Goal: Information Seeking & Learning: Check status

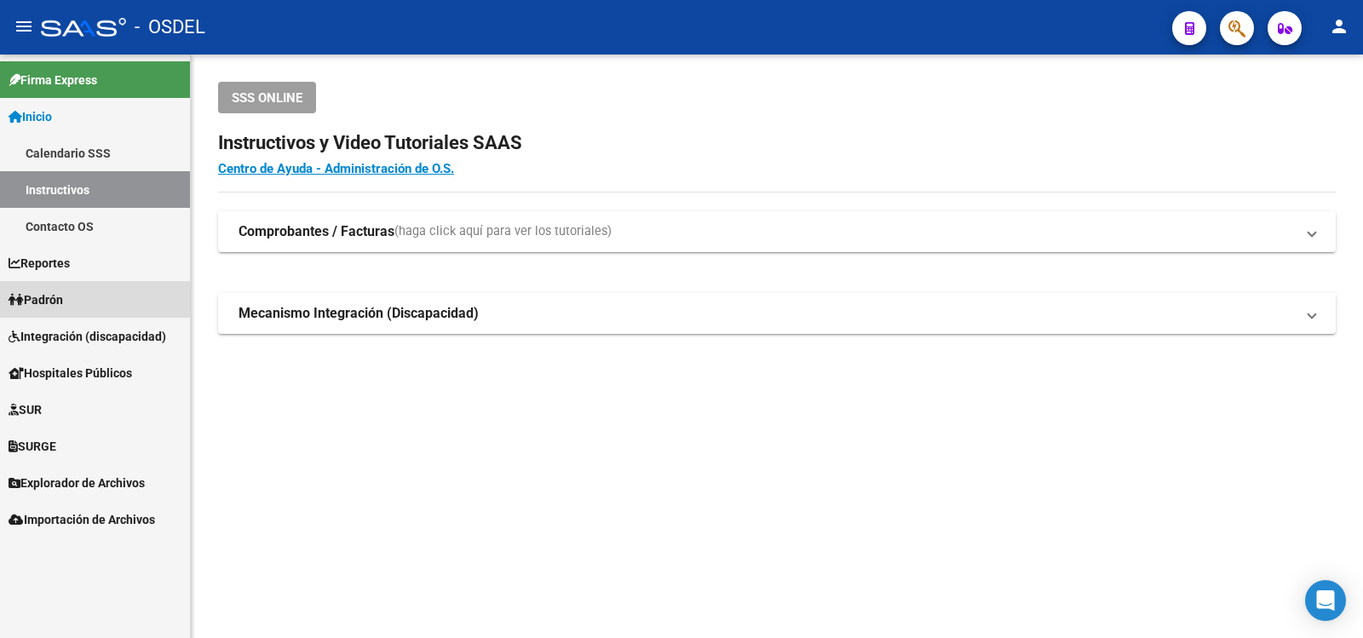
click at [63, 296] on span "Padrón" at bounding box center [36, 299] width 55 height 19
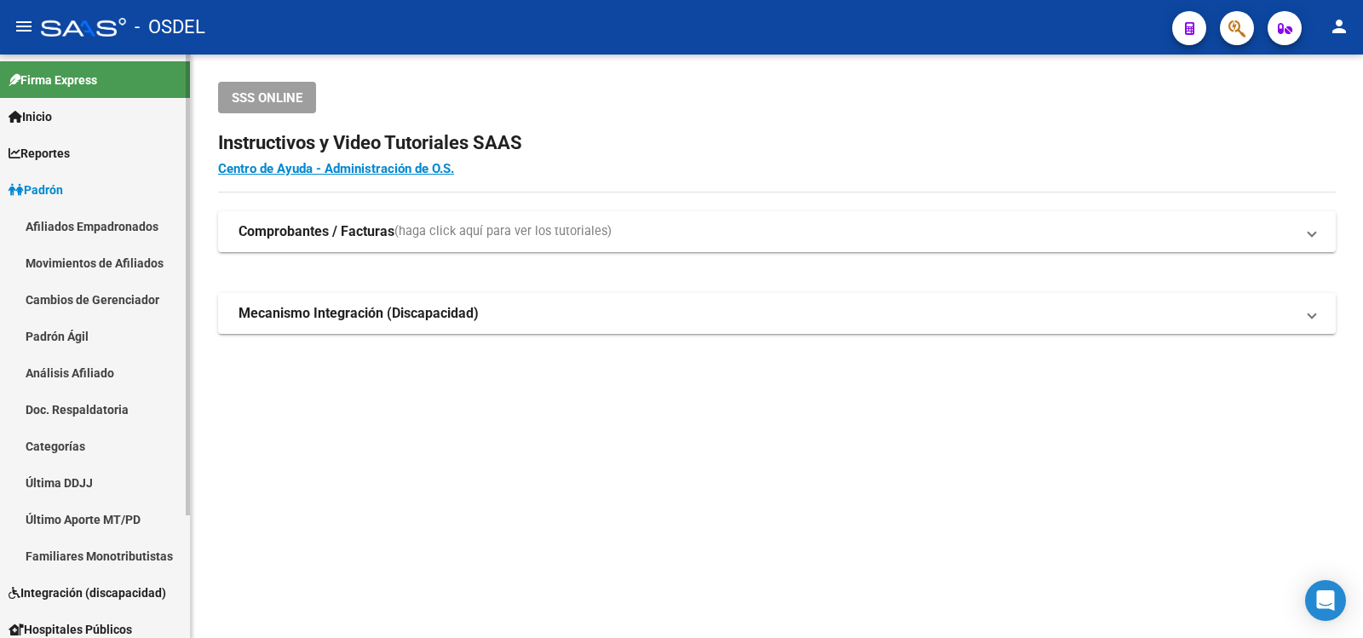
click at [57, 369] on link "Análisis Afiliado" at bounding box center [95, 372] width 190 height 37
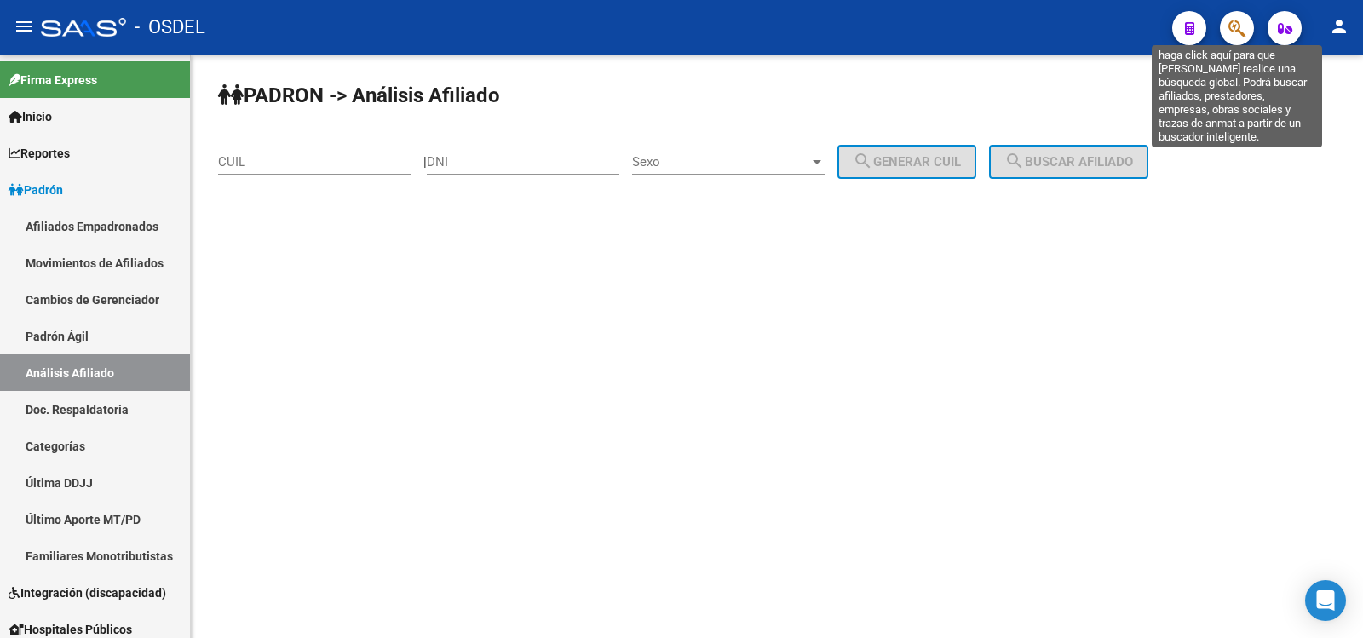
click at [1239, 21] on icon "button" at bounding box center [1236, 29] width 17 height 20
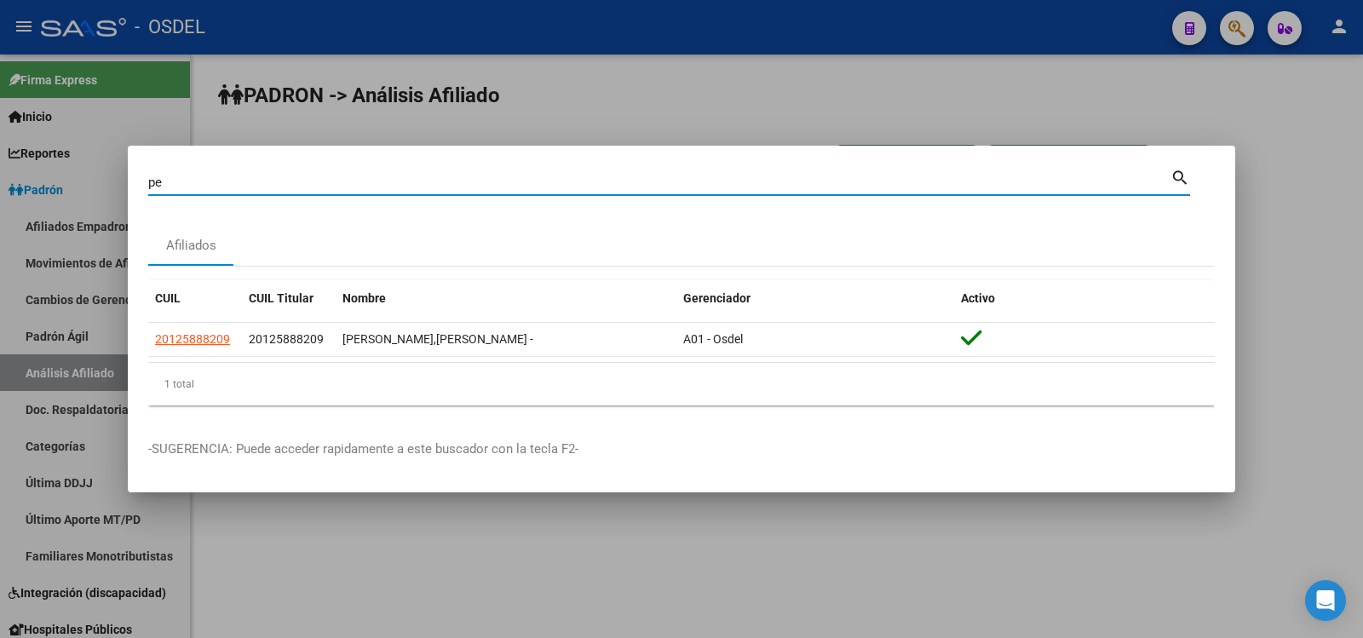
type input "p"
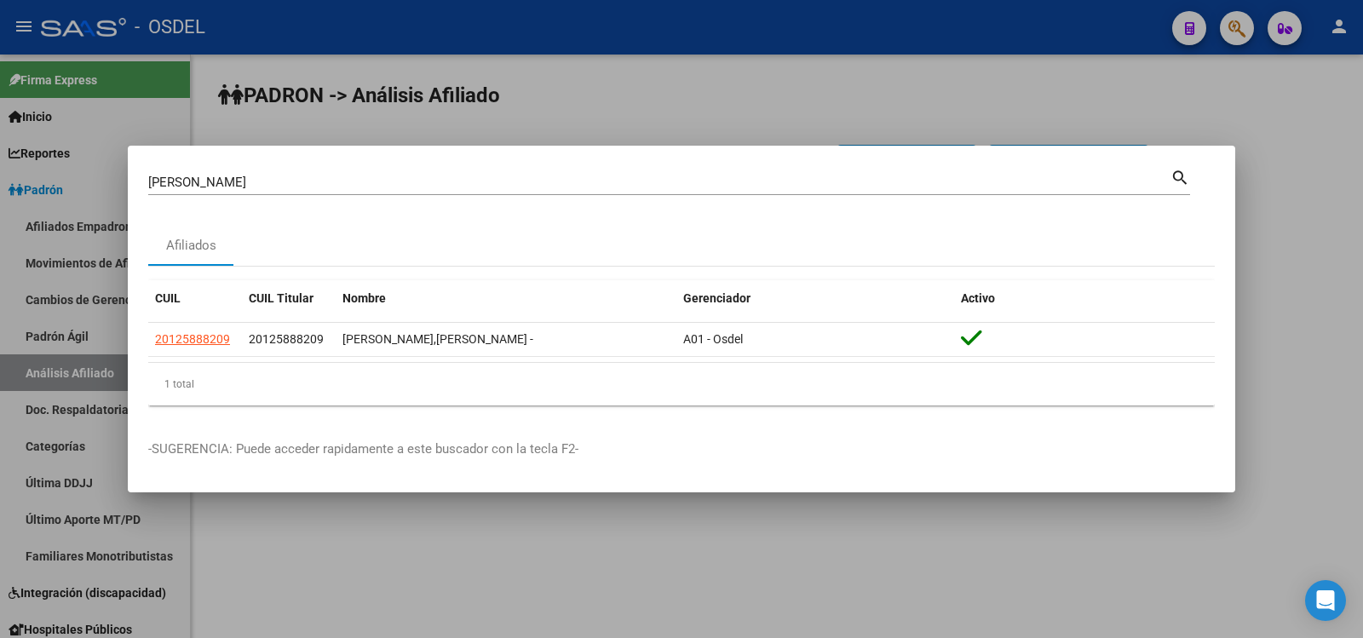
click at [1181, 171] on mat-icon "search" at bounding box center [1180, 176] width 20 height 20
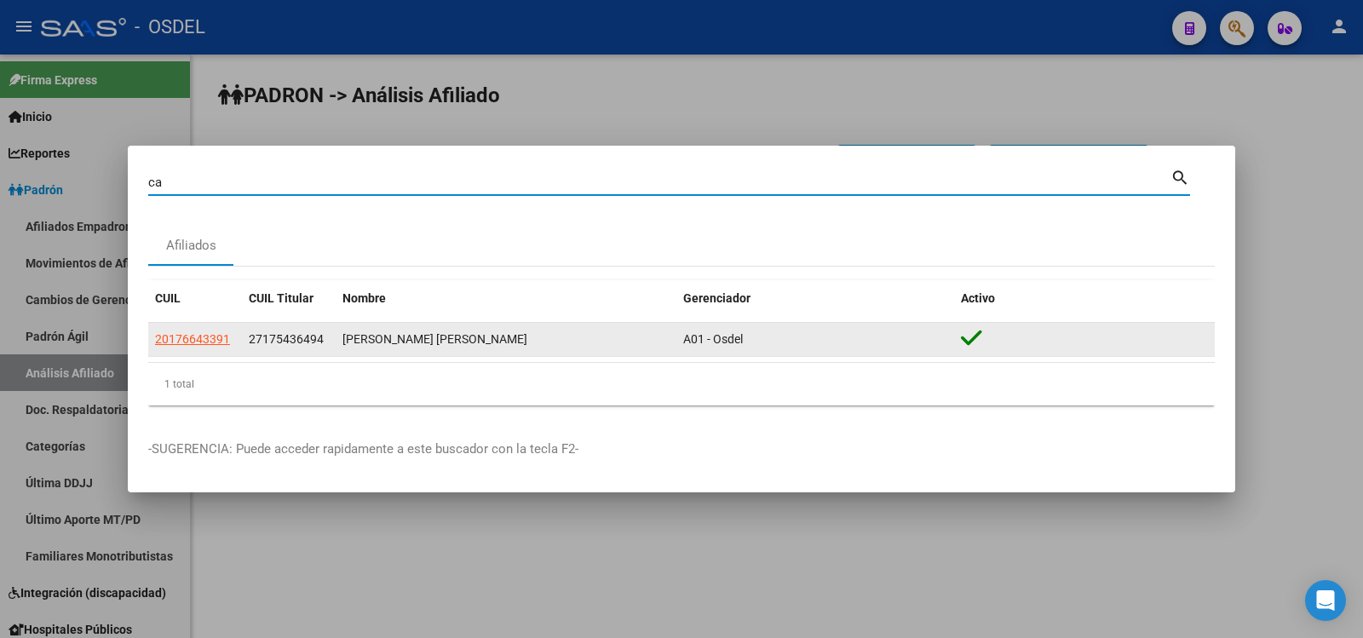
type input "c"
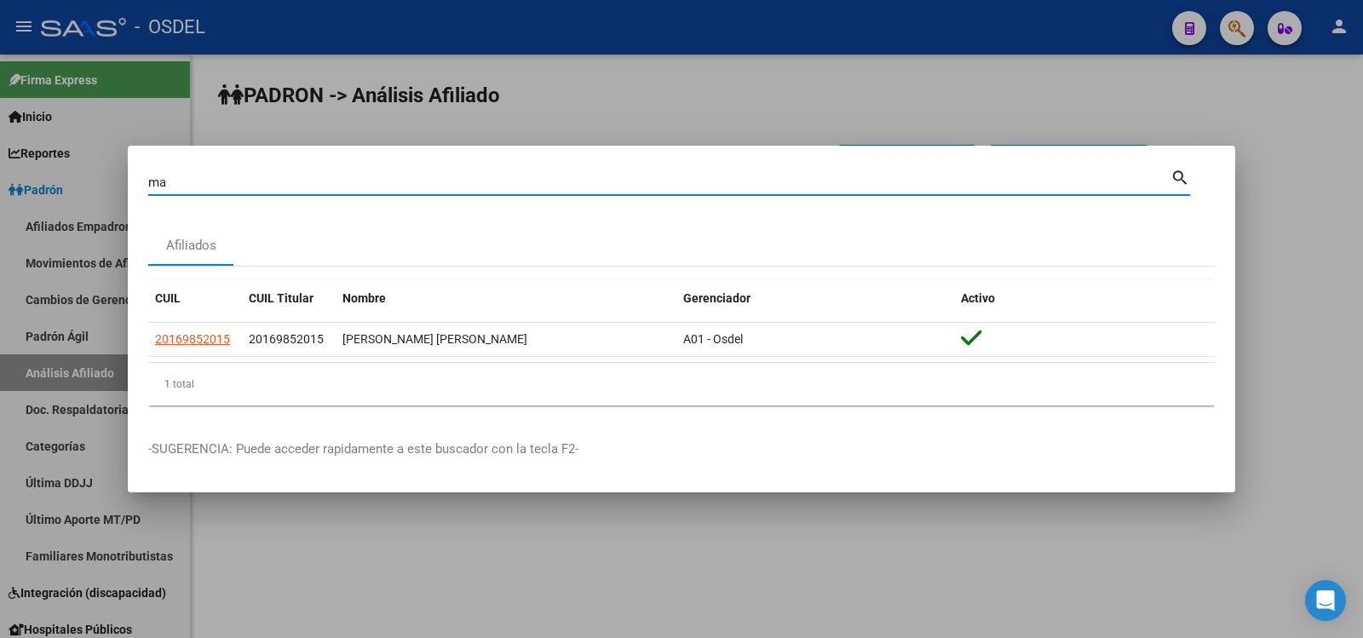
type input "m"
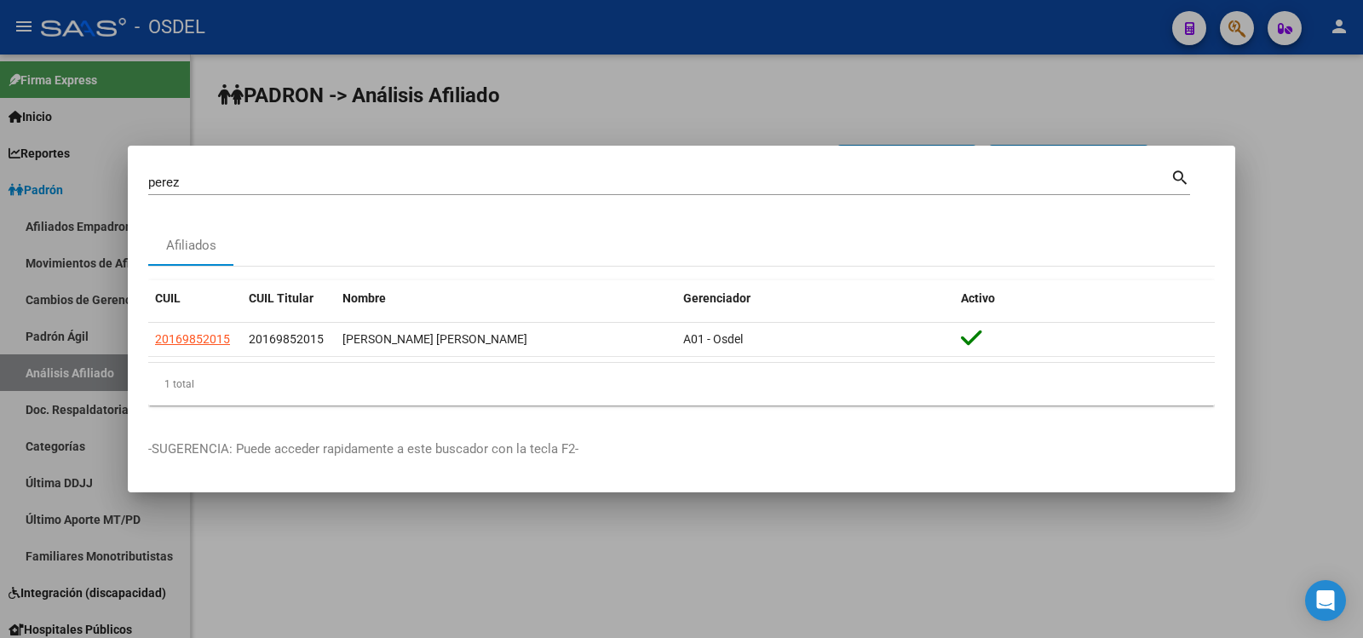
click at [1181, 171] on mat-icon "search" at bounding box center [1180, 176] width 20 height 20
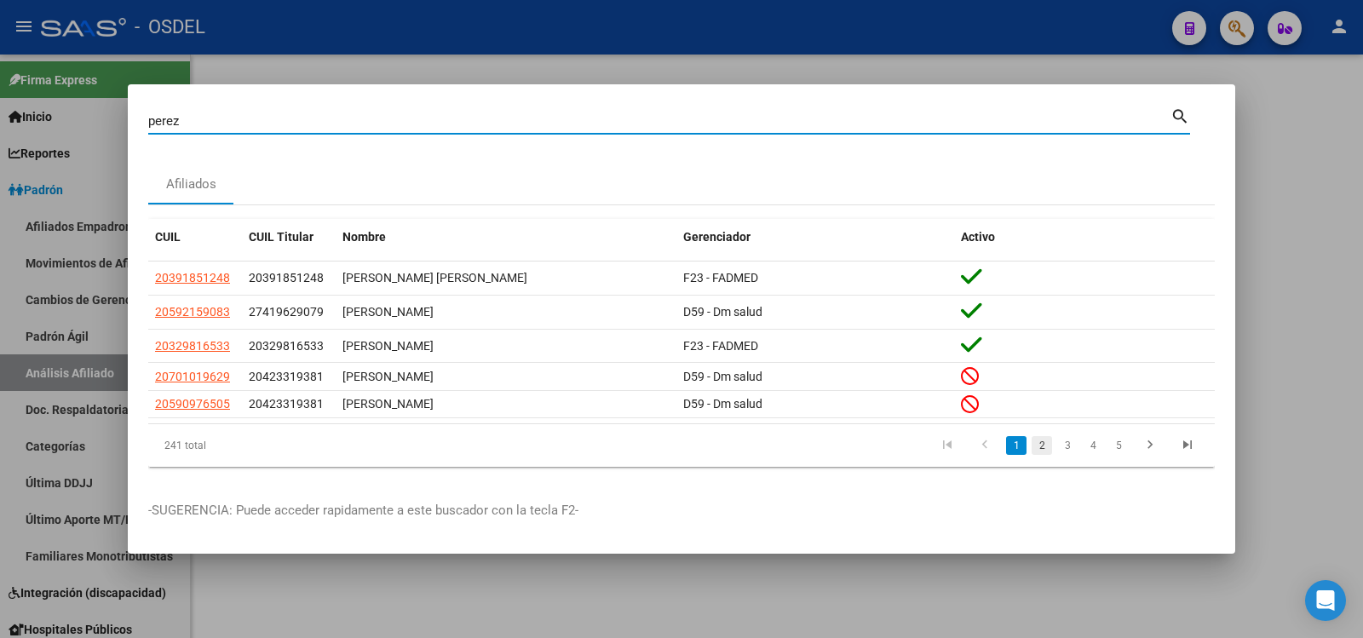
click at [1044, 446] on link "2" at bounding box center [1042, 445] width 20 height 19
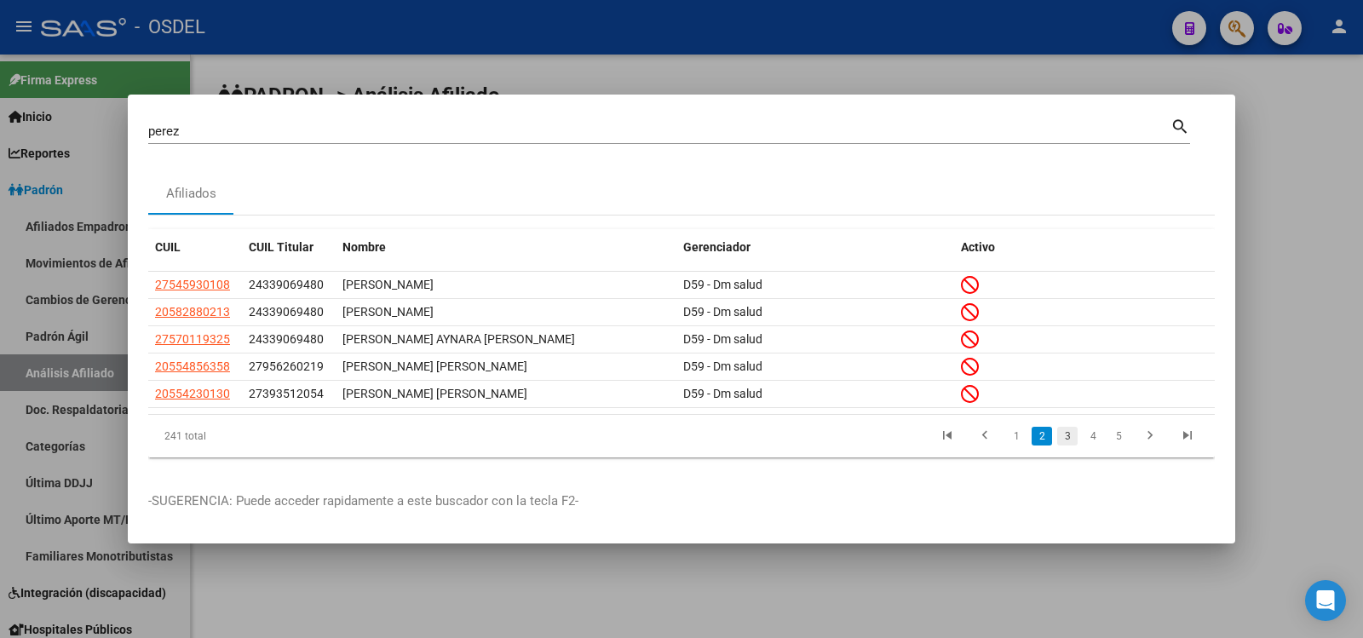
click at [1067, 434] on link "3" at bounding box center [1067, 436] width 20 height 19
click at [1094, 438] on link "4" at bounding box center [1093, 436] width 20 height 19
click at [1094, 434] on link "5" at bounding box center [1093, 436] width 20 height 19
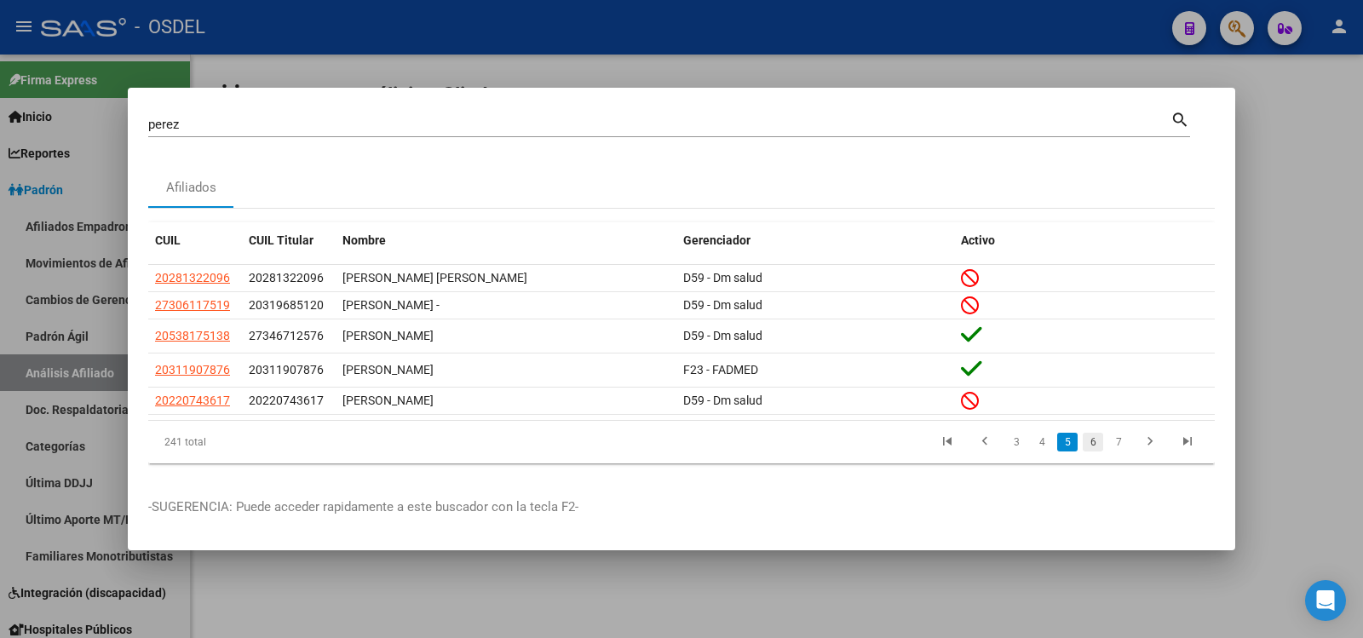
click at [1095, 444] on link "6" at bounding box center [1093, 442] width 20 height 19
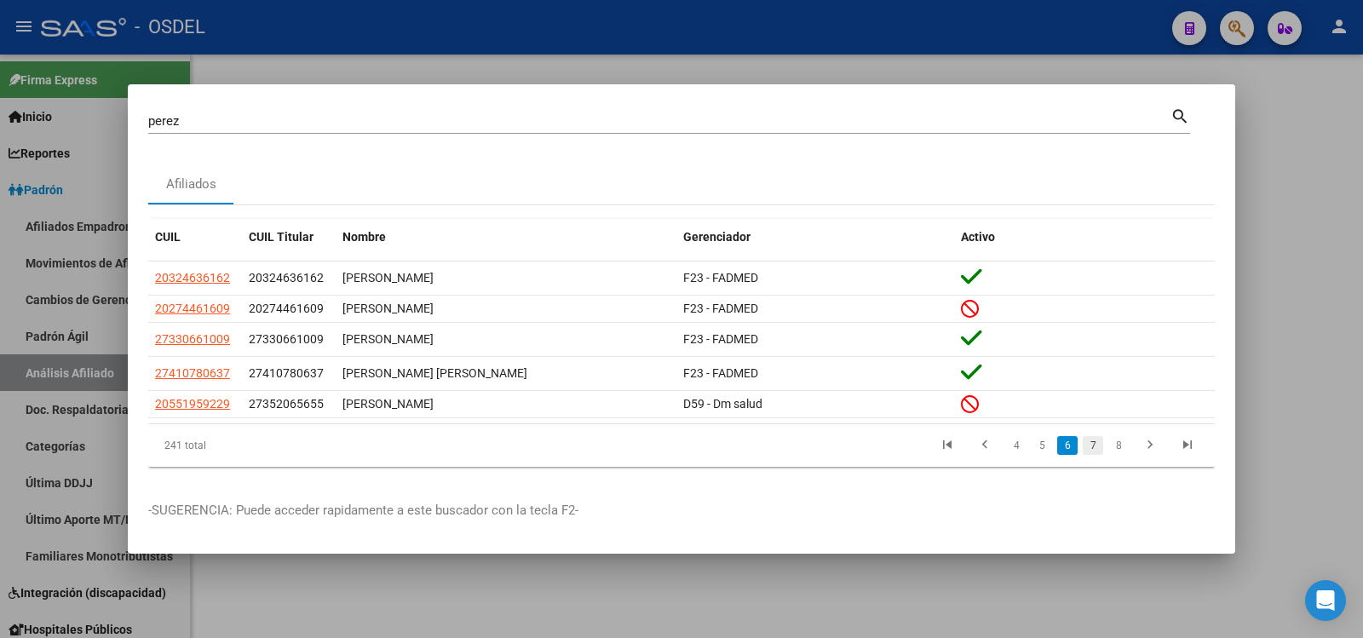
click at [1095, 447] on link "7" at bounding box center [1093, 445] width 20 height 19
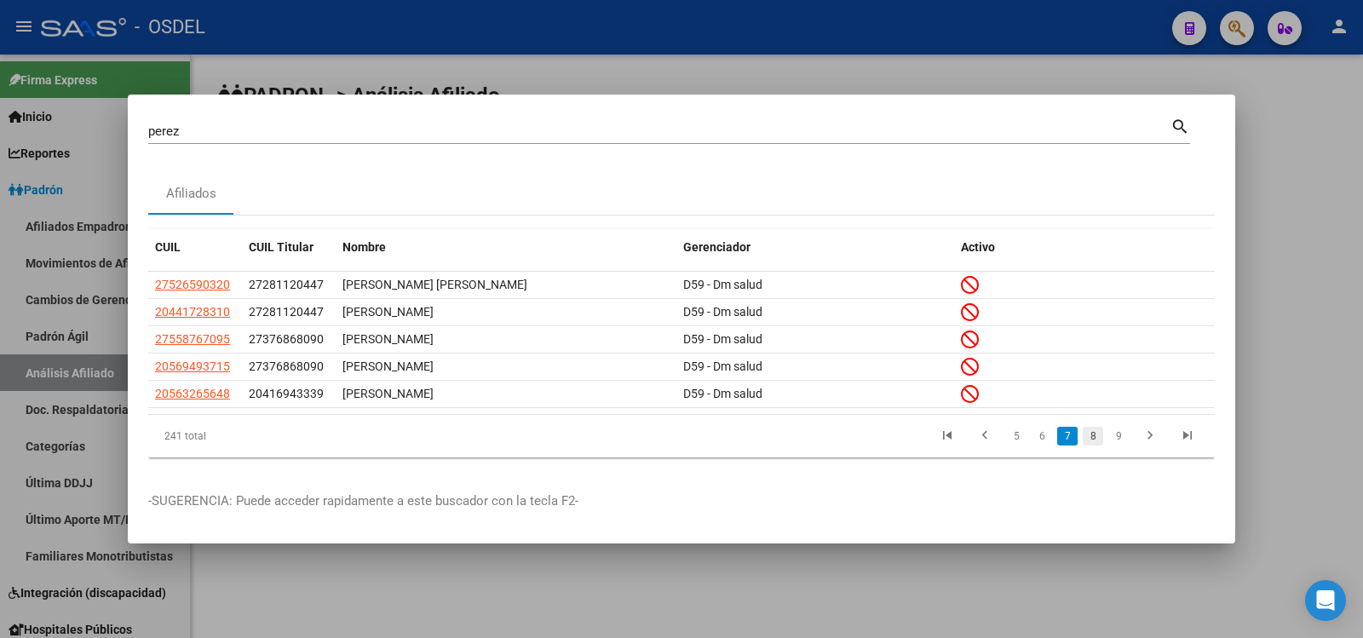
click at [1096, 438] on link "8" at bounding box center [1093, 436] width 20 height 19
click at [1090, 430] on link "9" at bounding box center [1091, 436] width 20 height 19
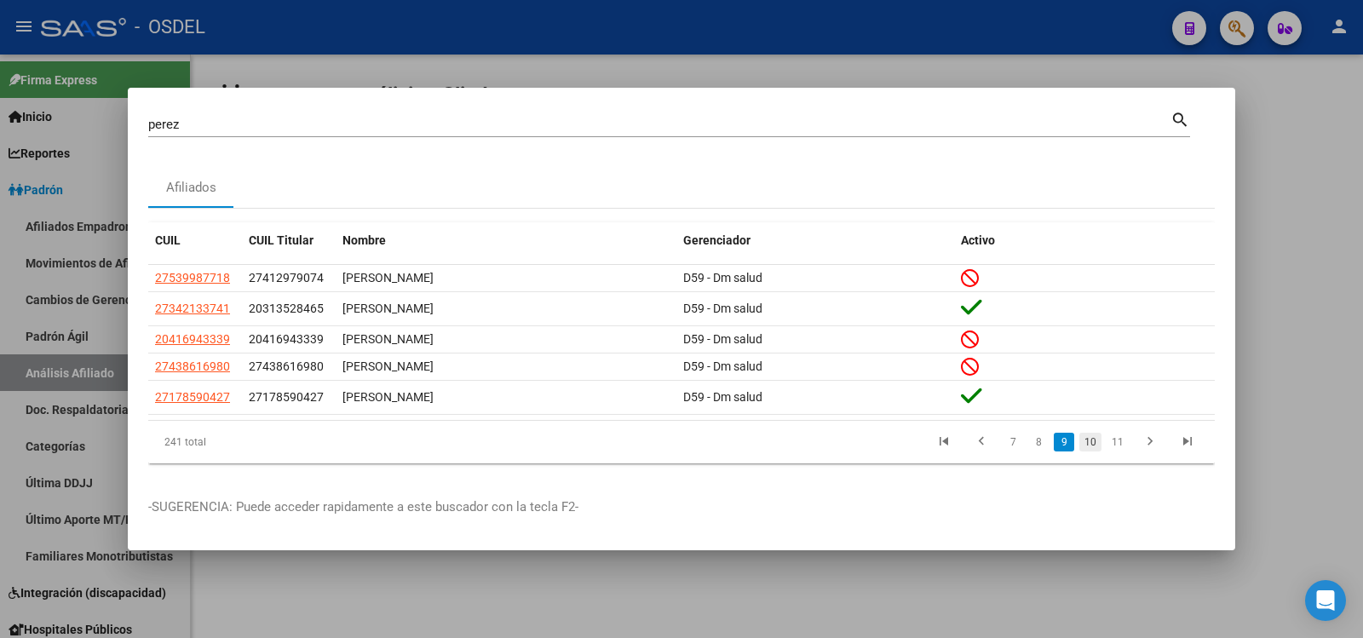
click at [1092, 442] on link "10" at bounding box center [1090, 442] width 22 height 19
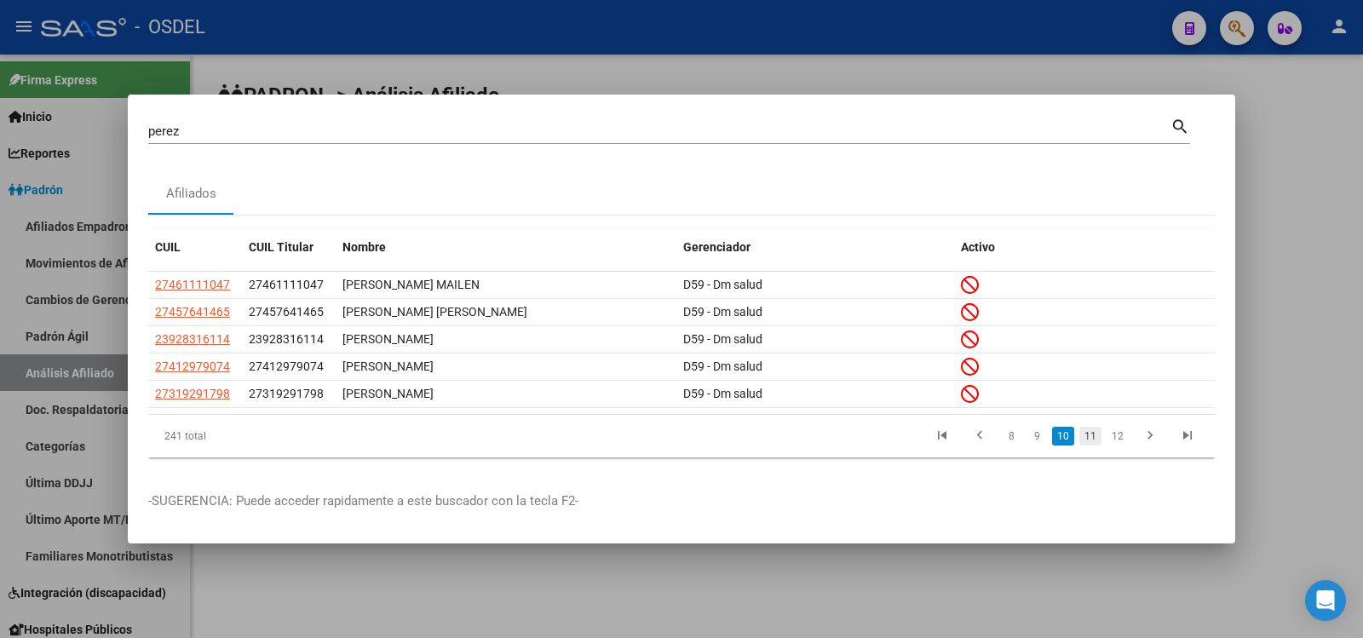
click at [1090, 433] on link "11" at bounding box center [1090, 436] width 22 height 19
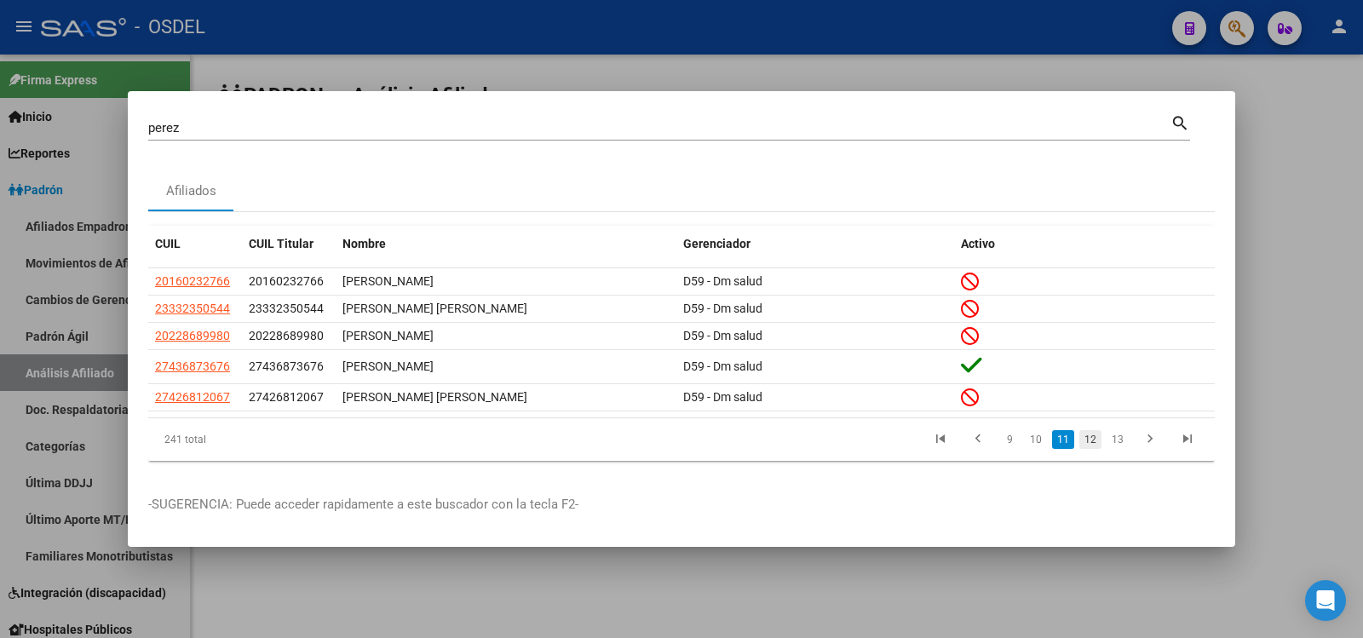
click at [1095, 440] on link "12" at bounding box center [1090, 439] width 22 height 19
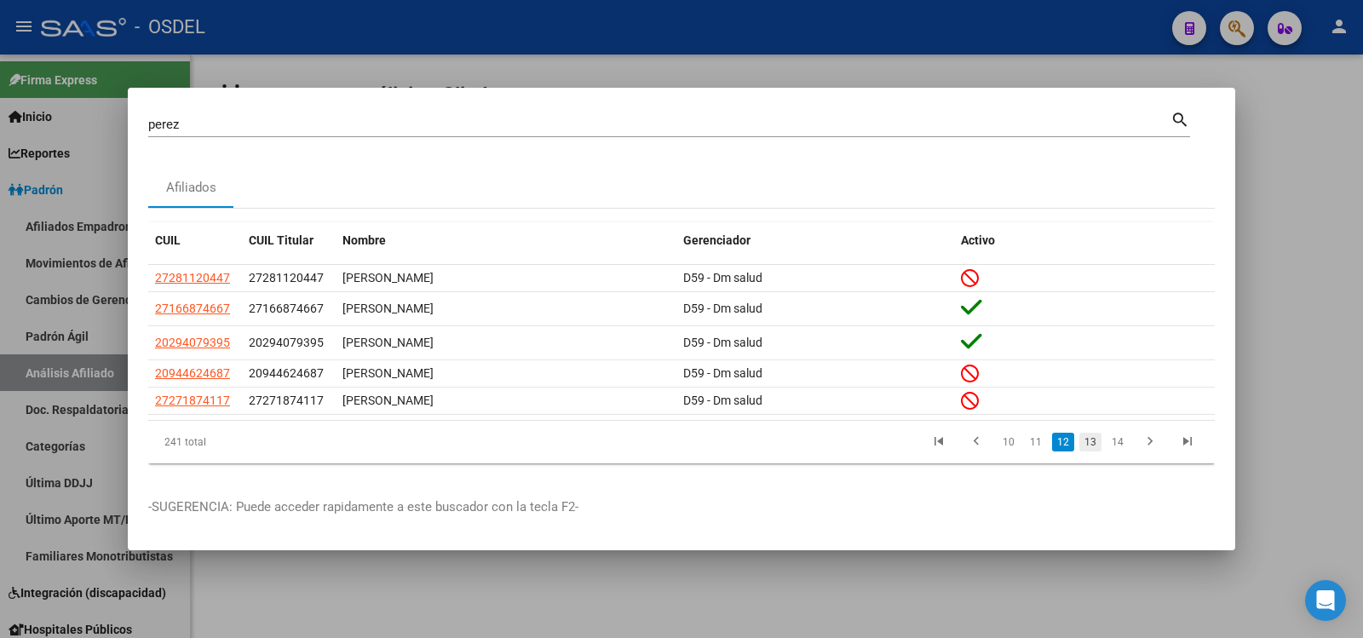
click at [1095, 443] on link "13" at bounding box center [1090, 442] width 22 height 19
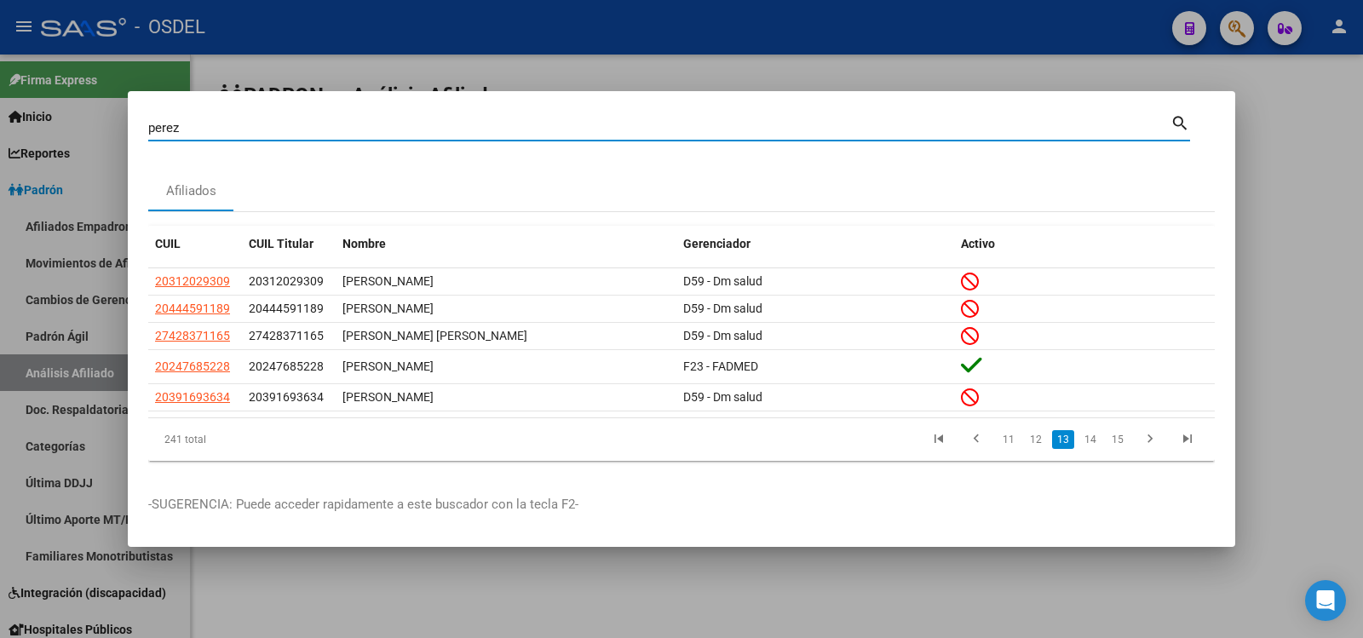
click at [181, 124] on input "perez" at bounding box center [659, 127] width 1022 height 15
type input "p"
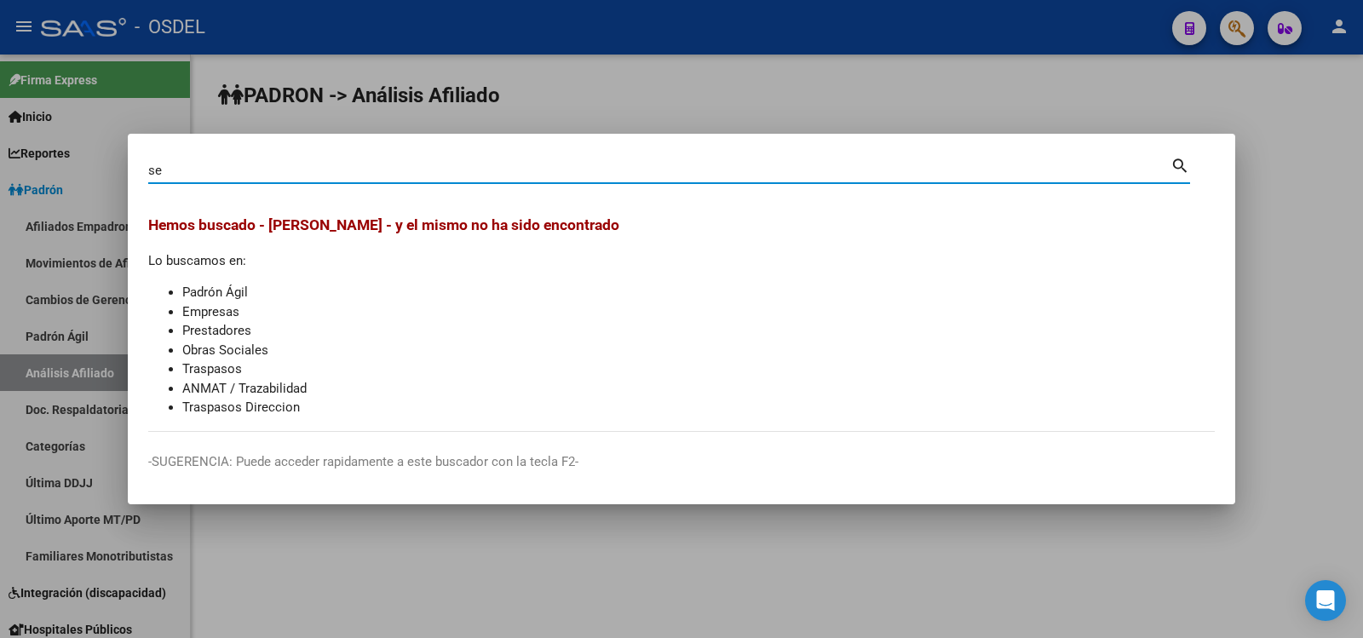
type input "s"
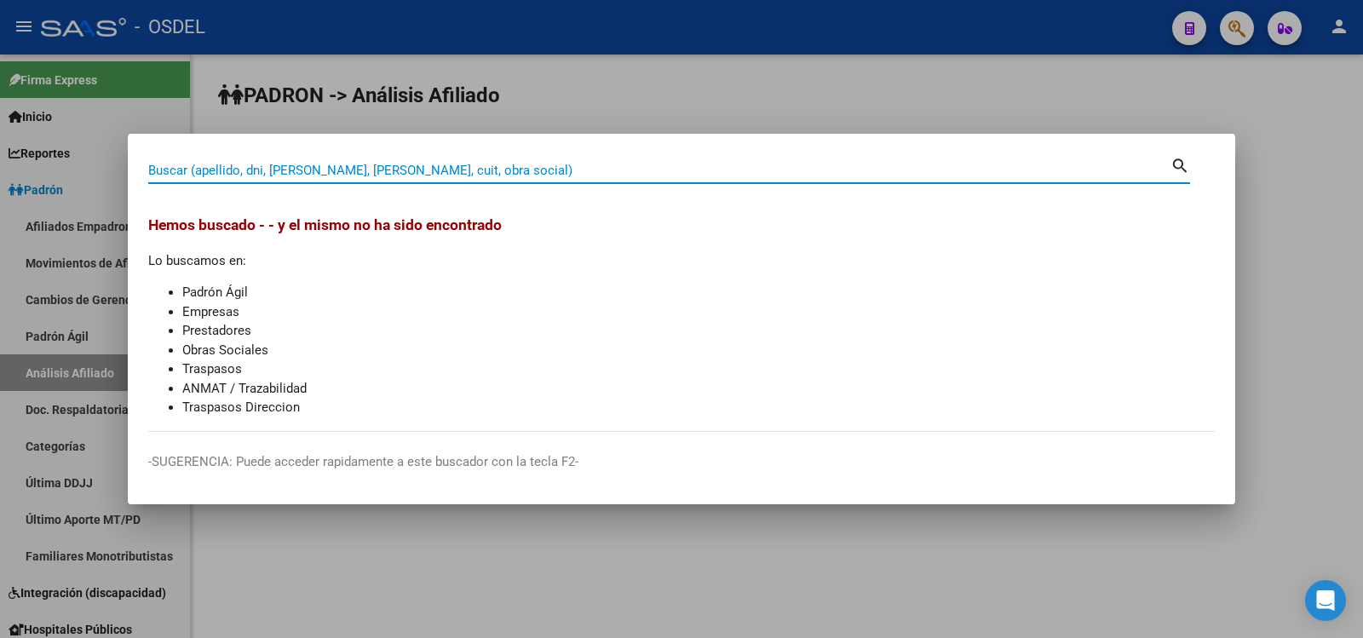
click at [484, 170] on input "Buscar (apellido, dni, [PERSON_NAME], [PERSON_NAME], cuit, obra social)" at bounding box center [659, 170] width 1022 height 15
click at [1177, 164] on mat-icon "search" at bounding box center [1180, 164] width 20 height 20
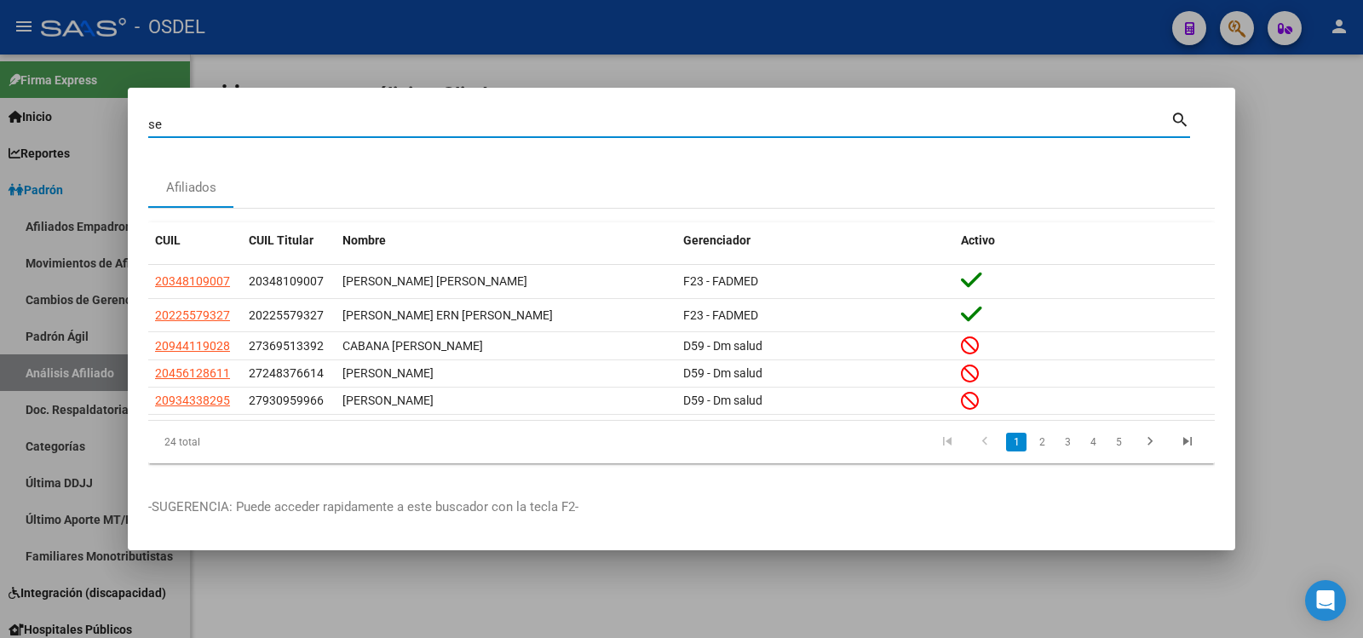
type input "s"
type input "perez"
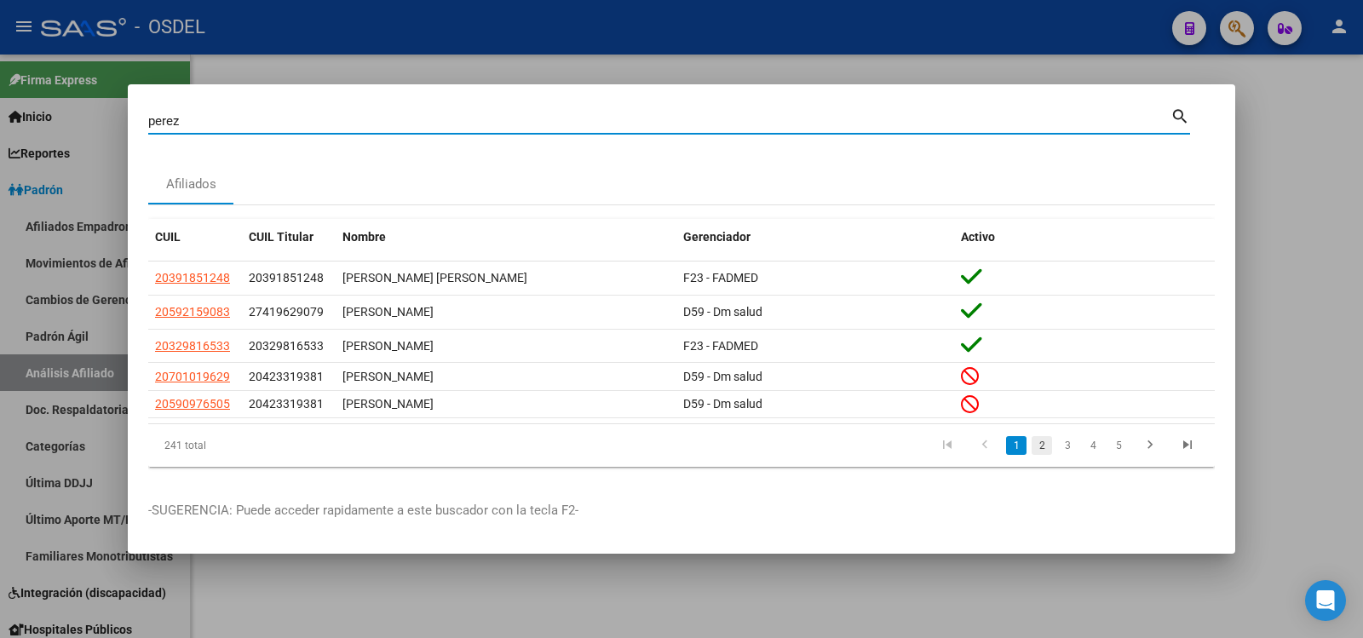
click at [1043, 445] on link "2" at bounding box center [1042, 445] width 20 height 19
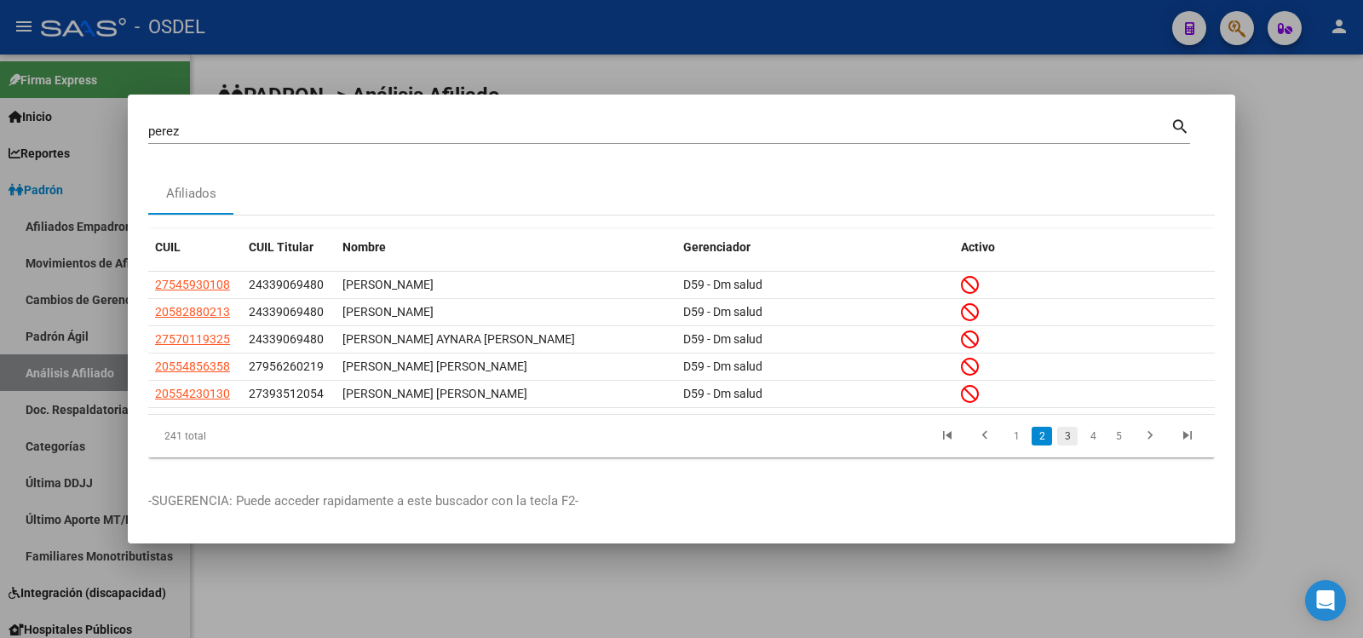
click at [1068, 434] on link "3" at bounding box center [1067, 436] width 20 height 19
click at [1095, 434] on link "4" at bounding box center [1093, 436] width 20 height 19
click at [1098, 435] on link "5" at bounding box center [1093, 436] width 20 height 19
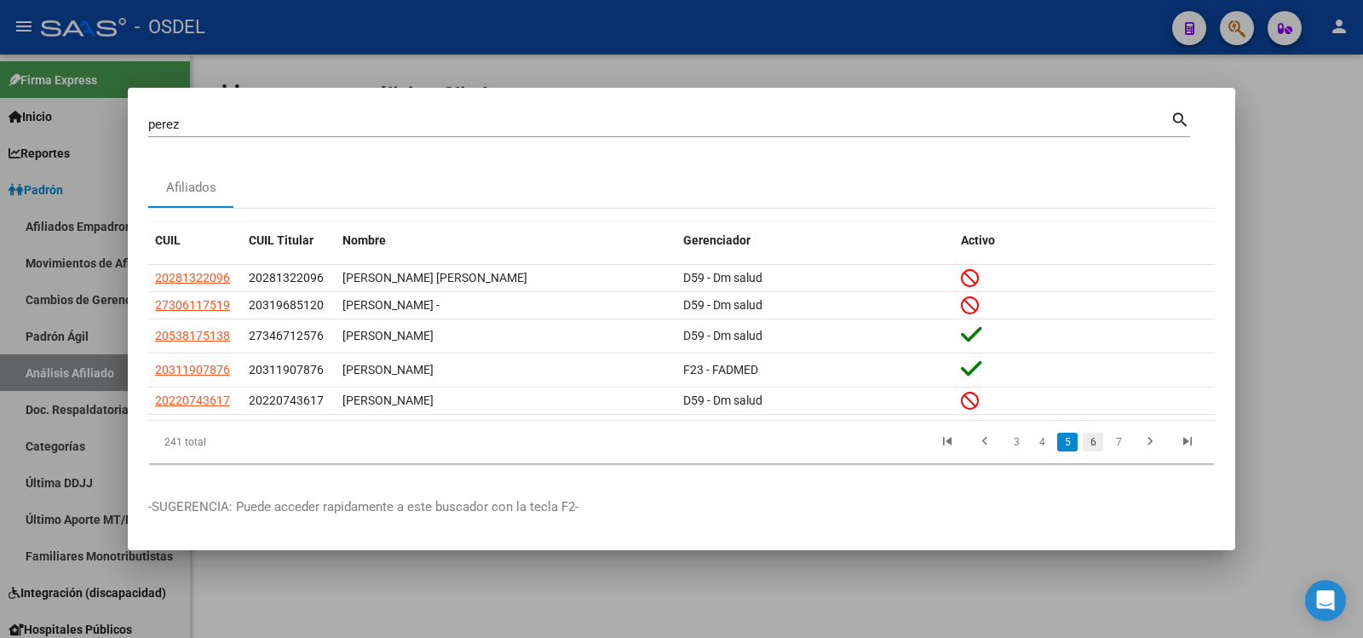
click at [1092, 438] on link "6" at bounding box center [1093, 442] width 20 height 19
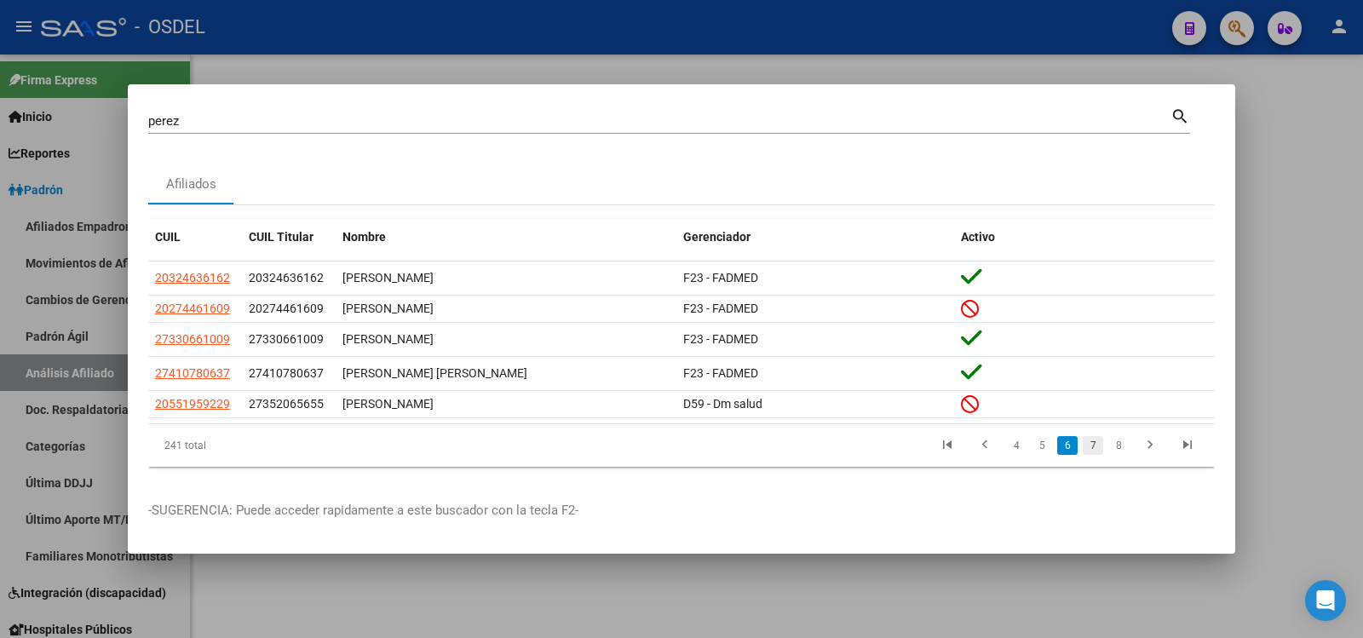
click at [1094, 444] on link "7" at bounding box center [1093, 445] width 20 height 19
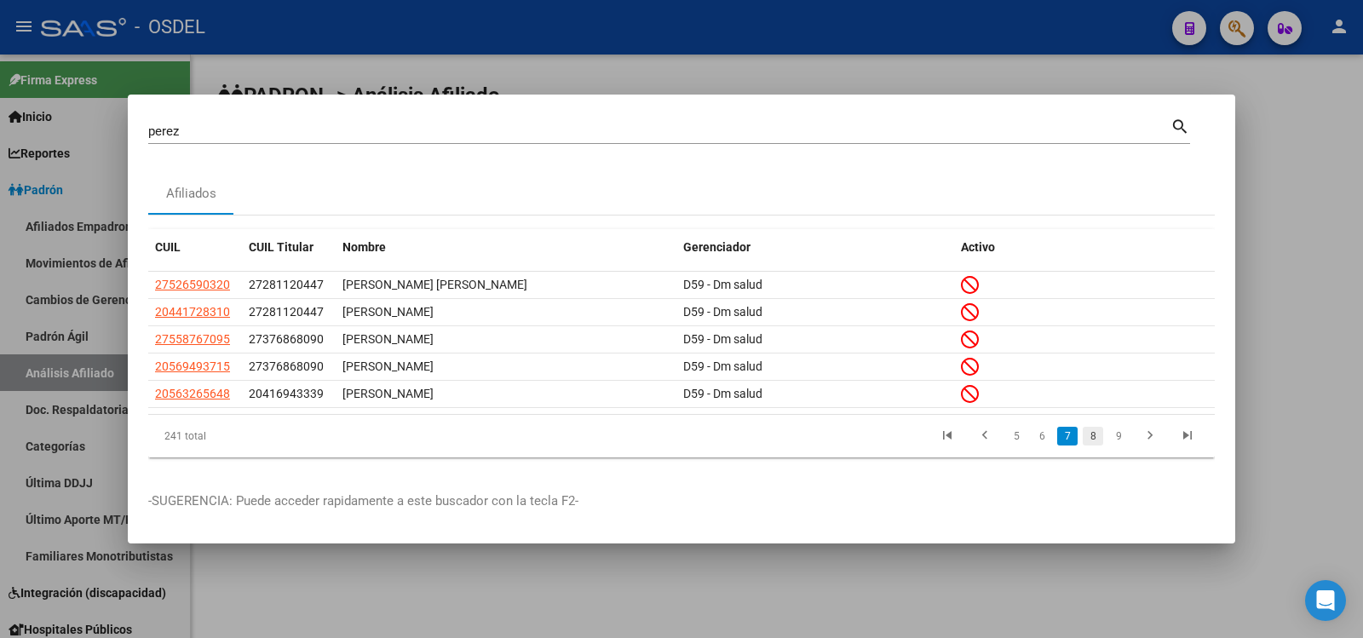
click at [1090, 434] on link "8" at bounding box center [1093, 436] width 20 height 19
click at [1090, 435] on link "9" at bounding box center [1091, 436] width 20 height 19
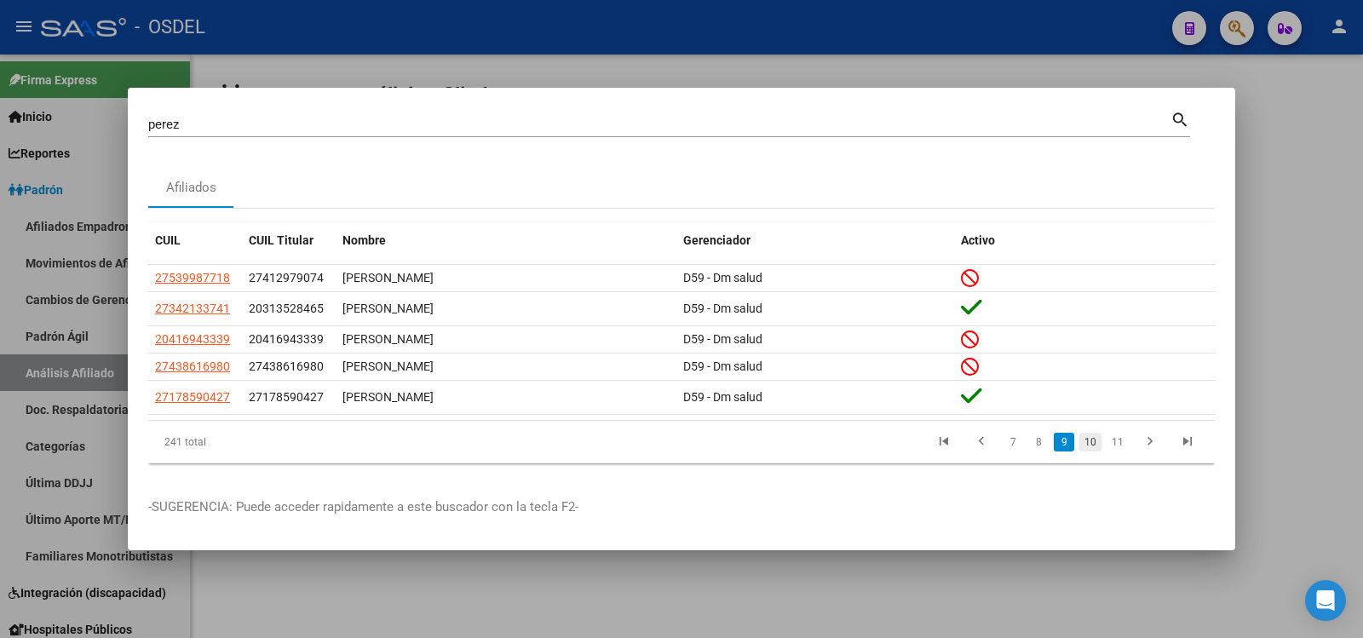
click at [1090, 443] on link "10" at bounding box center [1090, 442] width 22 height 19
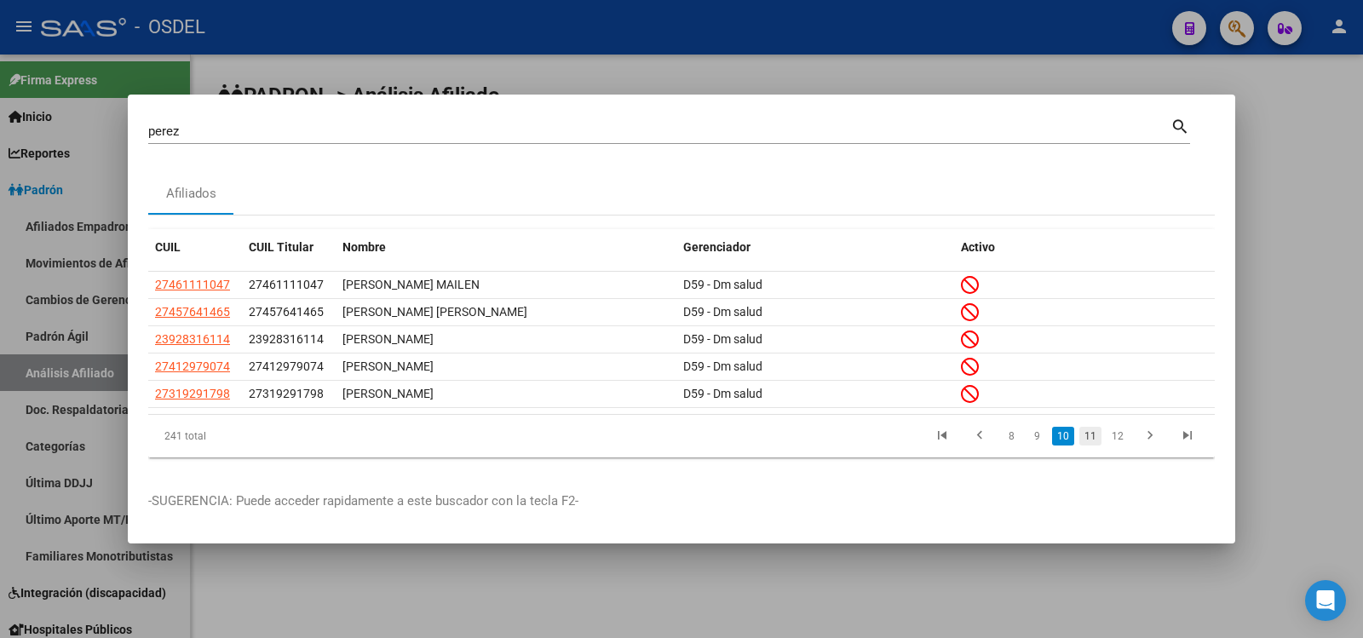
click at [1089, 429] on link "11" at bounding box center [1090, 436] width 22 height 19
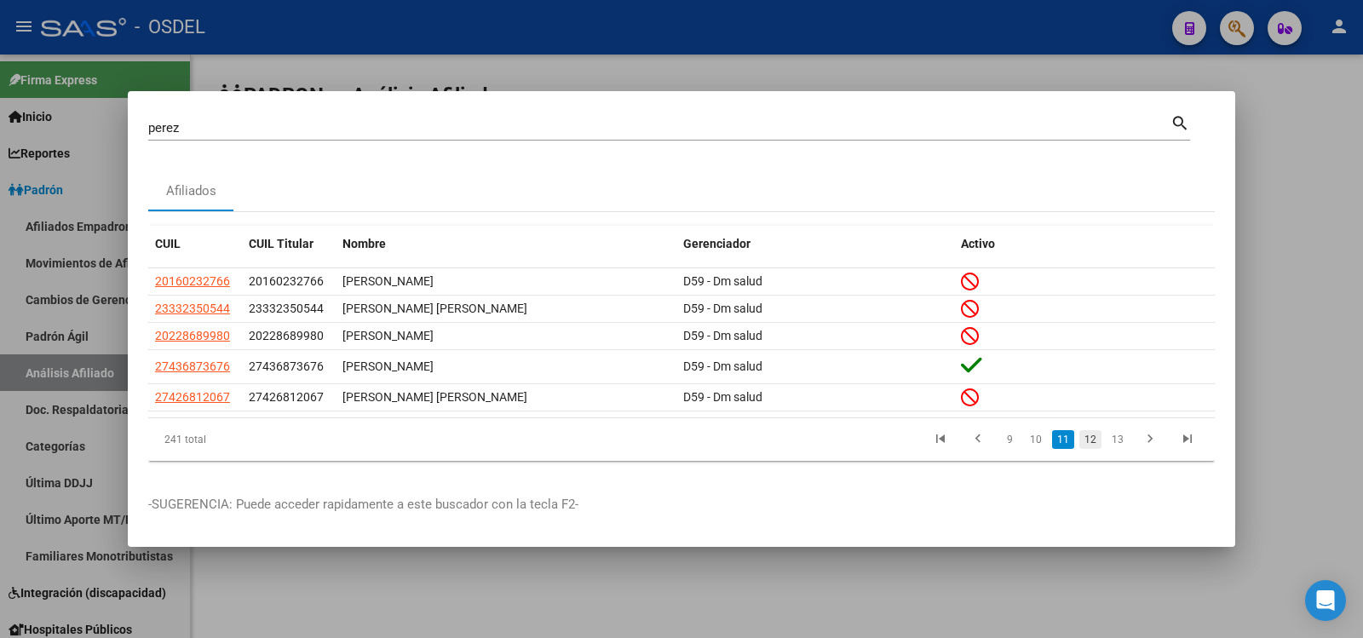
click at [1093, 436] on link "12" at bounding box center [1090, 439] width 22 height 19
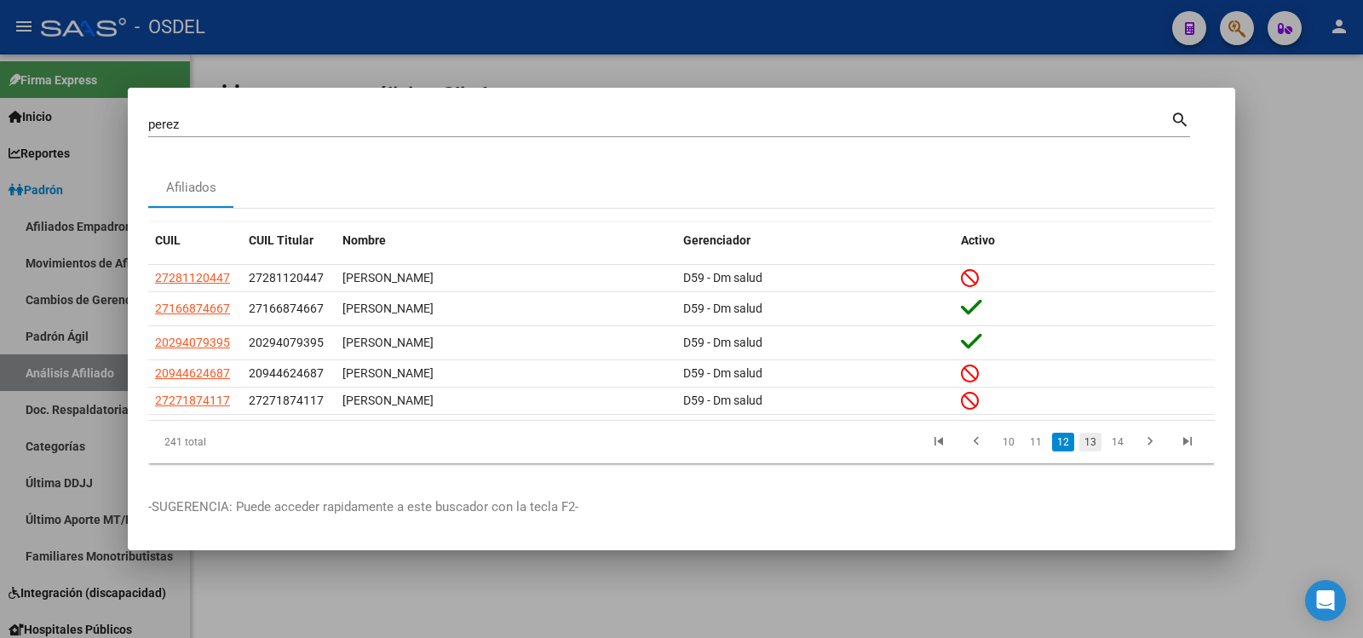
click at [1096, 439] on link "13" at bounding box center [1090, 442] width 22 height 19
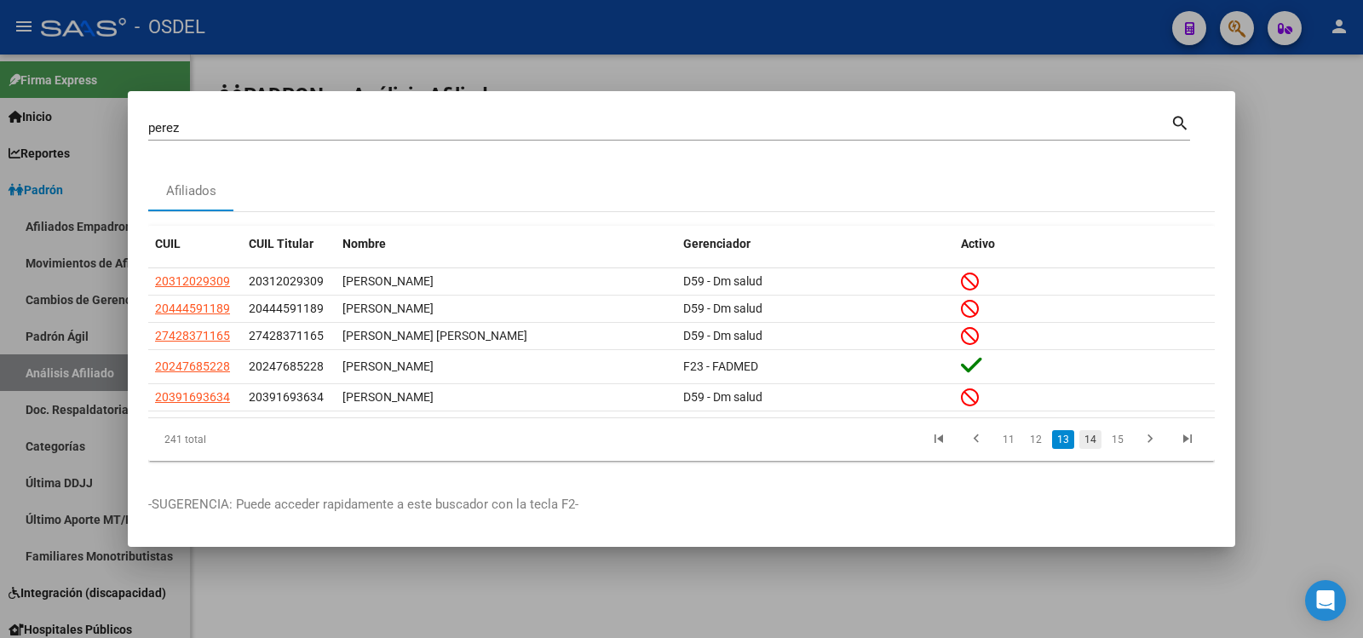
click at [1096, 435] on link "14" at bounding box center [1090, 439] width 22 height 19
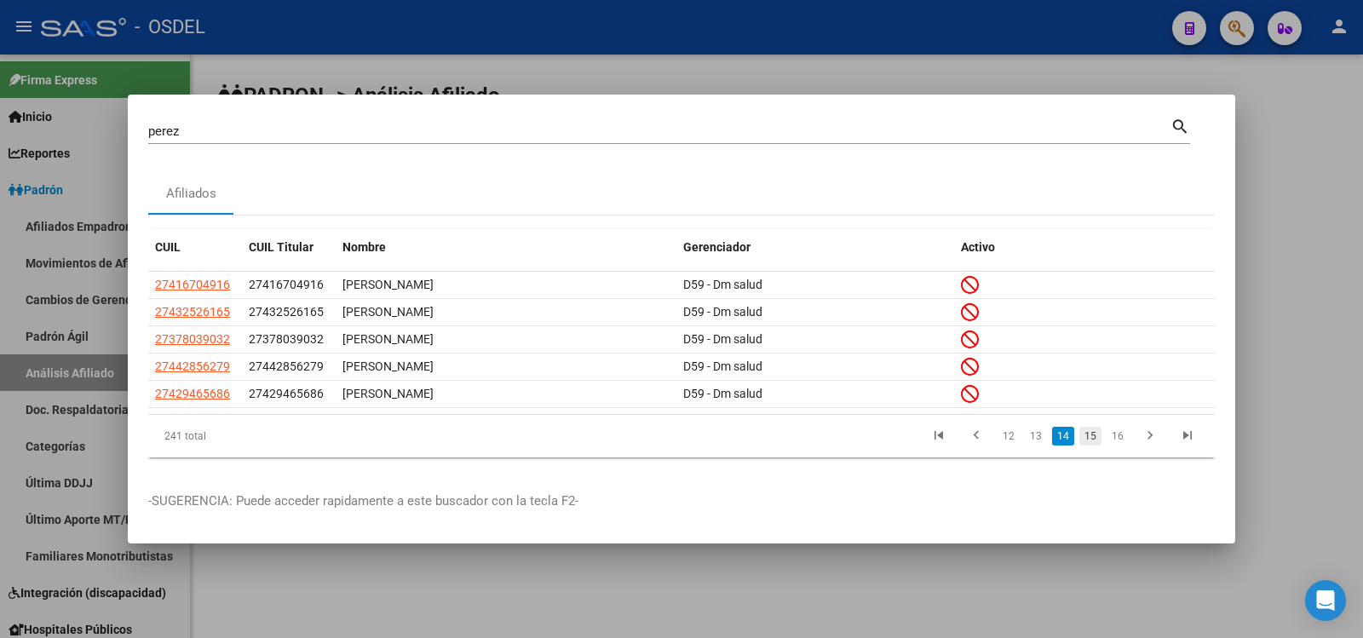
click at [1091, 435] on link "15" at bounding box center [1090, 436] width 22 height 19
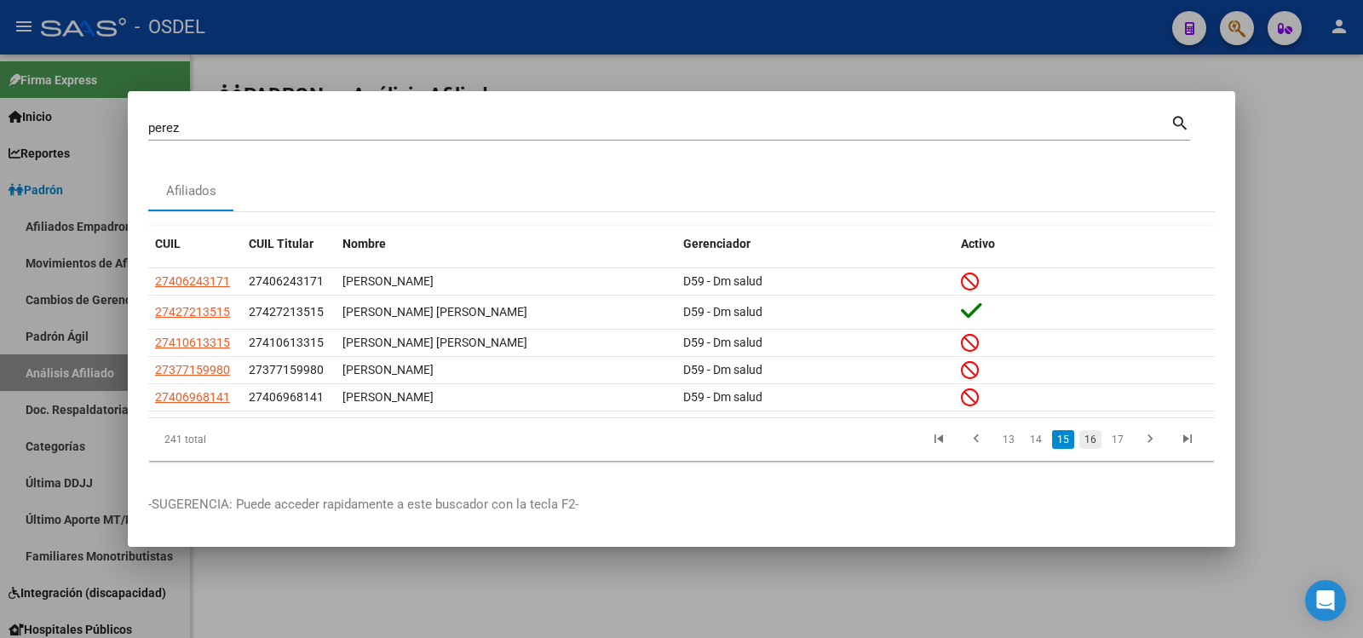
click at [1092, 434] on link "16" at bounding box center [1090, 439] width 22 height 19
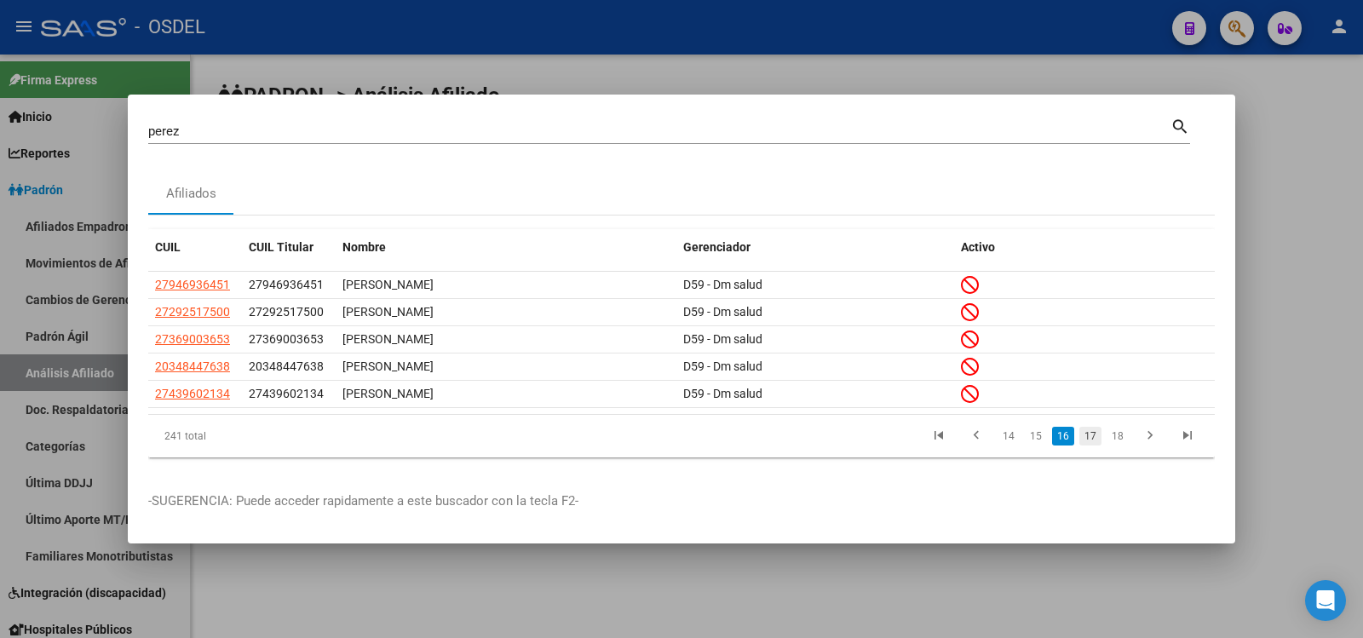
click at [1090, 433] on link "17" at bounding box center [1090, 436] width 22 height 19
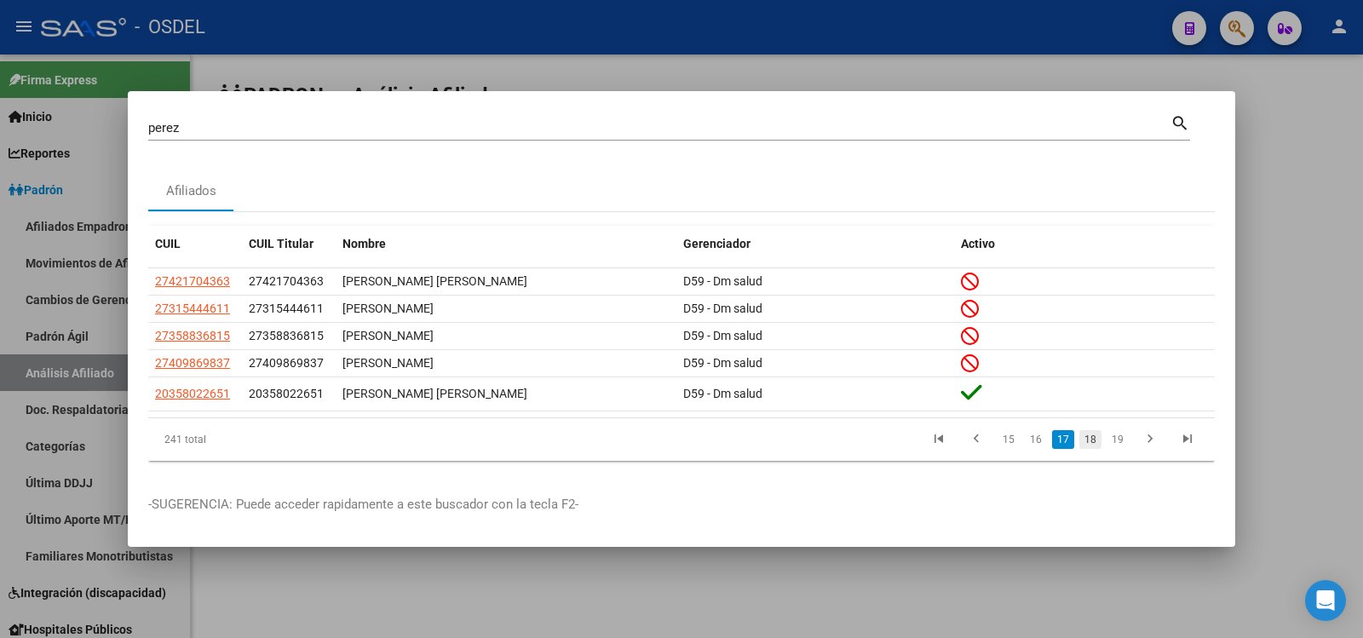
click at [1096, 436] on link "18" at bounding box center [1090, 439] width 22 height 19
click at [1093, 433] on link "19" at bounding box center [1090, 439] width 22 height 19
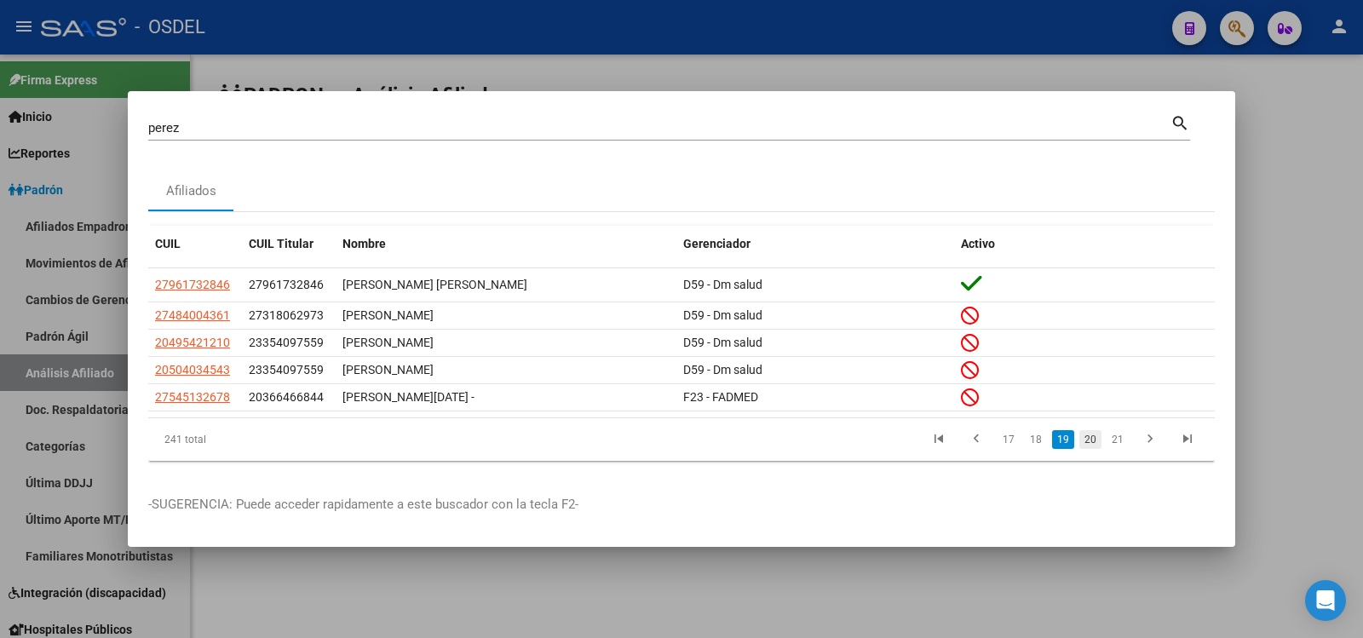
click at [1092, 432] on link "20" at bounding box center [1090, 439] width 22 height 19
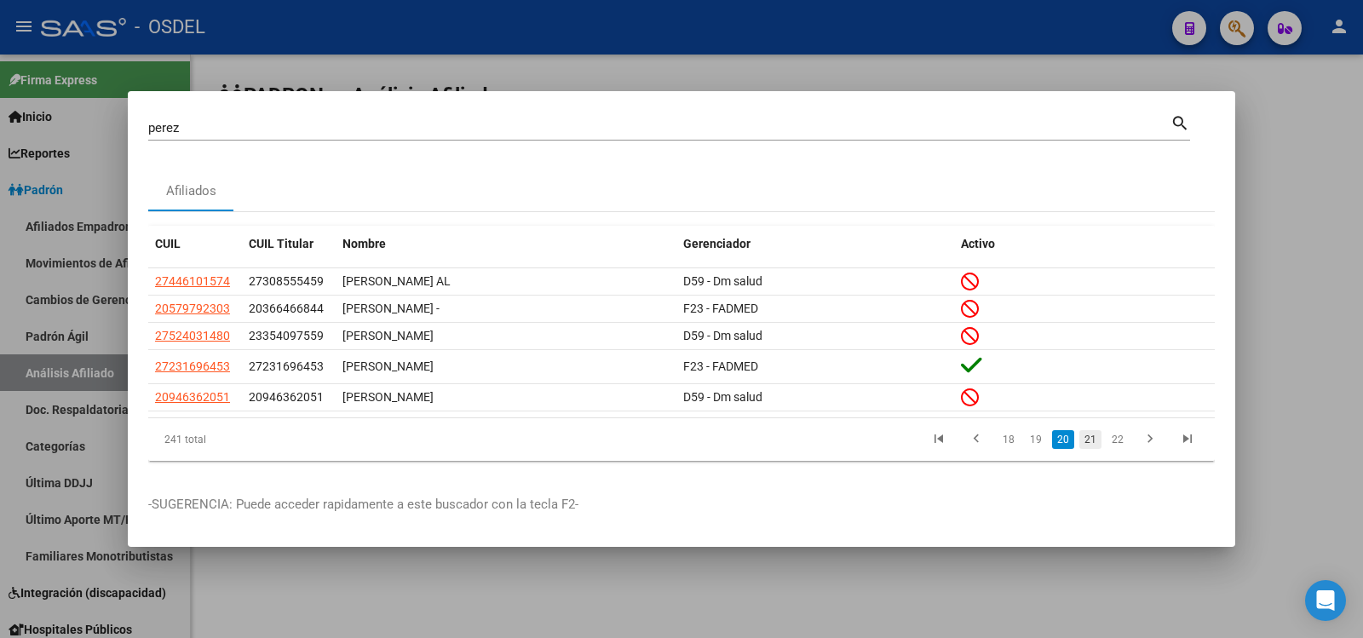
click at [1095, 438] on link "21" at bounding box center [1090, 439] width 22 height 19
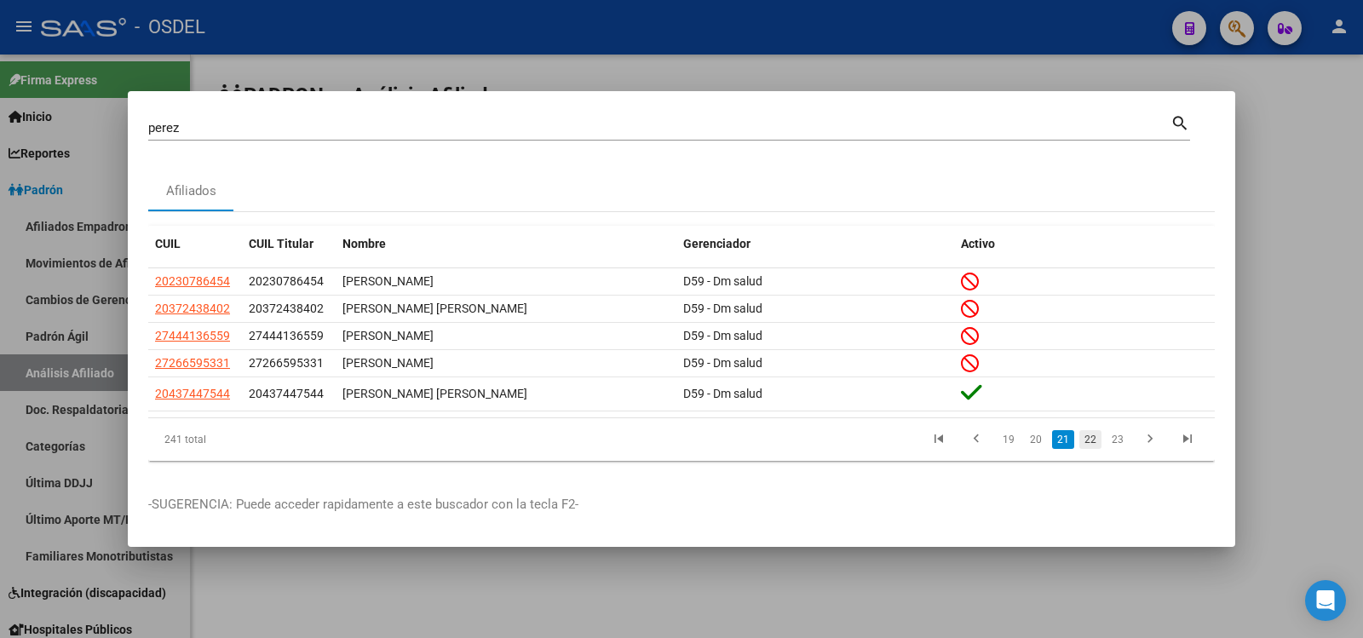
click at [1092, 439] on link "22" at bounding box center [1090, 439] width 22 height 19
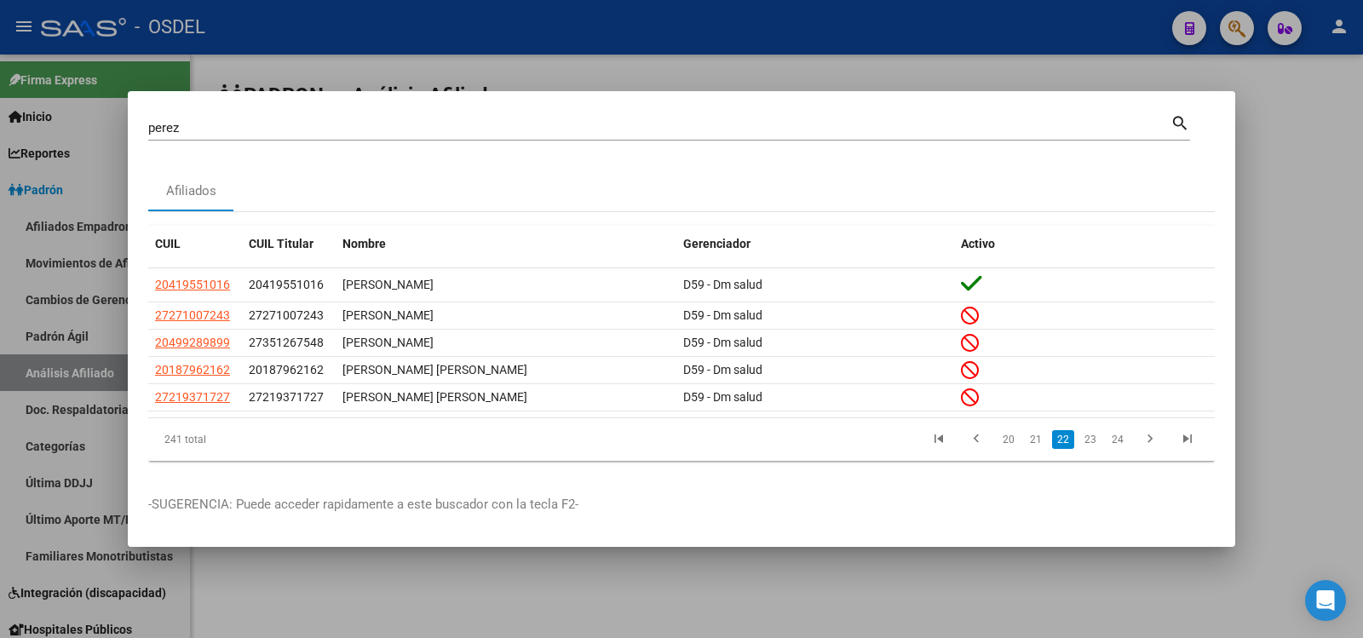
click at [1176, 112] on mat-icon "search" at bounding box center [1180, 122] width 20 height 20
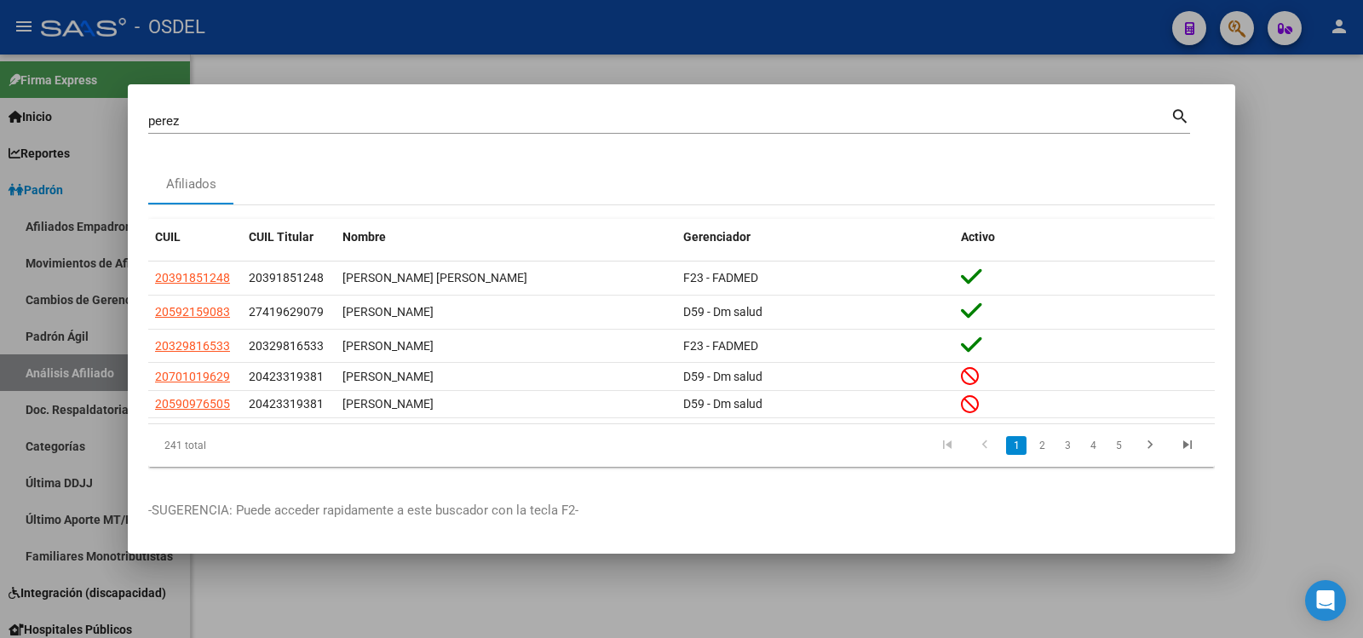
click at [710, 22] on div at bounding box center [681, 319] width 1363 height 638
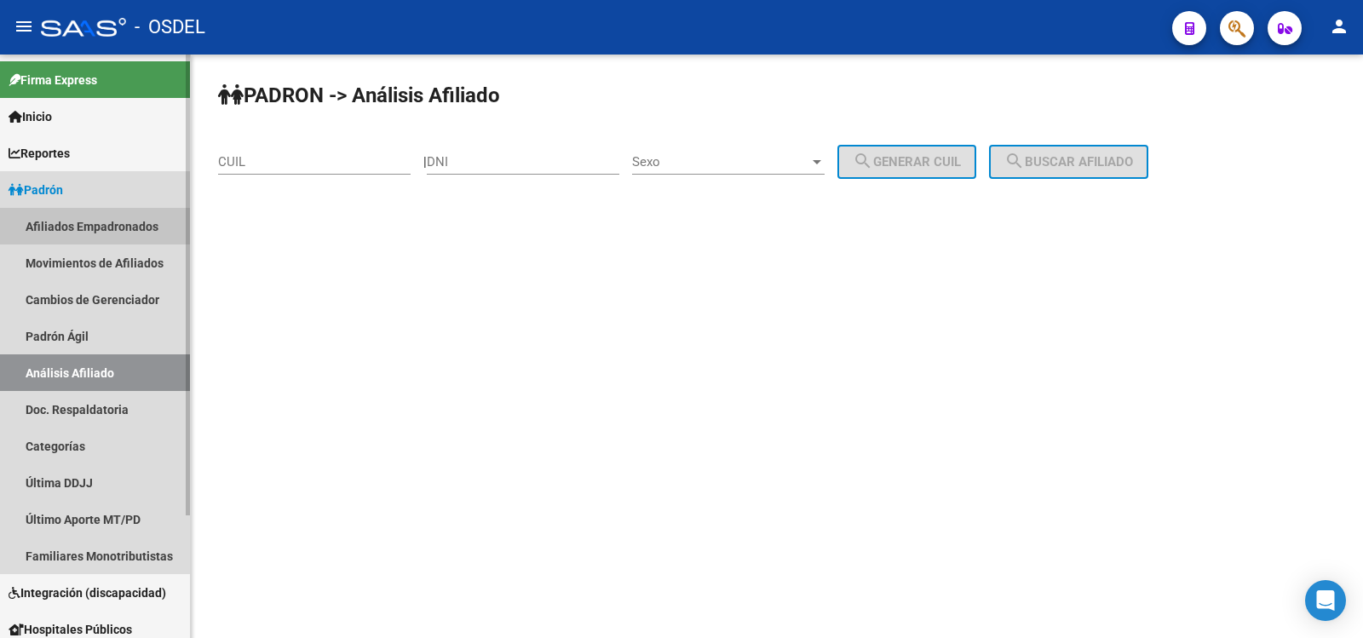
click at [66, 221] on link "Afiliados Empadronados" at bounding box center [95, 226] width 190 height 37
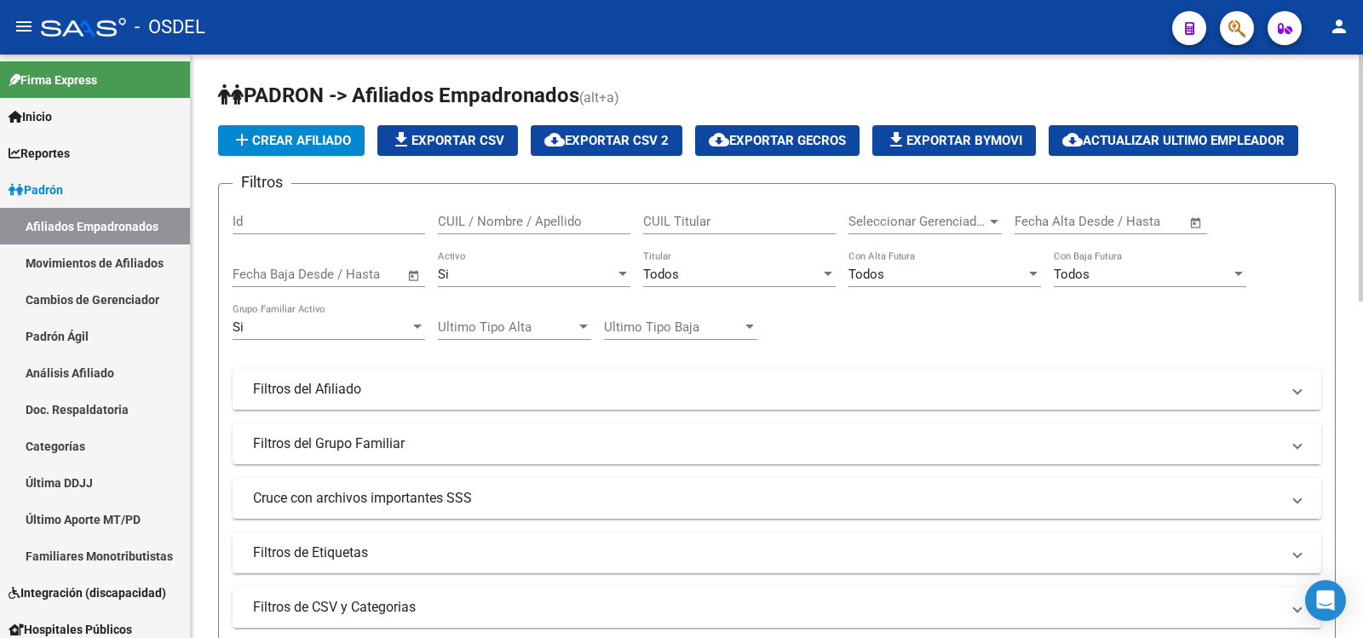
click at [586, 210] on div "CUIL / Nombre / Apellido" at bounding box center [534, 216] width 193 height 37
click at [990, 216] on div at bounding box center [993, 222] width 15 height 14
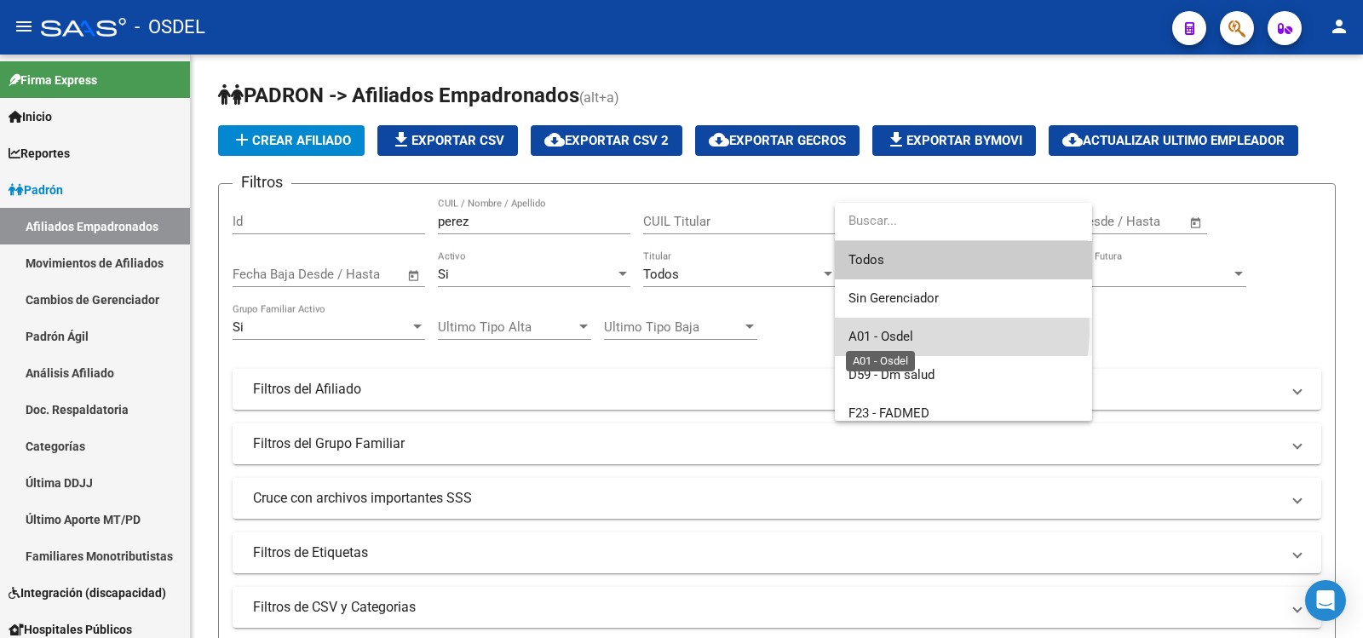
click at [900, 329] on span "A01 - Osdel" at bounding box center [880, 336] width 65 height 15
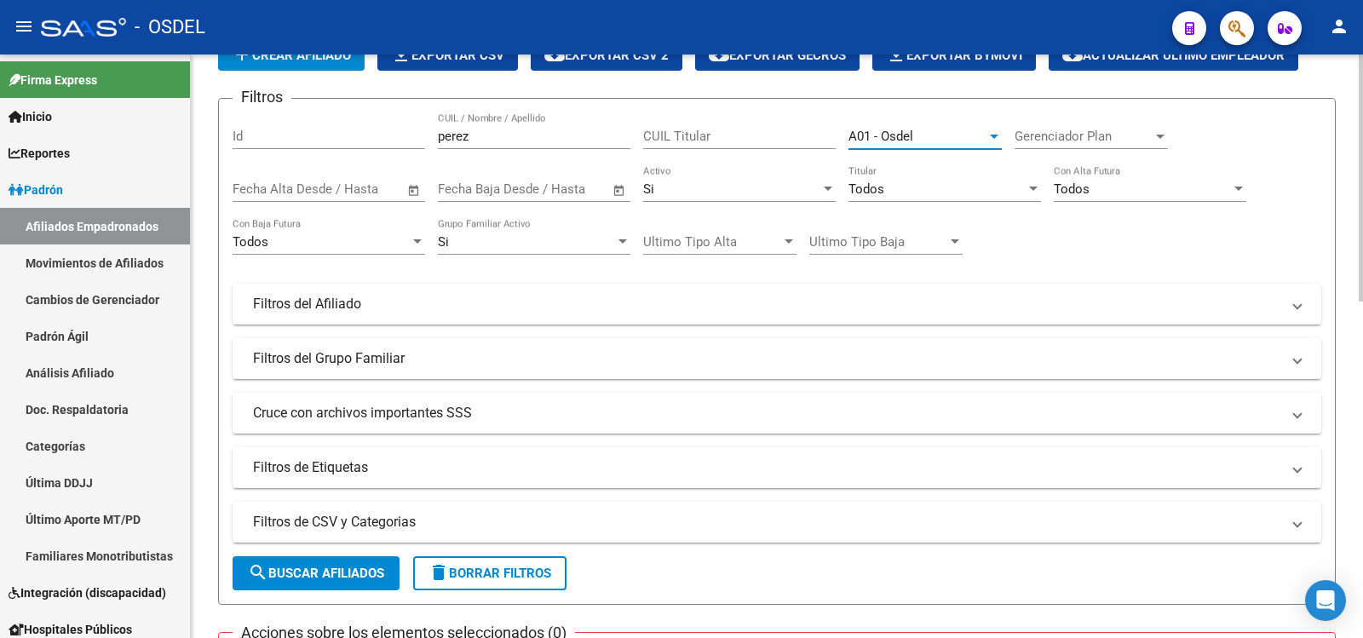
scroll to position [170, 0]
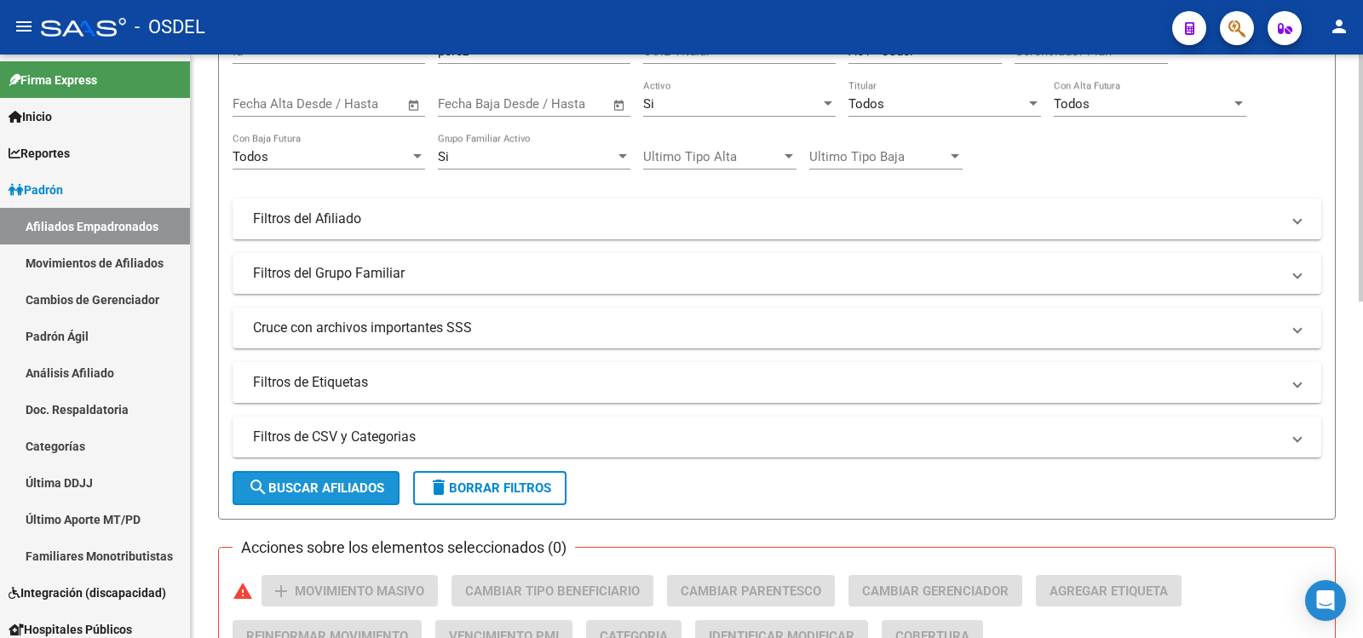
click at [313, 481] on span "search Buscar Afiliados" at bounding box center [316, 487] width 136 height 15
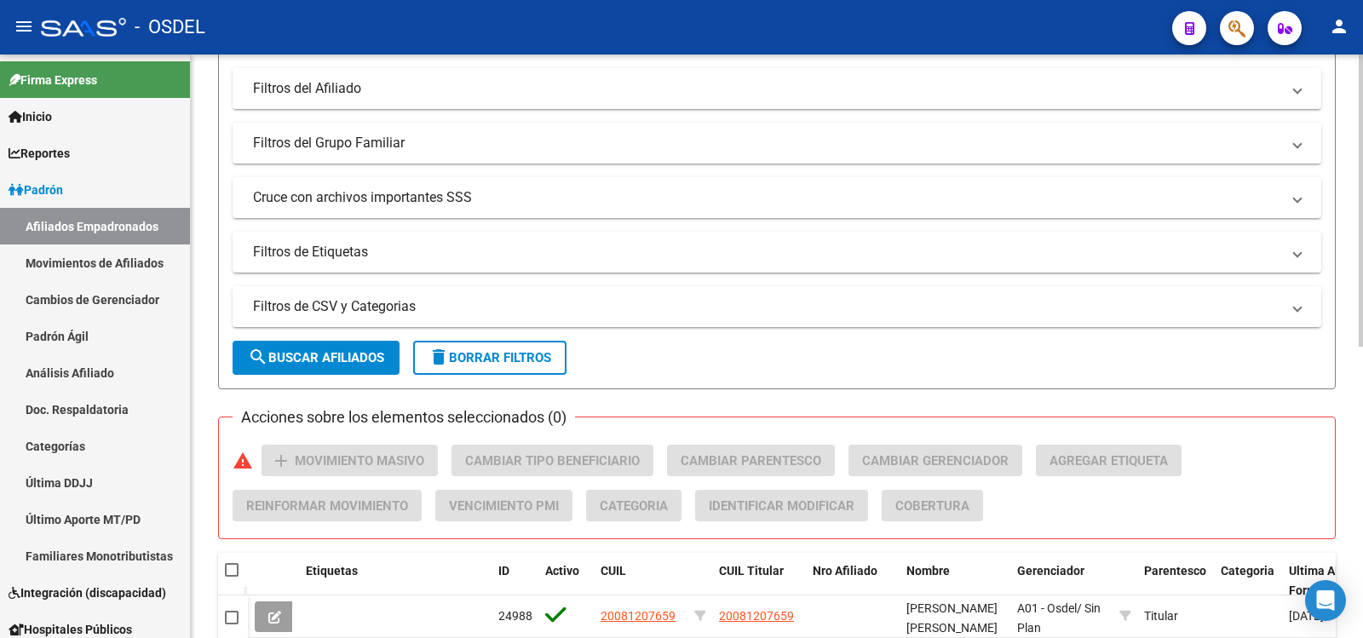
scroll to position [0, 0]
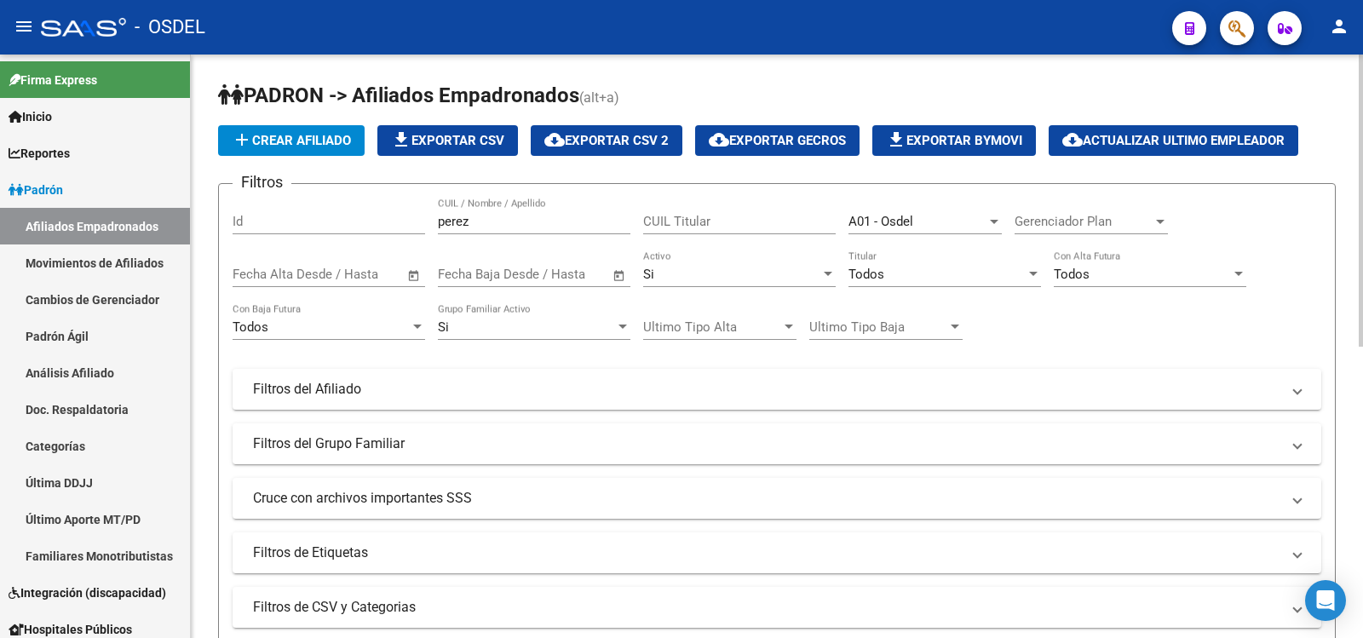
click at [479, 221] on input "perez" at bounding box center [534, 221] width 193 height 15
type input "p"
click at [998, 216] on div at bounding box center [993, 222] width 15 height 14
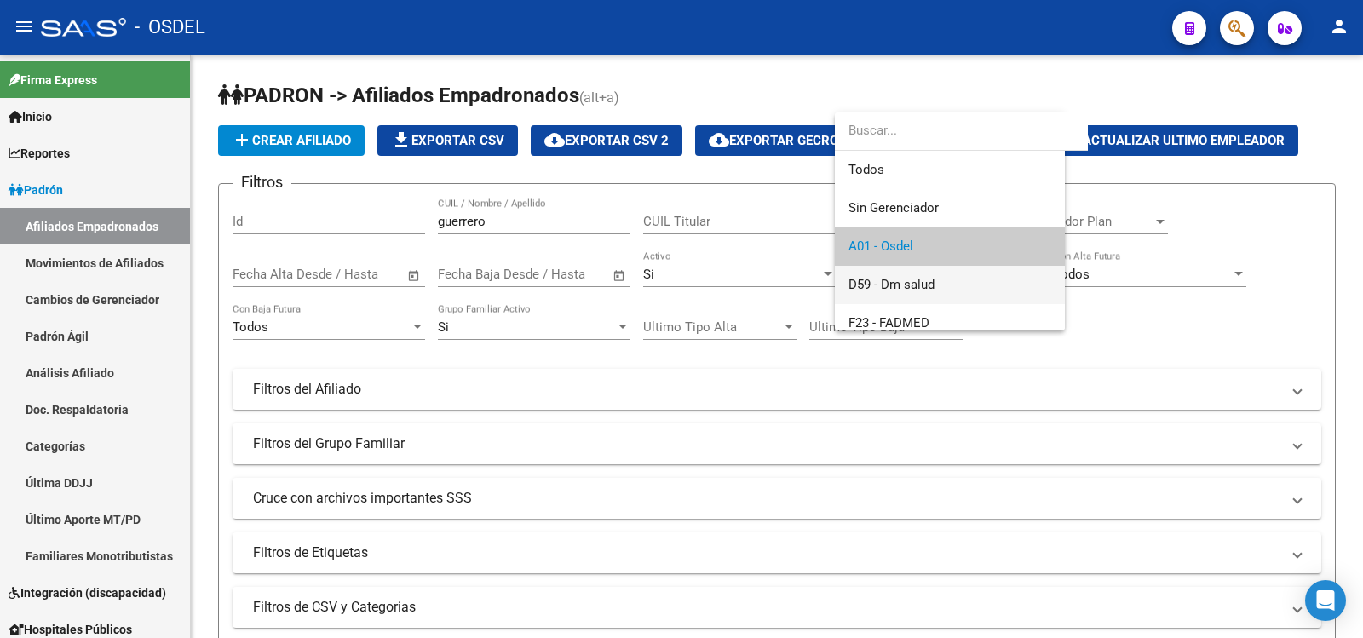
scroll to position [26, 0]
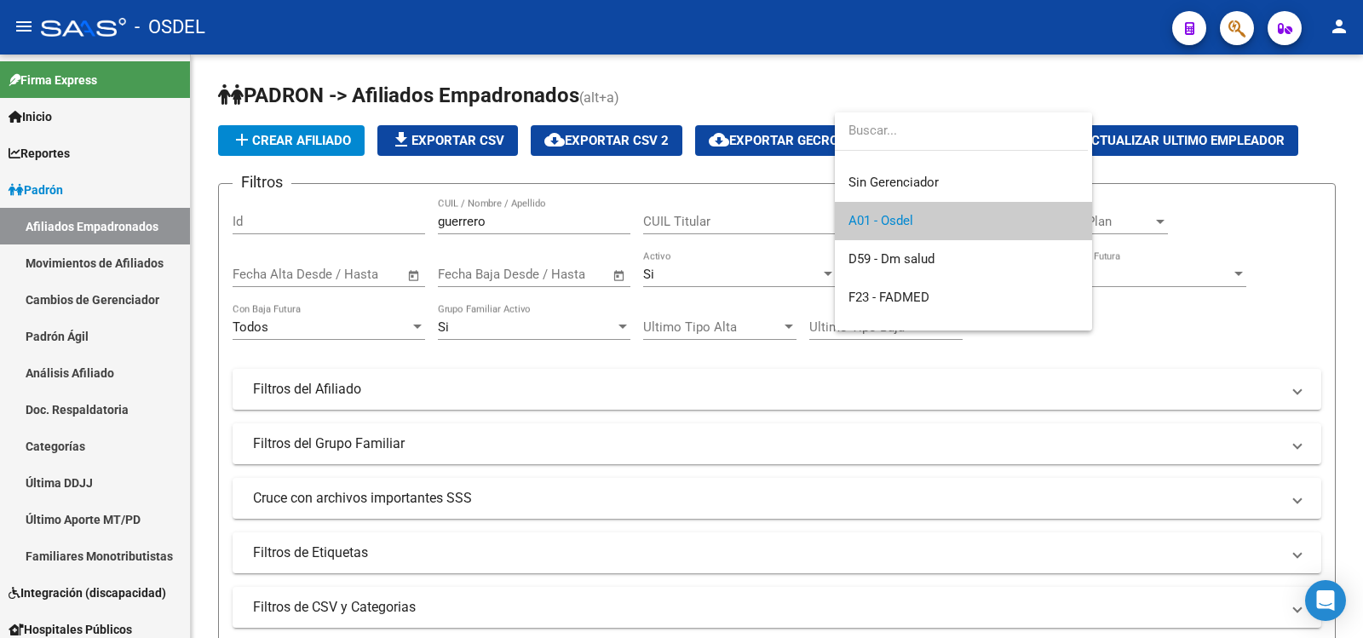
drag, startPoint x: 527, startPoint y: 417, endPoint x: 517, endPoint y: 391, distance: 28.3
click at [526, 415] on div at bounding box center [681, 319] width 1363 height 638
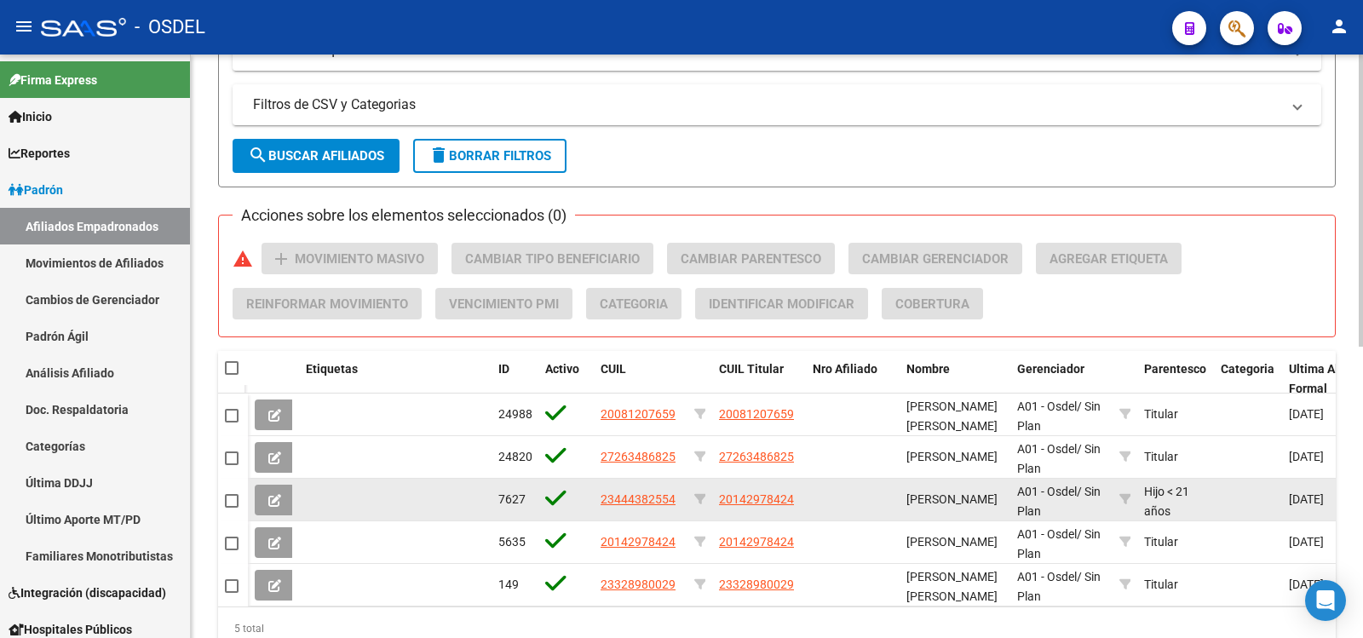
scroll to position [511, 0]
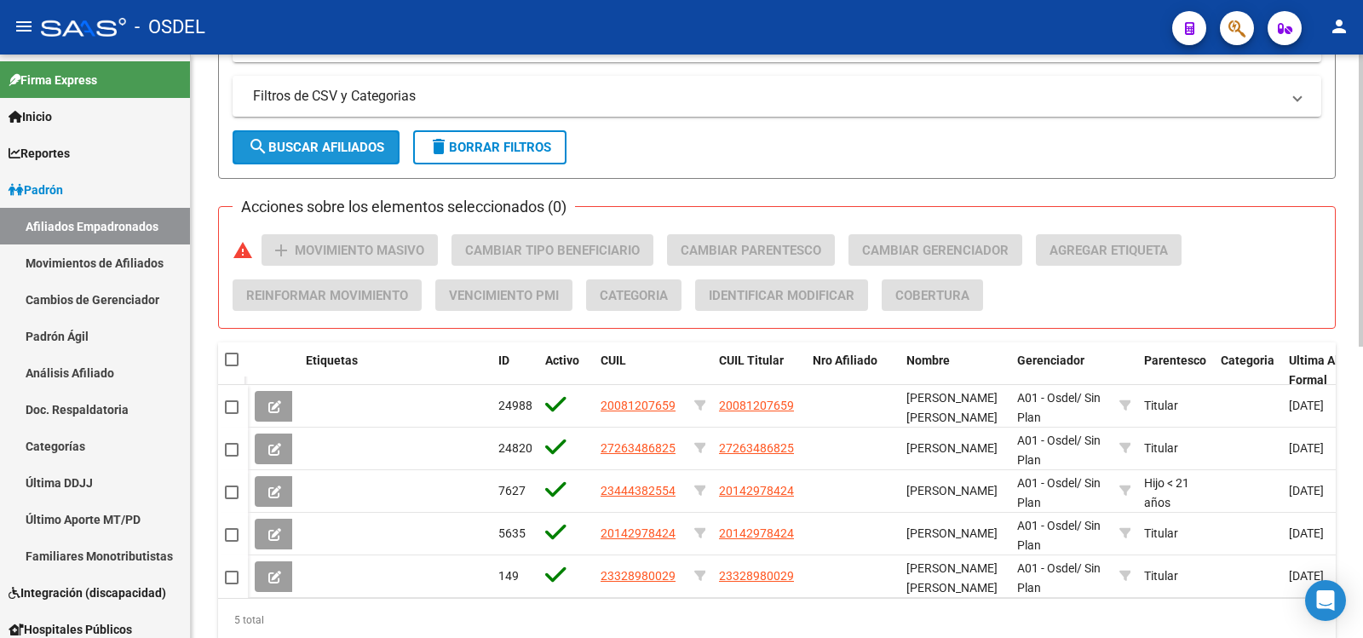
click at [330, 141] on span "search Buscar Afiliados" at bounding box center [316, 147] width 136 height 15
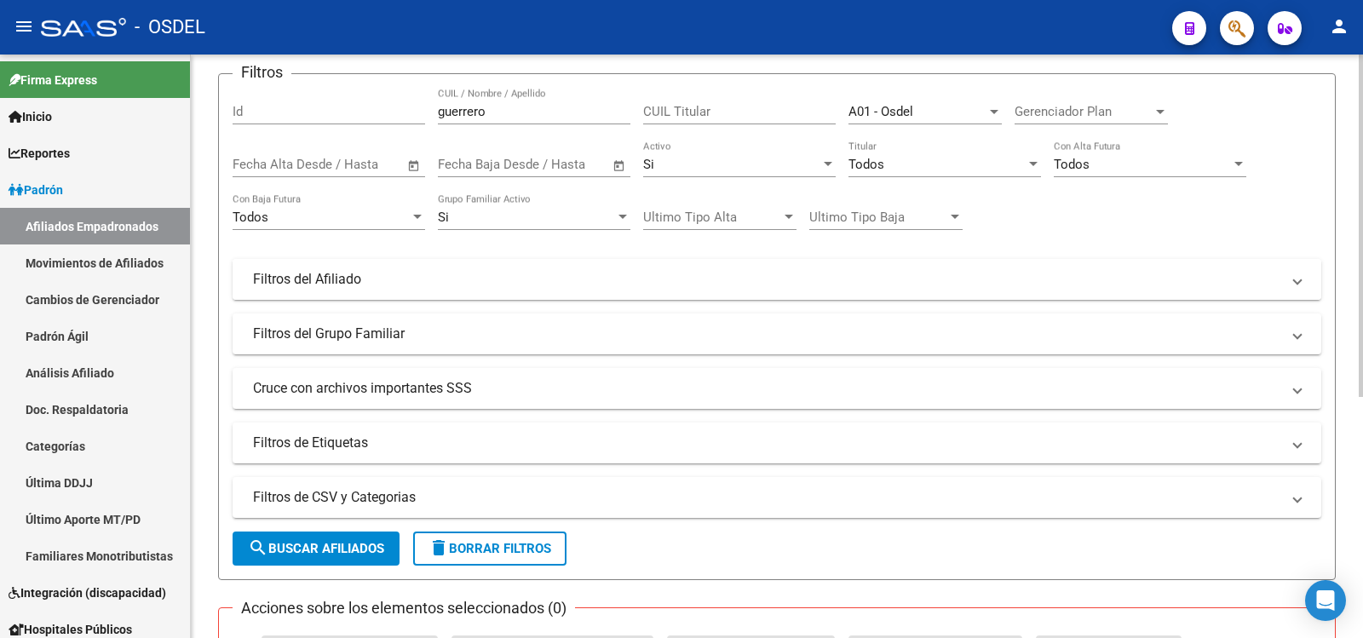
scroll to position [71, 0]
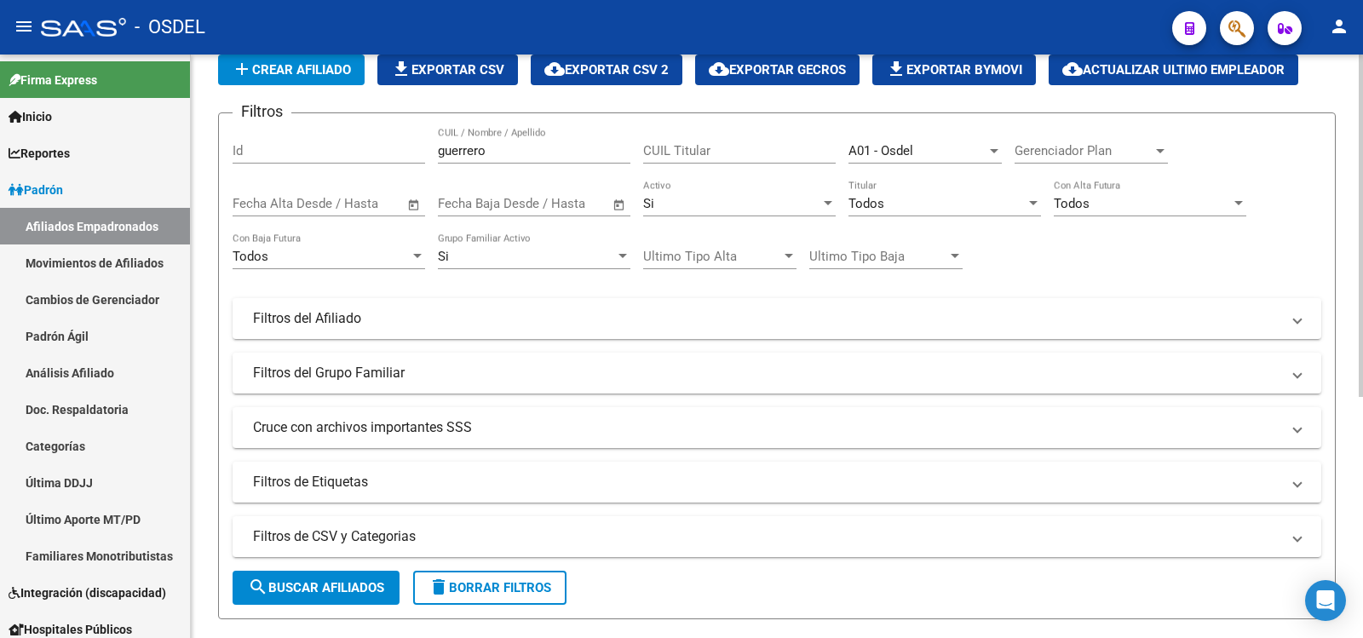
click at [503, 145] on input "guerrero" at bounding box center [534, 150] width 193 height 15
type input "g"
click at [340, 583] on span "search Buscar Afiliados" at bounding box center [316, 587] width 136 height 15
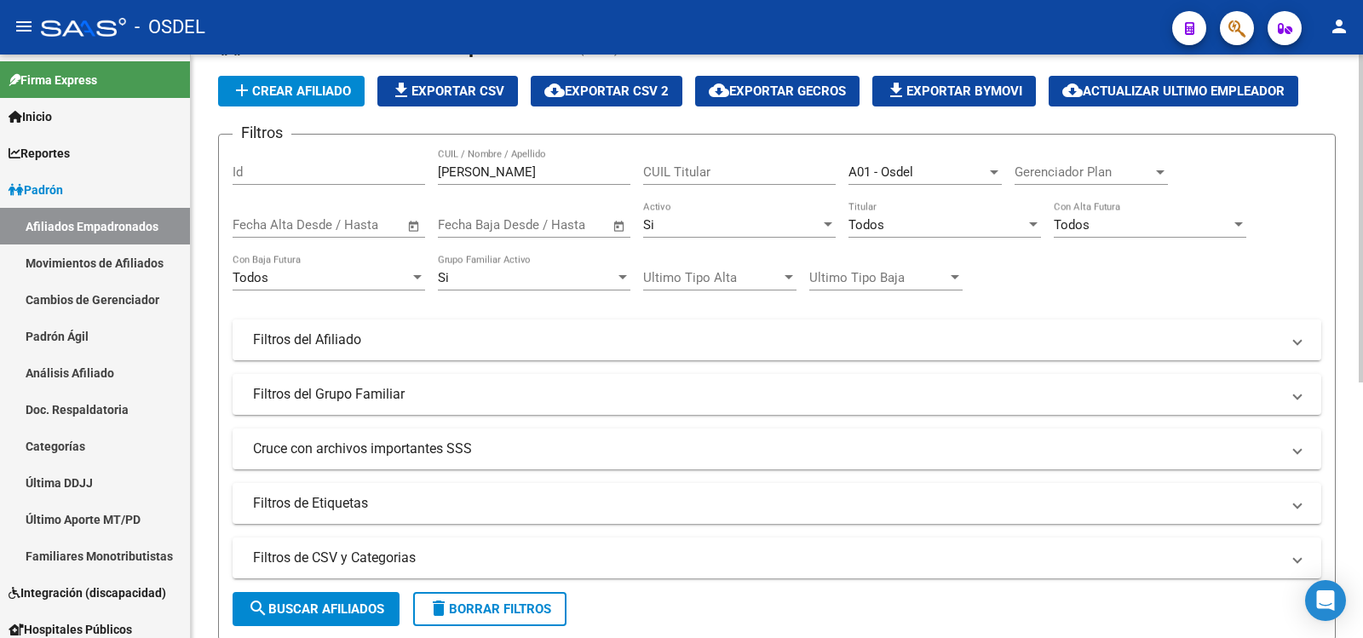
scroll to position [28, 0]
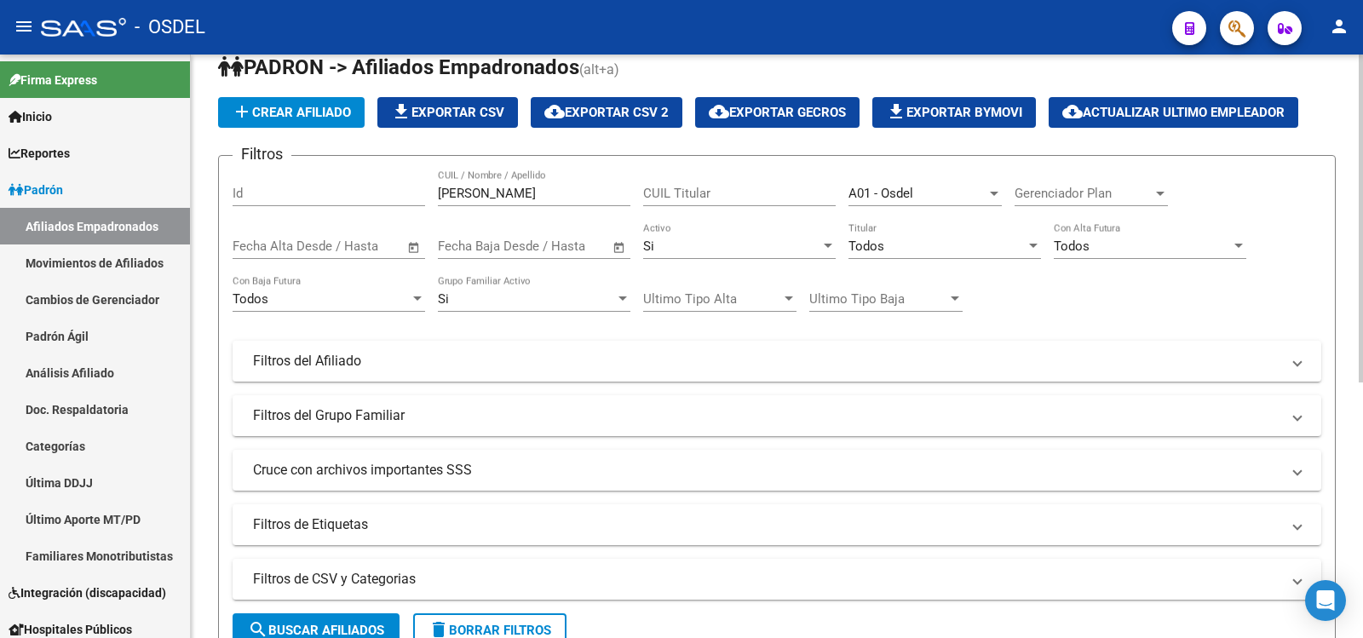
click at [517, 186] on div "[PERSON_NAME] CUIL / Nombre / Apellido" at bounding box center [534, 188] width 193 height 37
type input "p"
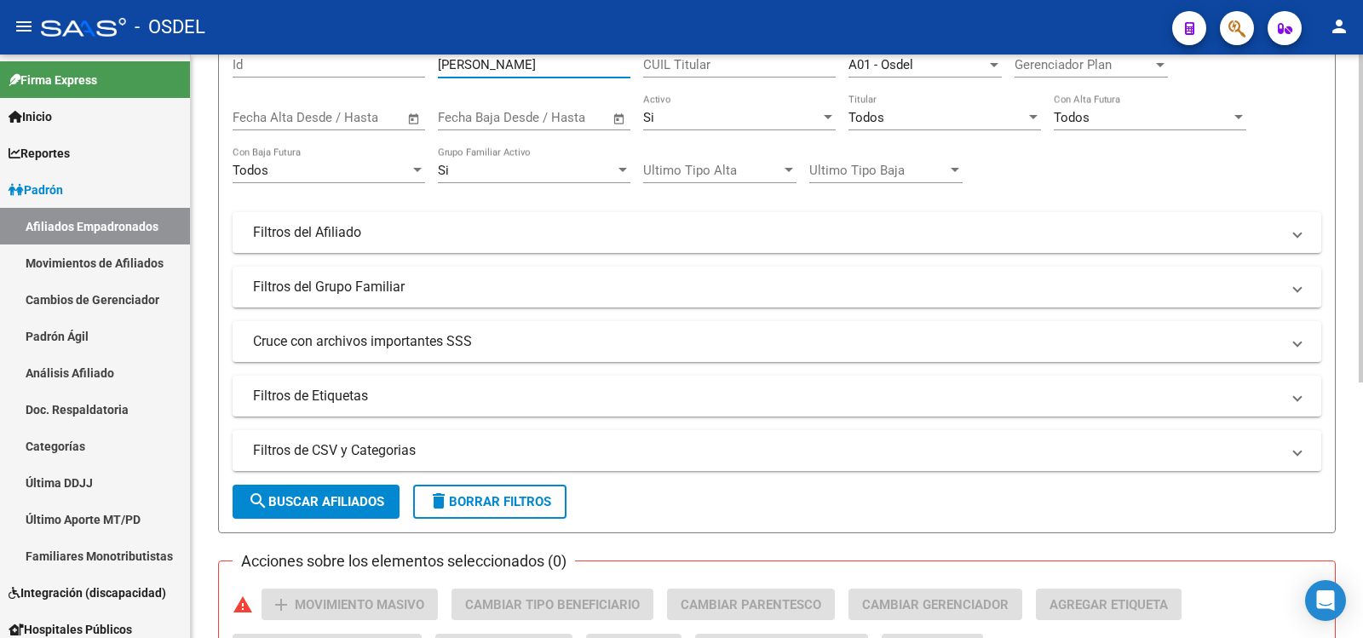
scroll to position [198, 0]
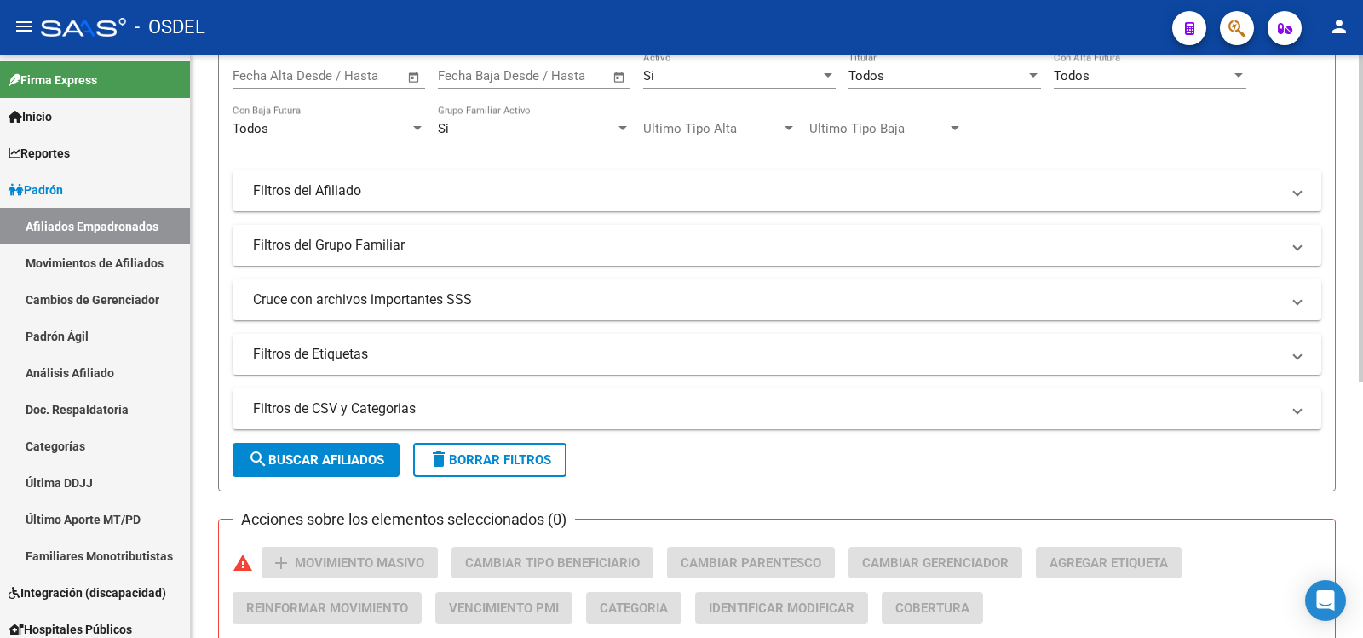
click at [352, 453] on span "search Buscar Afiliados" at bounding box center [316, 459] width 136 height 15
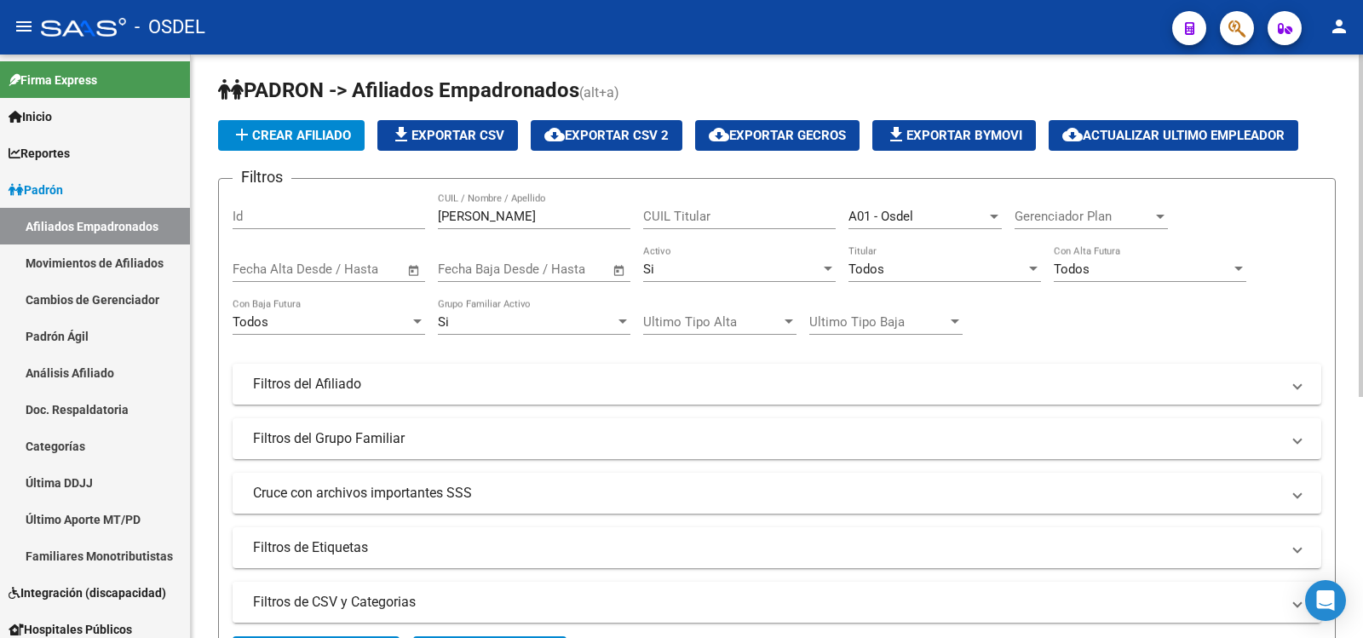
scroll to position [0, 0]
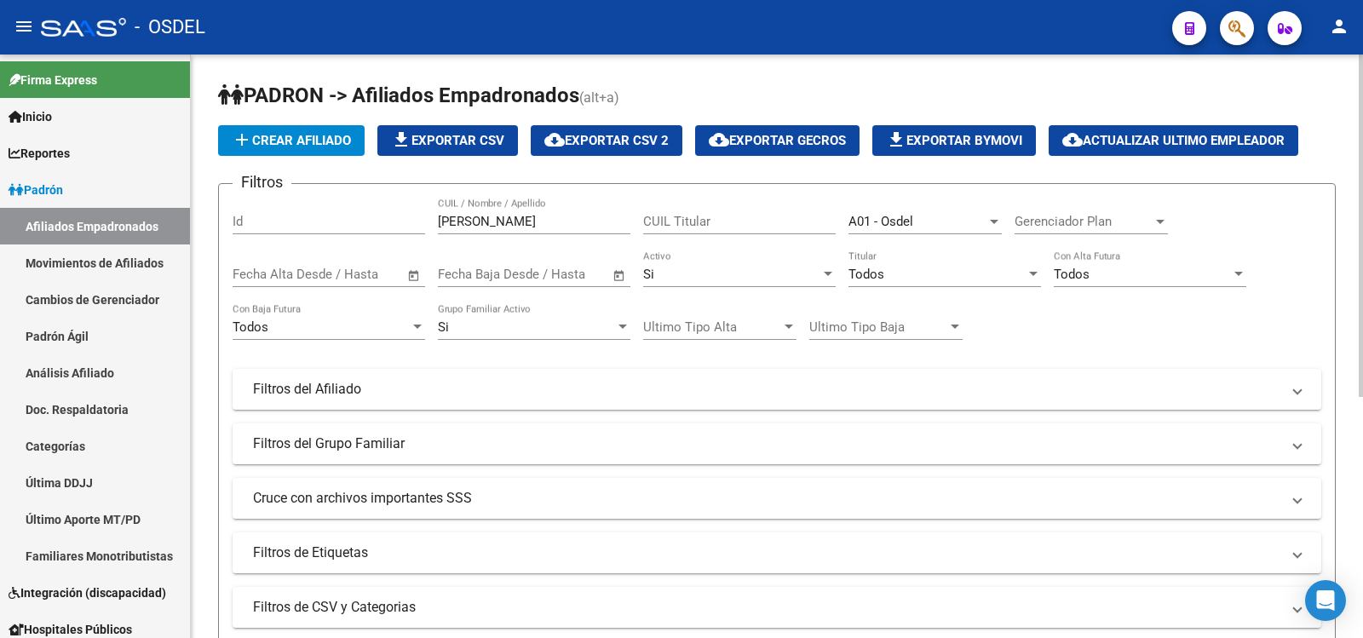
click at [493, 221] on input "[PERSON_NAME]" at bounding box center [534, 221] width 193 height 15
type input "e"
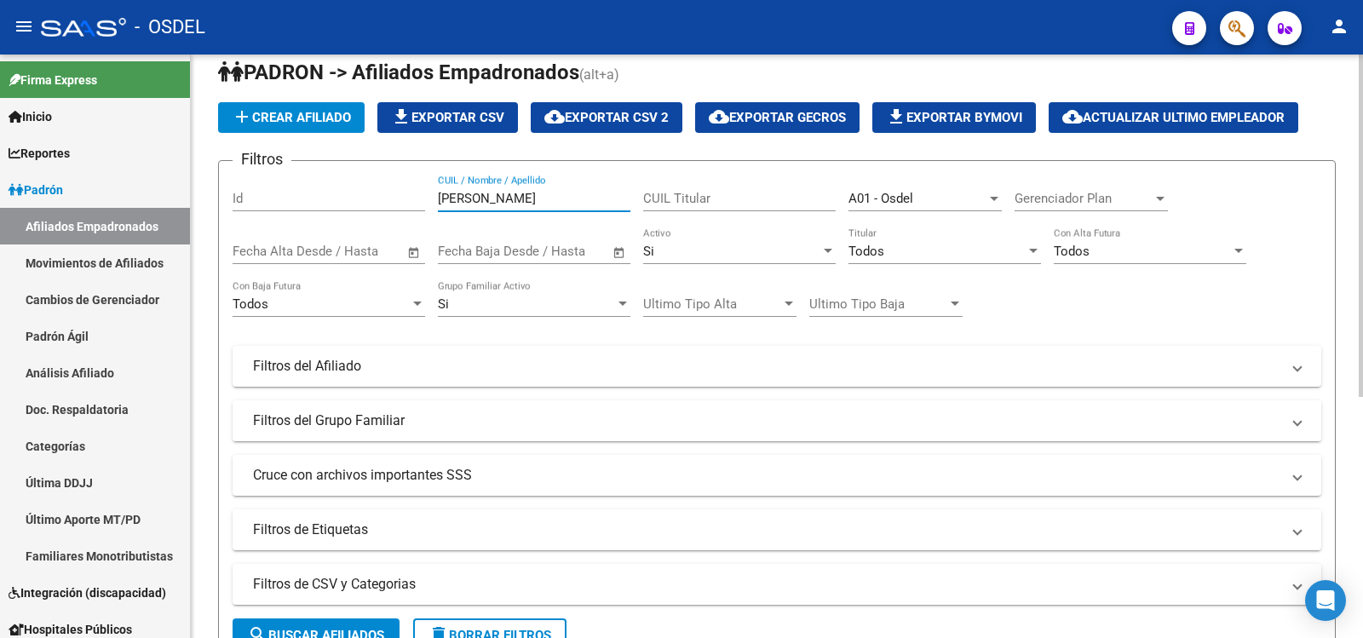
scroll to position [85, 0]
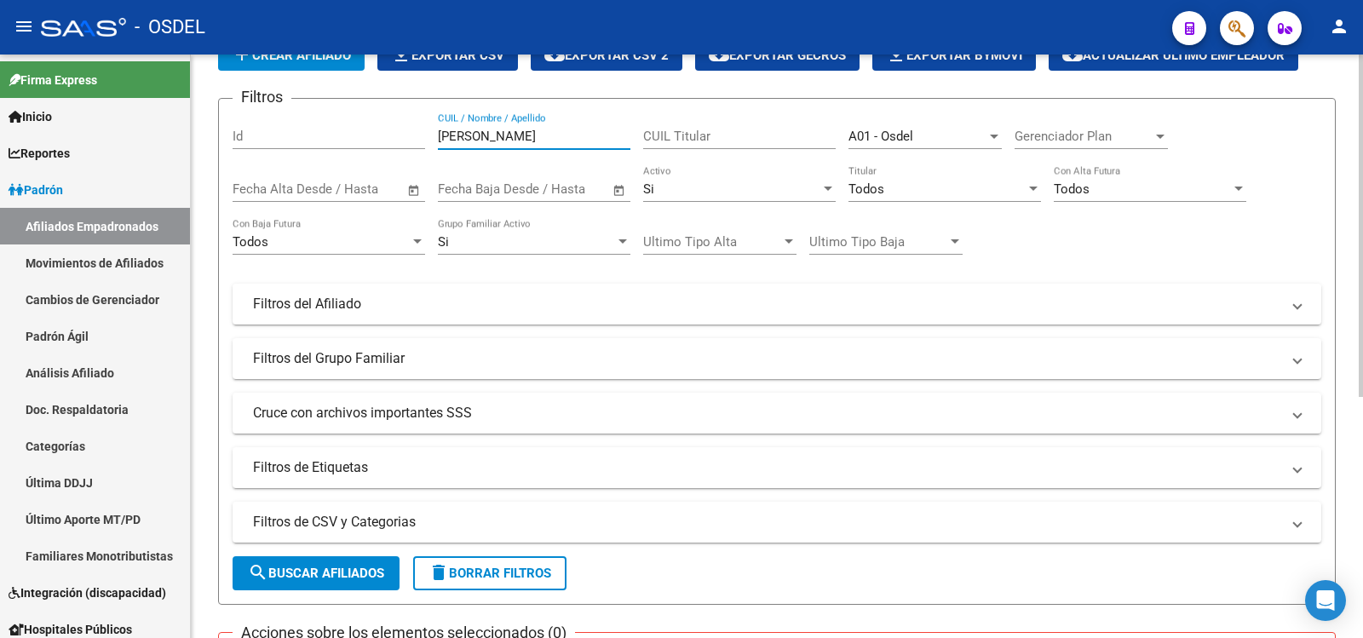
click at [320, 565] on button "search Buscar Afiliados" at bounding box center [316, 573] width 167 height 34
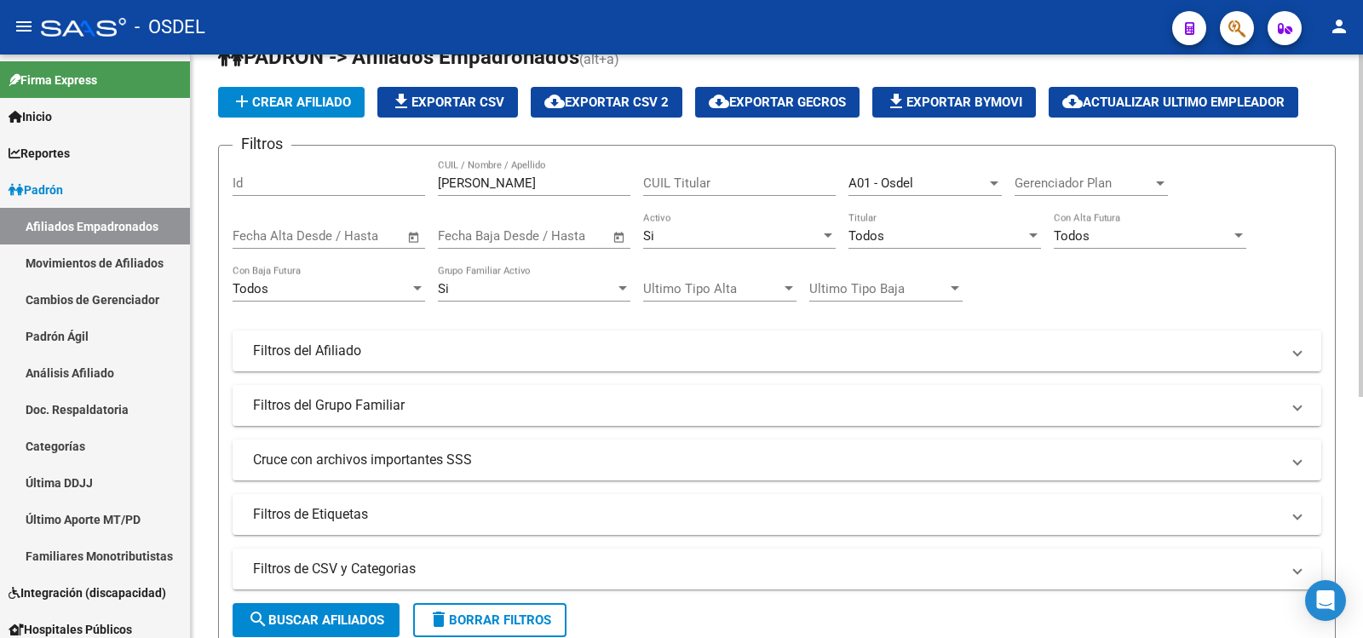
scroll to position [0, 0]
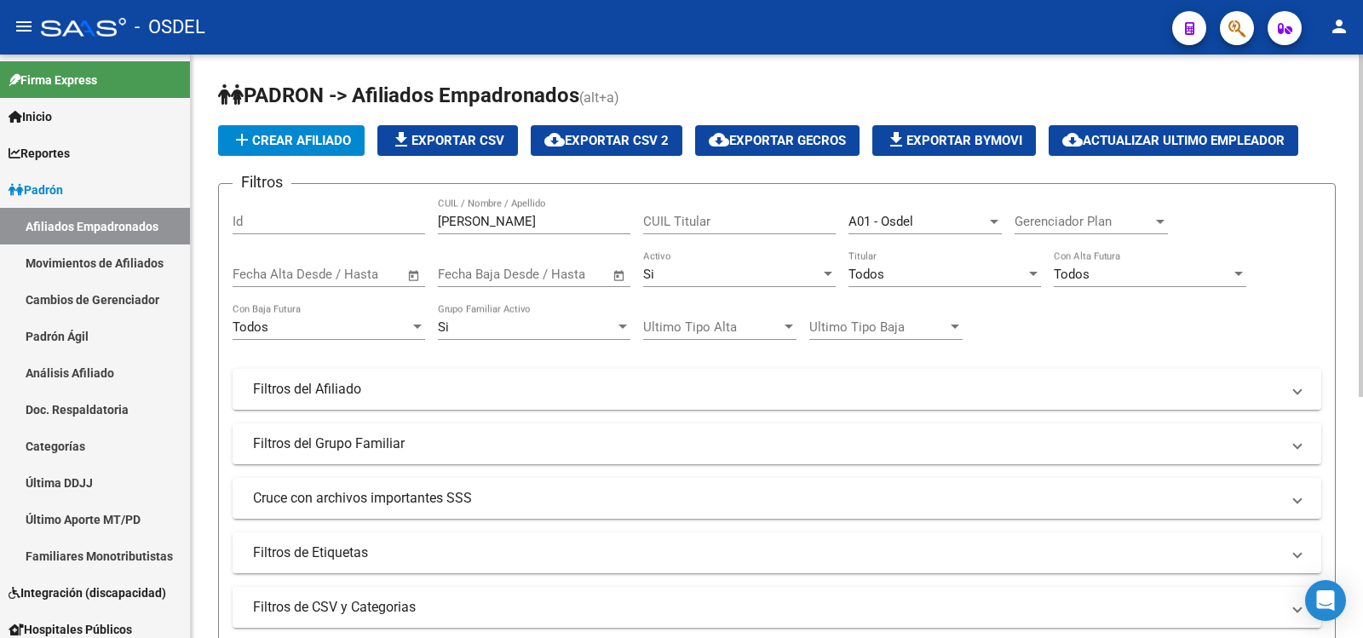
click at [515, 221] on input "[PERSON_NAME]" at bounding box center [534, 221] width 193 height 15
type input "c"
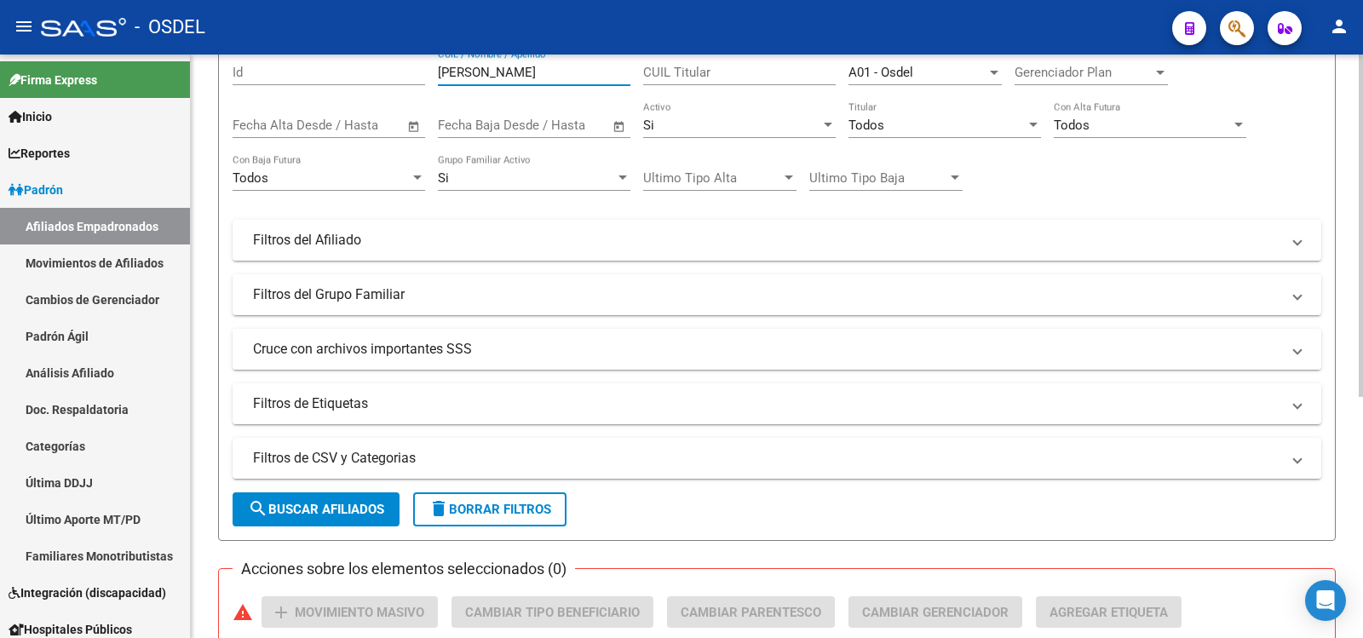
scroll to position [170, 0]
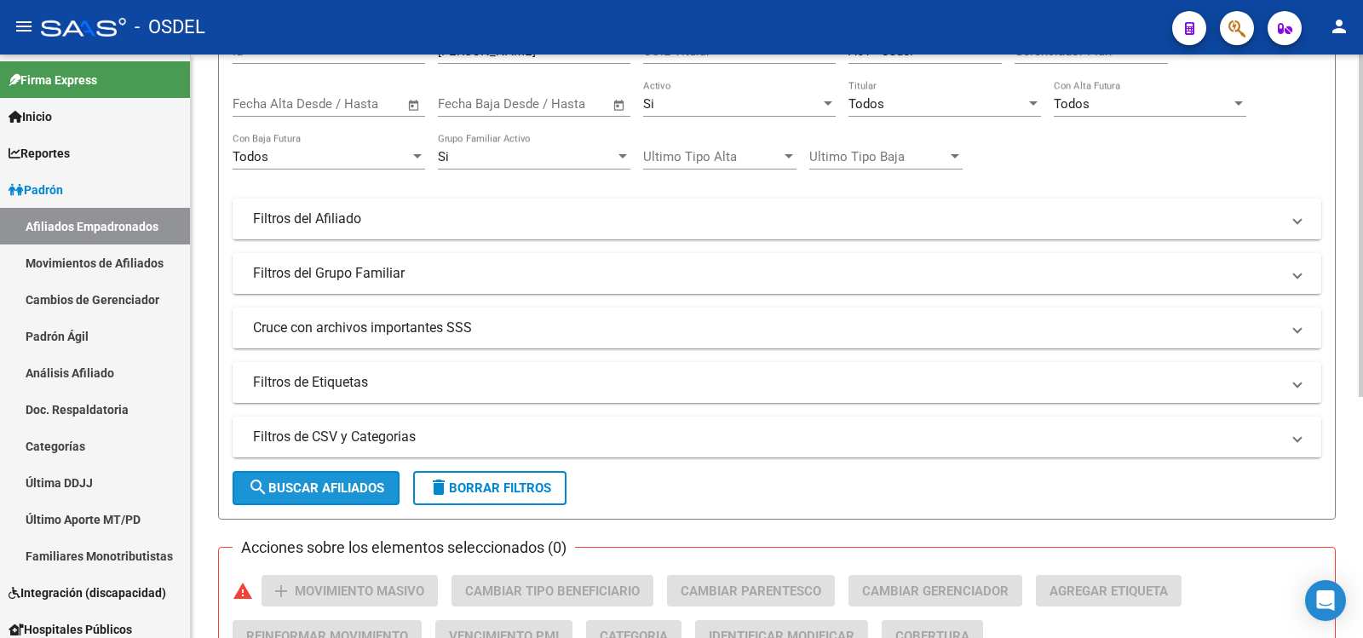
click at [342, 483] on span "search Buscar Afiliados" at bounding box center [316, 487] width 136 height 15
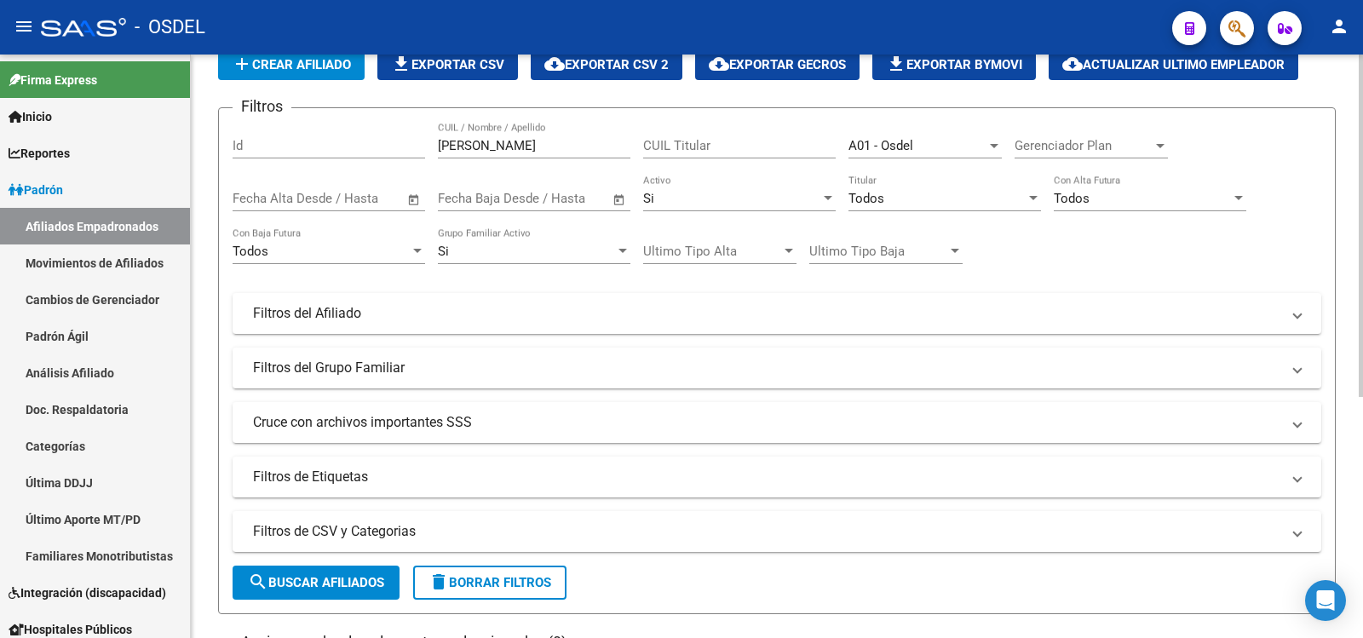
scroll to position [71, 0]
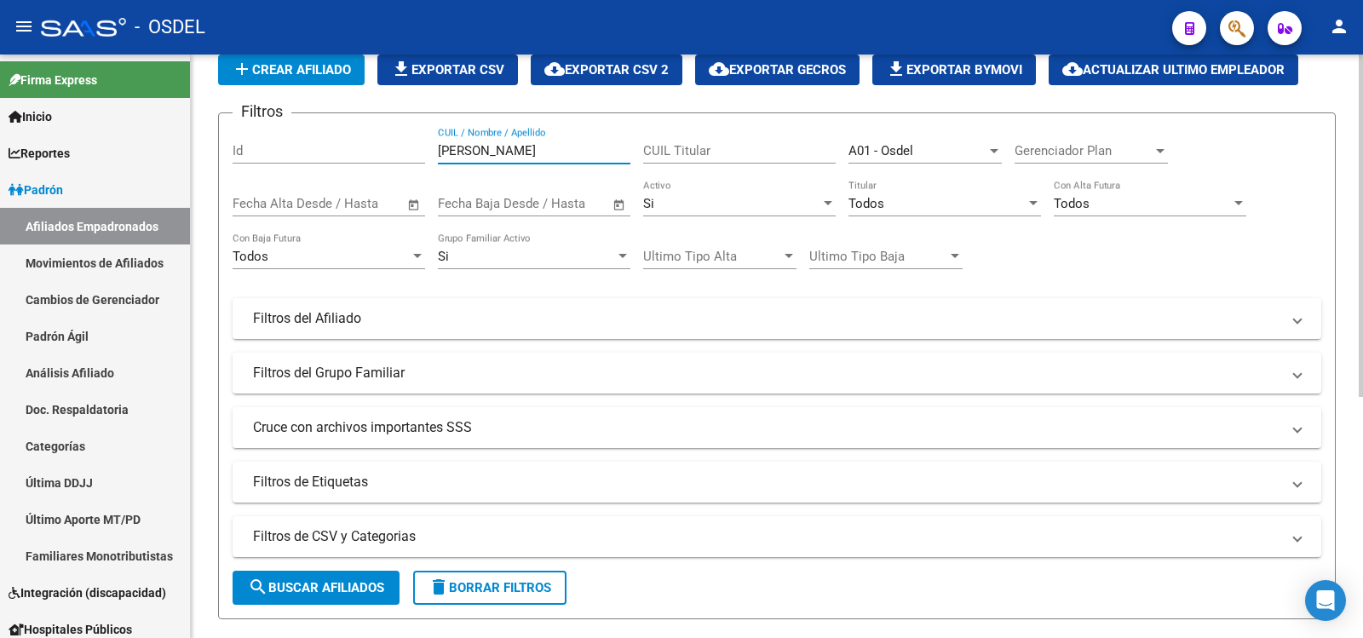
click at [486, 147] on input "[PERSON_NAME]" at bounding box center [534, 150] width 193 height 15
type input "e"
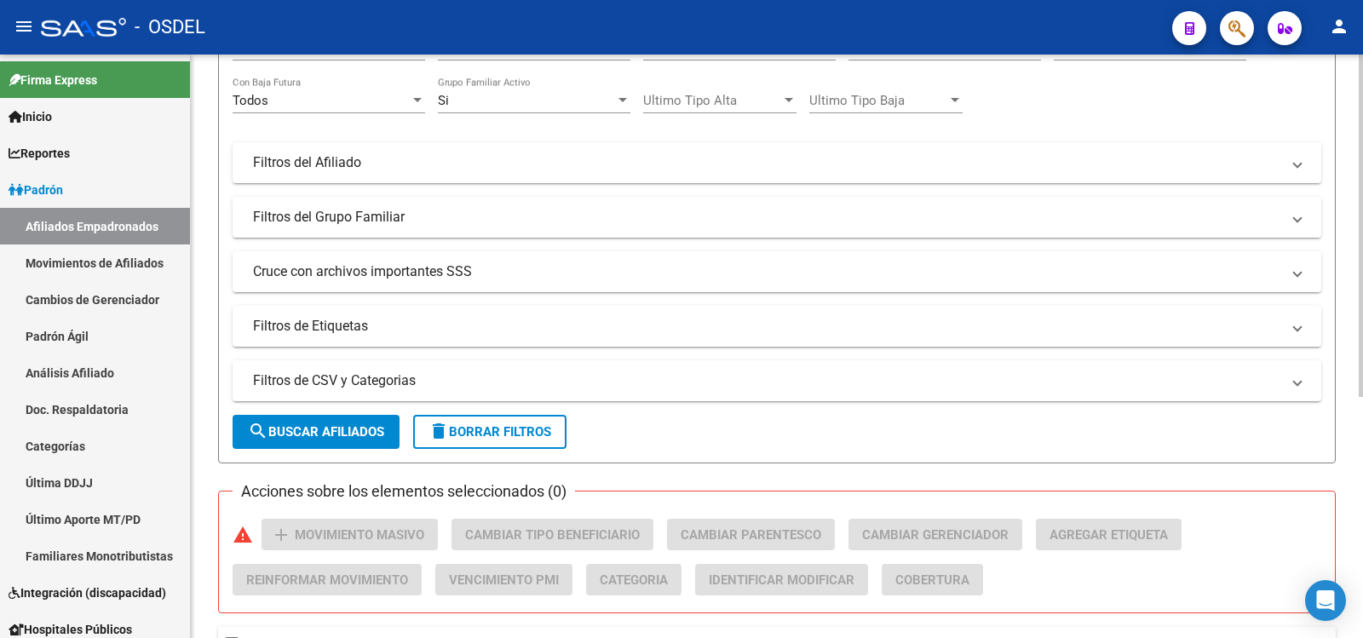
scroll to position [241, 0]
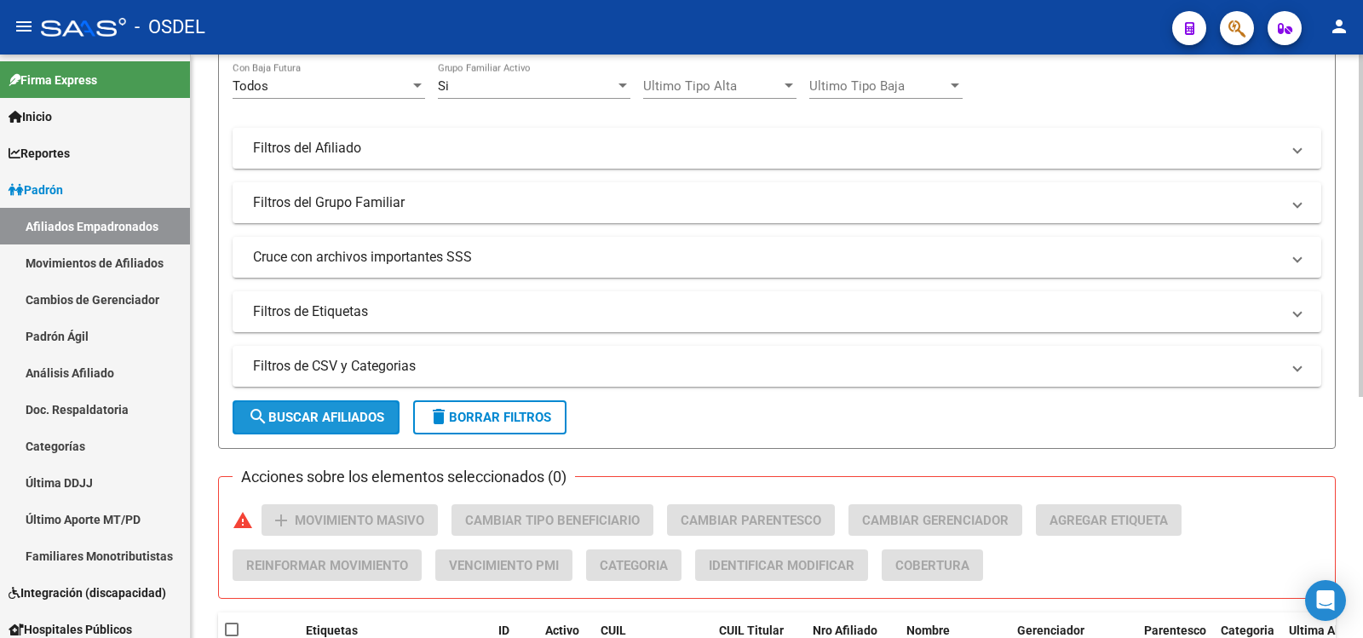
click at [352, 416] on span "search Buscar Afiliados" at bounding box center [316, 417] width 136 height 15
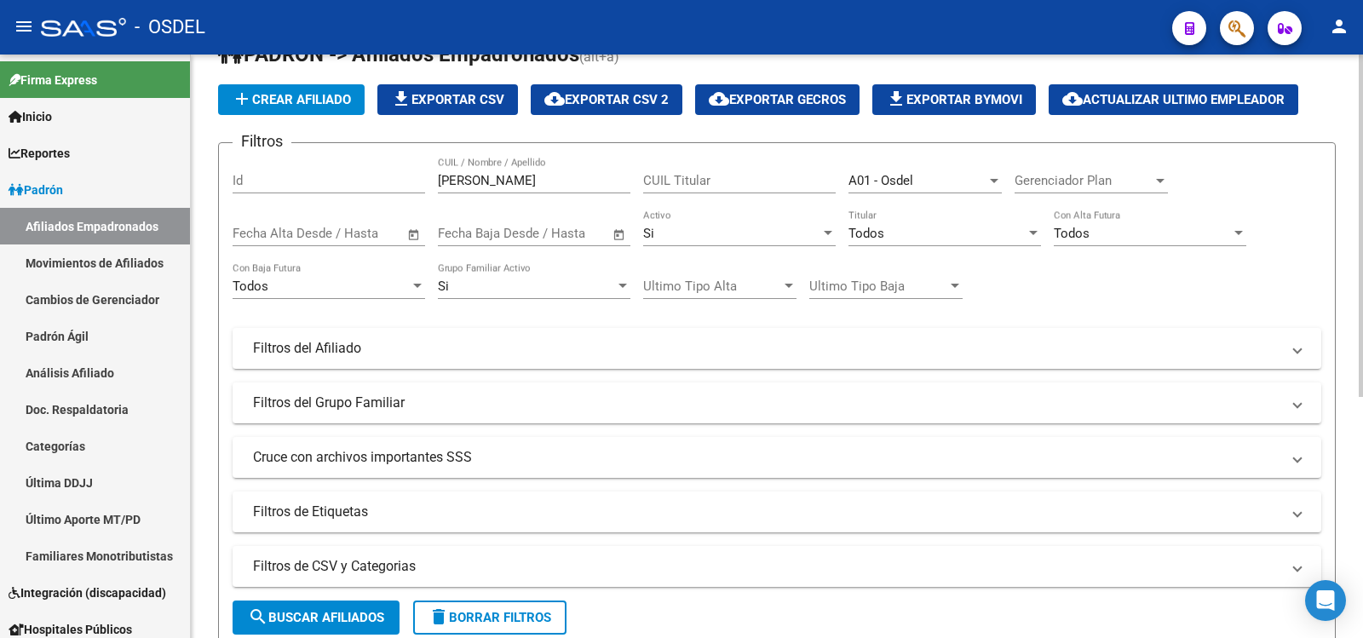
scroll to position [0, 0]
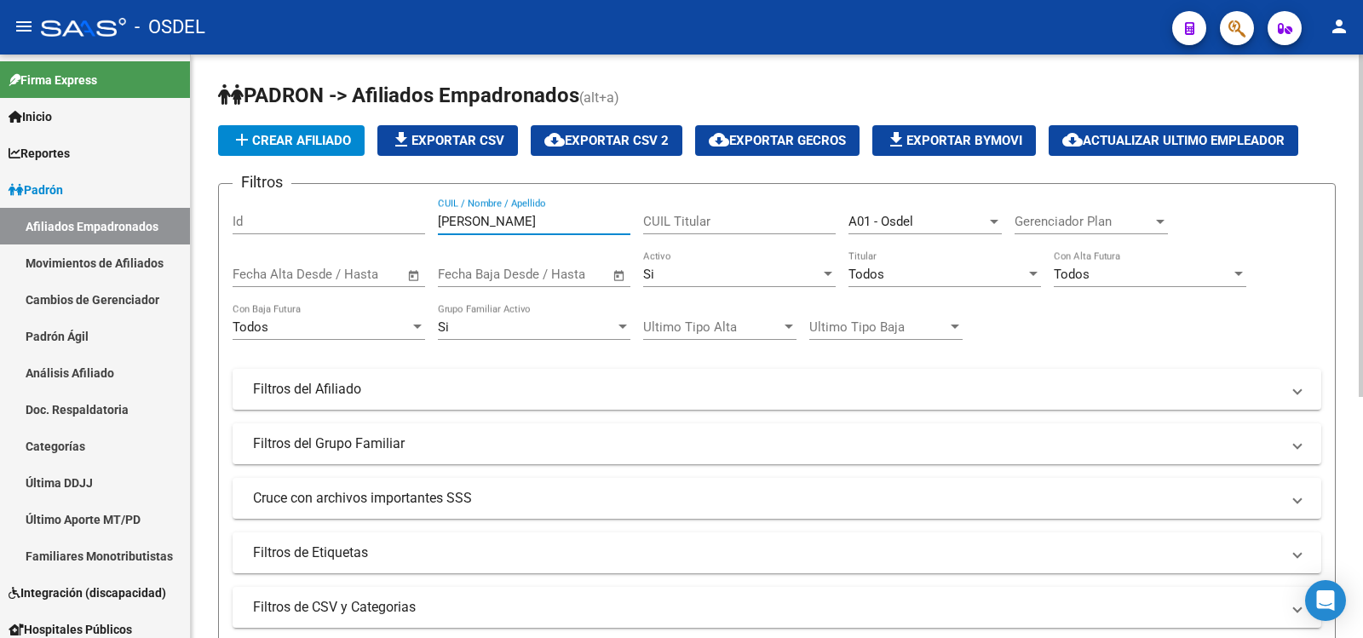
drag, startPoint x: 495, startPoint y: 221, endPoint x: 504, endPoint y: 224, distance: 9.7
click at [499, 224] on input "[PERSON_NAME]" at bounding box center [534, 221] width 193 height 15
type input "b"
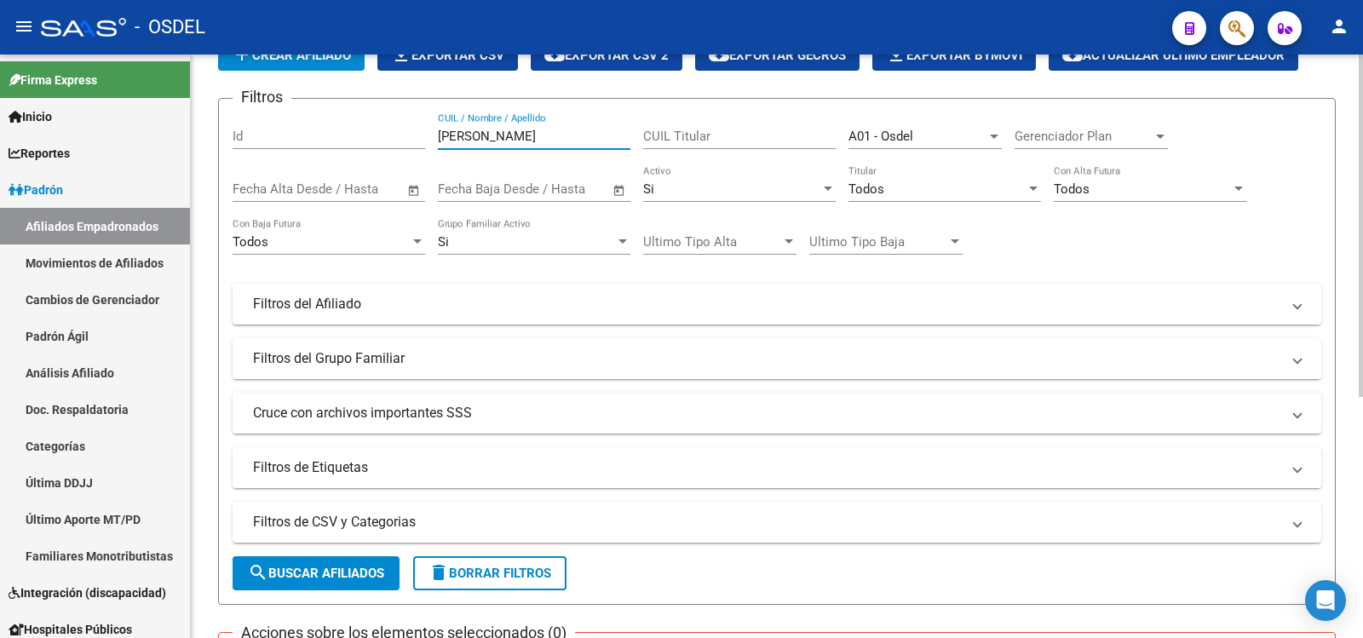
click at [320, 565] on button "search Buscar Afiliados" at bounding box center [316, 573] width 167 height 34
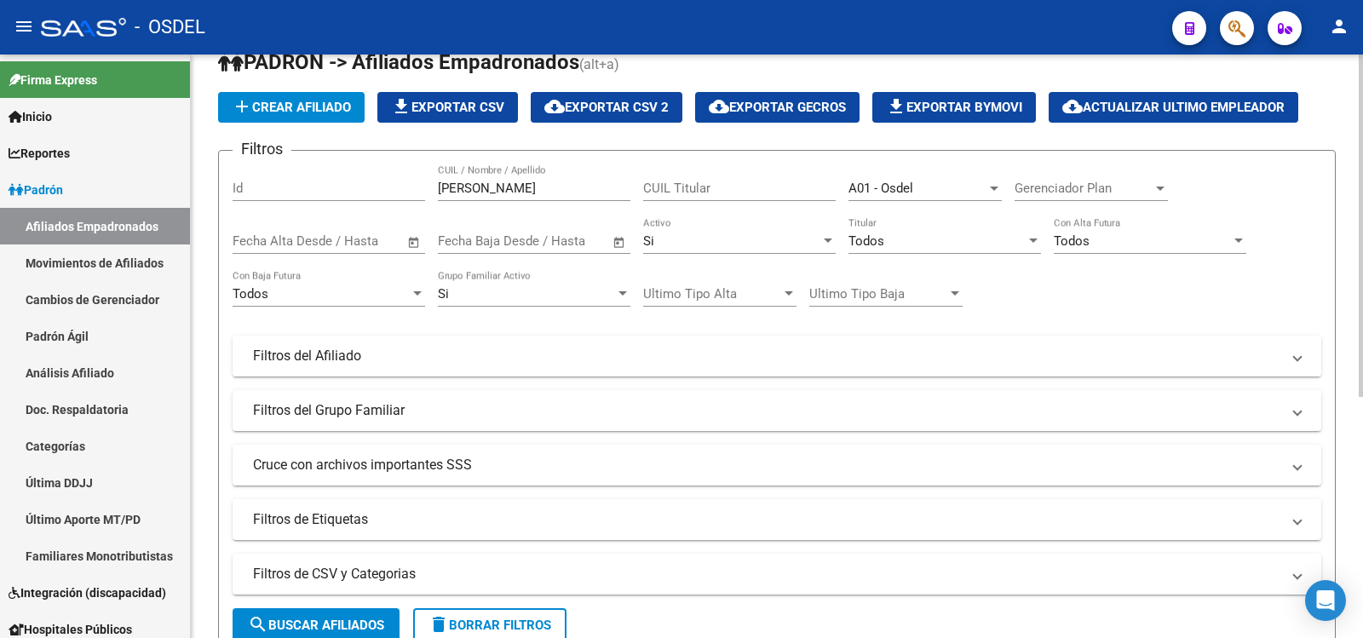
scroll to position [0, 0]
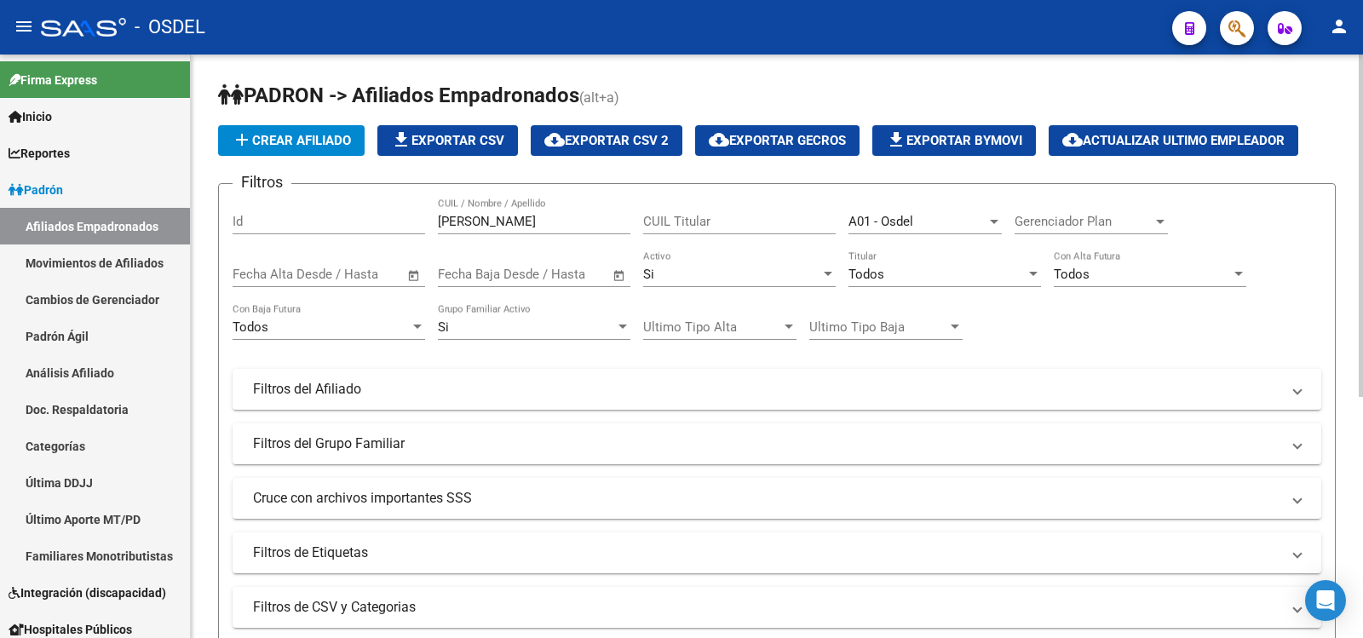
click at [508, 217] on input "[PERSON_NAME]" at bounding box center [534, 221] width 193 height 15
type input "v"
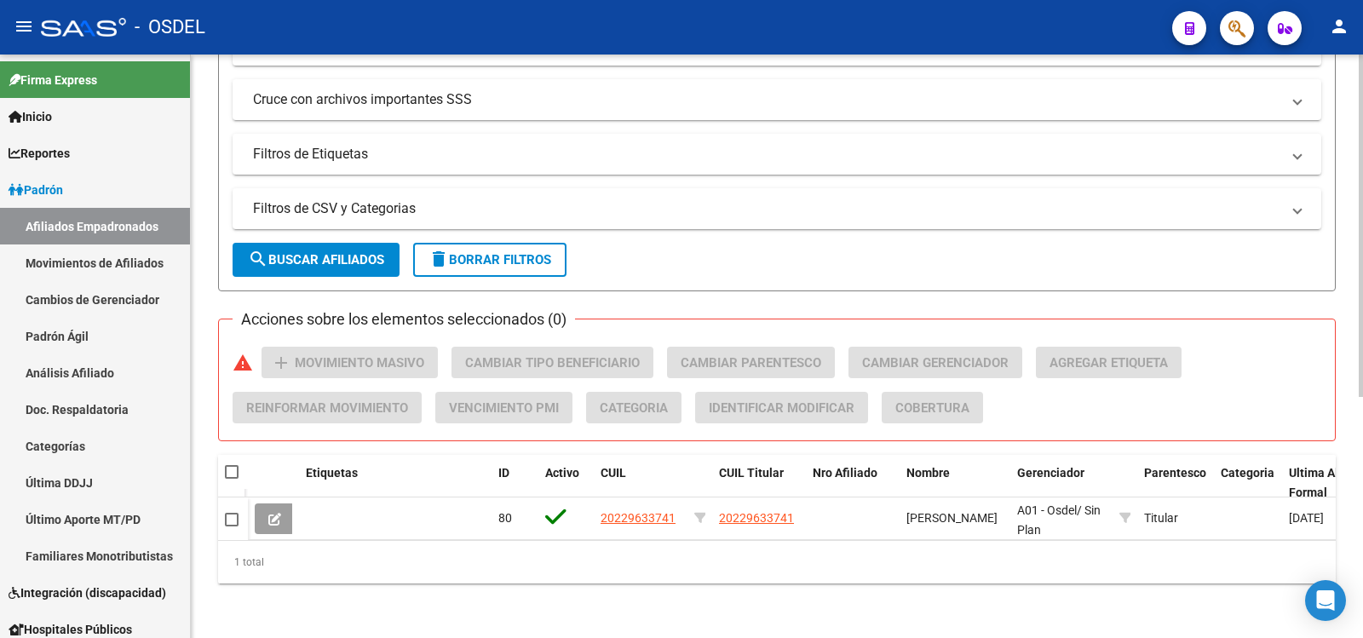
scroll to position [411, 0]
drag, startPoint x: 338, startPoint y: 240, endPoint x: 356, endPoint y: 247, distance: 19.1
click at [345, 252] on span "search Buscar Afiliados" at bounding box center [316, 259] width 136 height 15
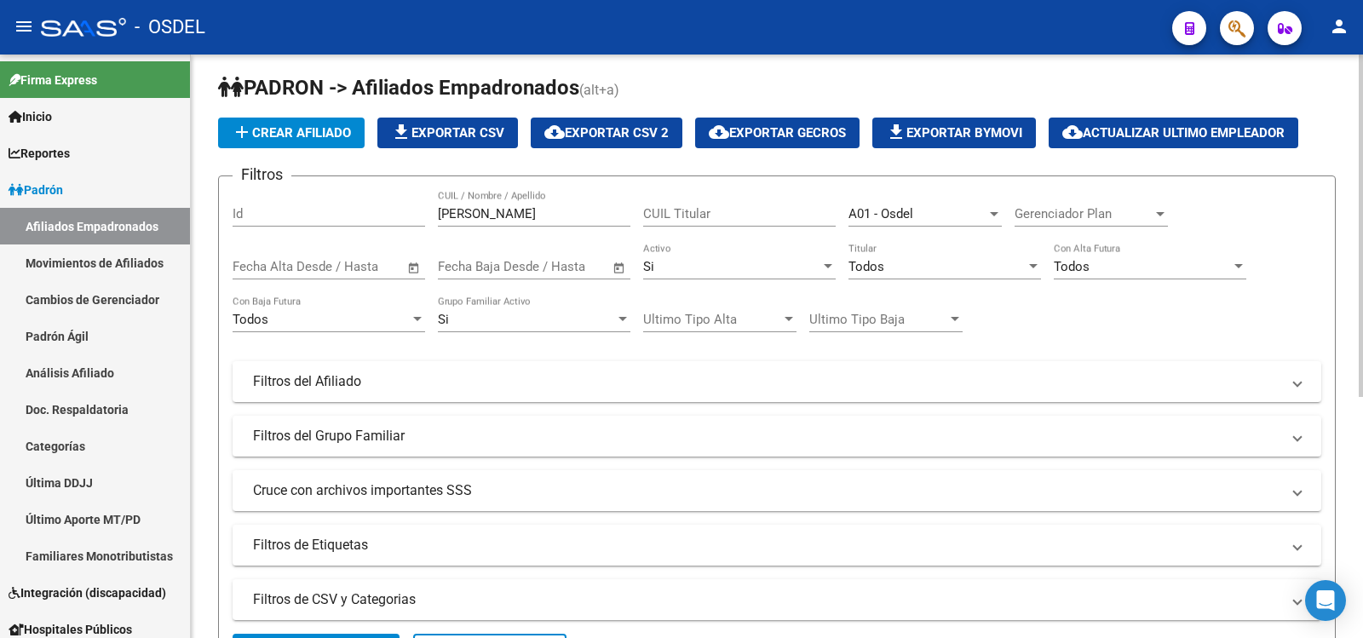
scroll to position [0, 0]
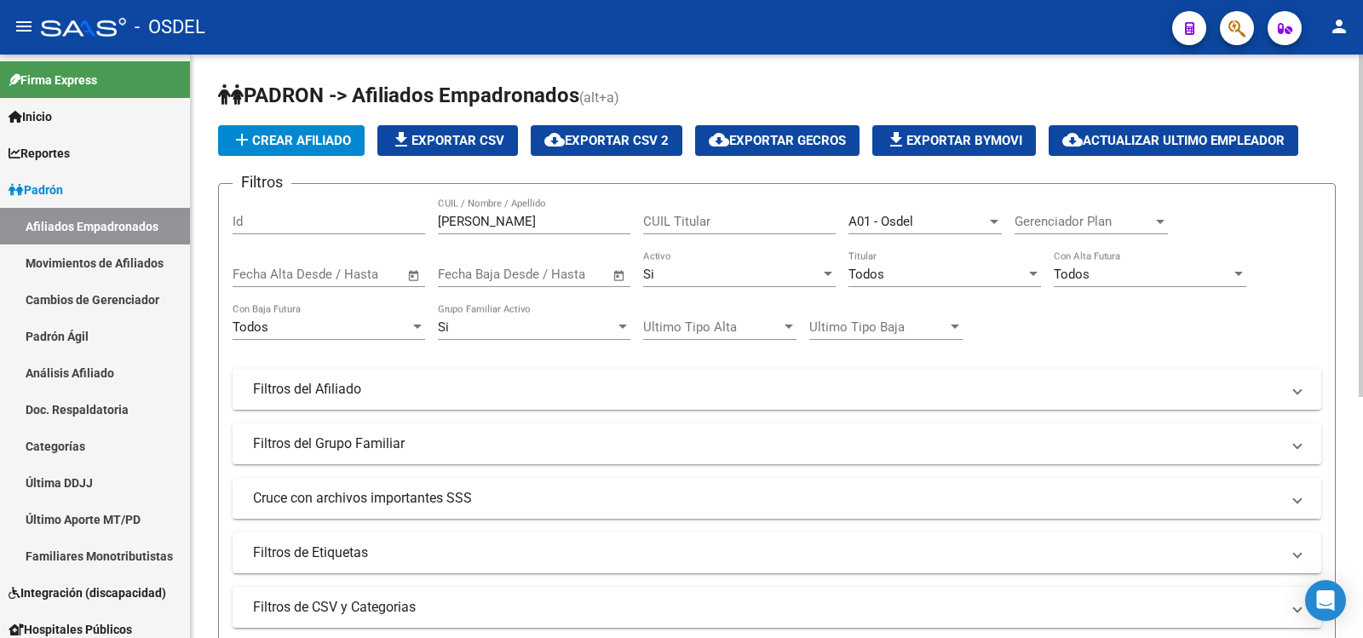
click at [501, 218] on input "[PERSON_NAME]" at bounding box center [534, 221] width 193 height 15
type input "b"
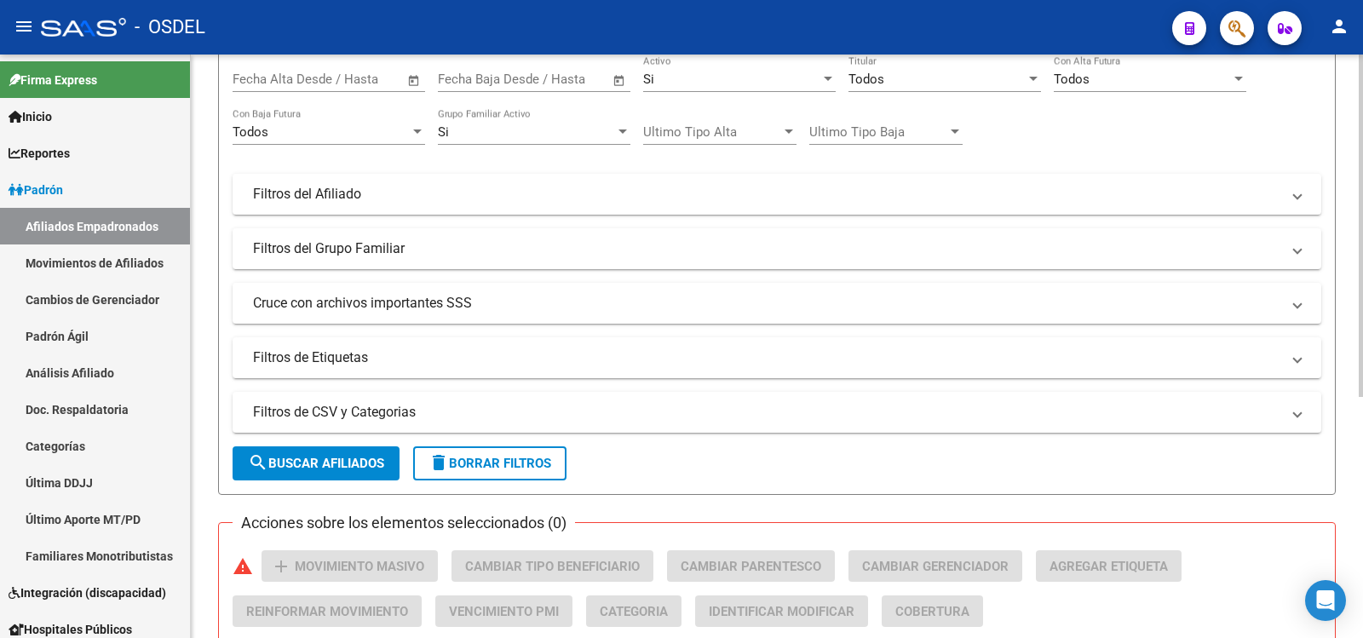
scroll to position [256, 0]
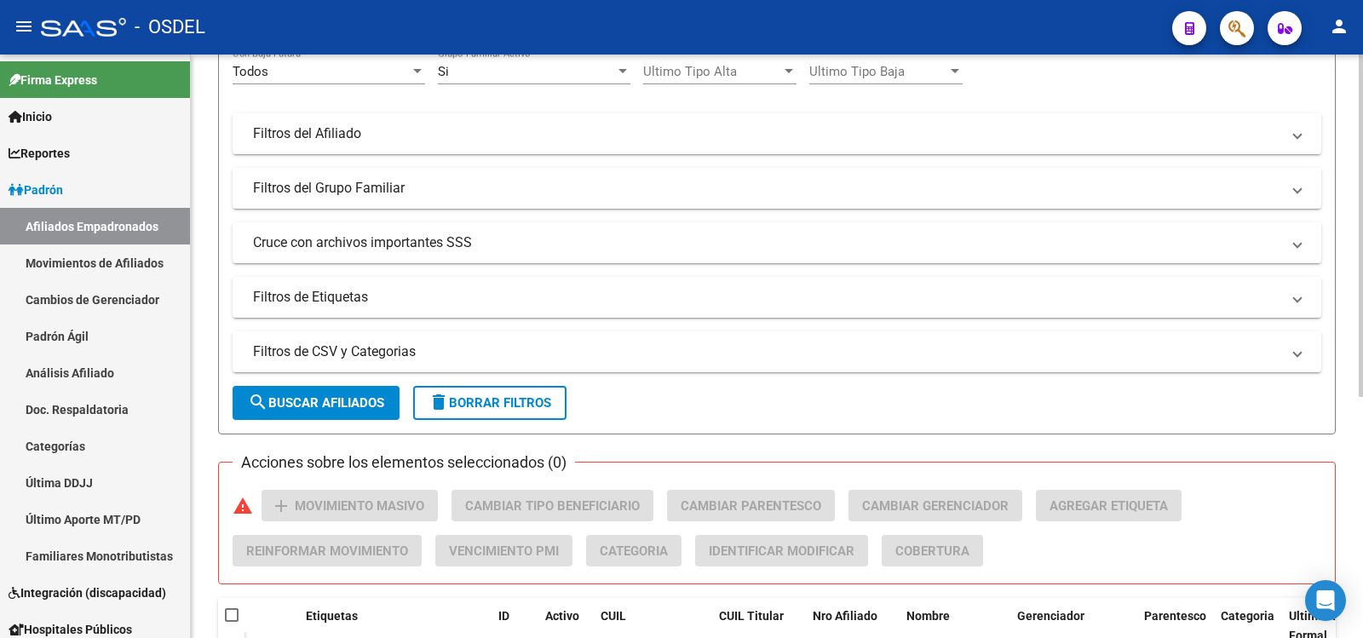
type input "borda"
click at [315, 401] on span "search Buscar Afiliados" at bounding box center [316, 402] width 136 height 15
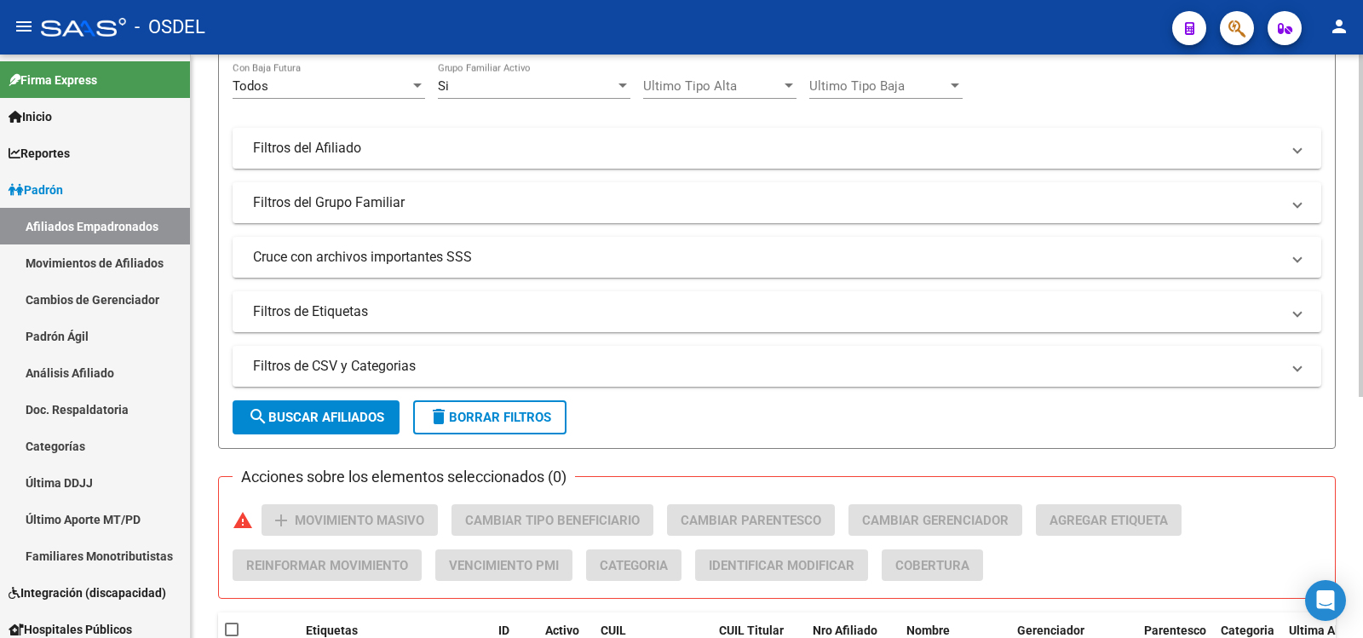
scroll to position [0, 0]
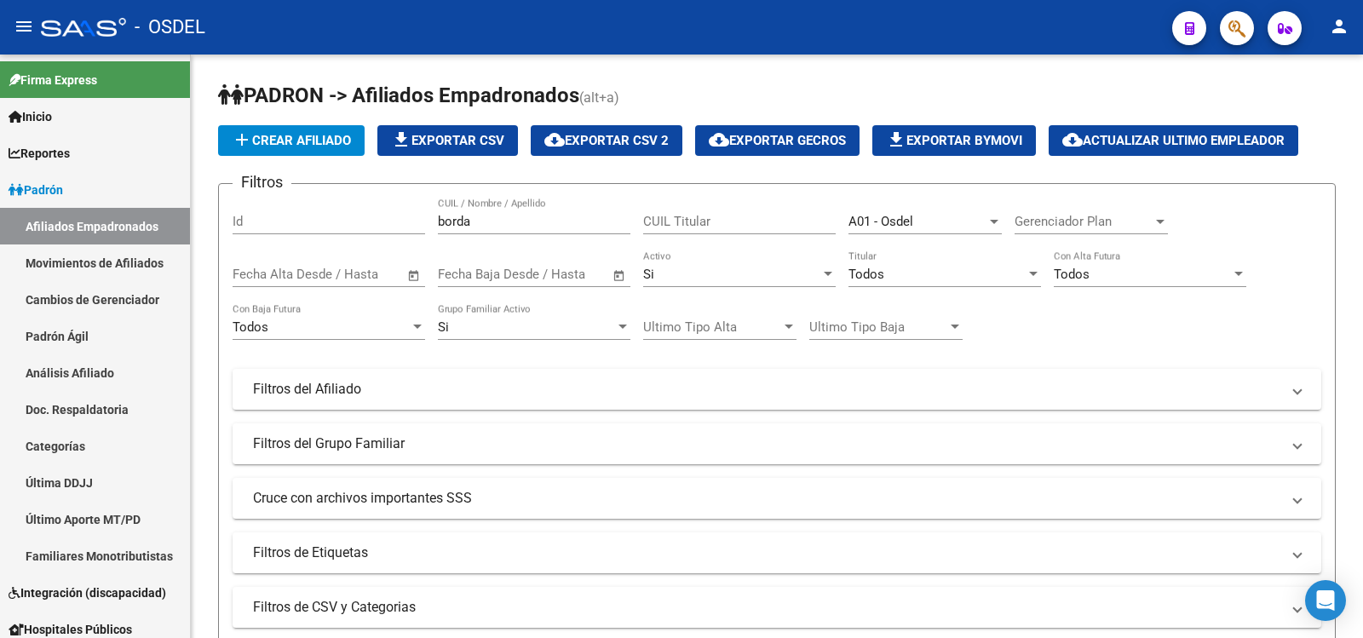
click at [926, 19] on div "- OSDEL" at bounding box center [600, 27] width 1118 height 37
click at [1027, 28] on div "- OSDEL" at bounding box center [600, 27] width 1118 height 37
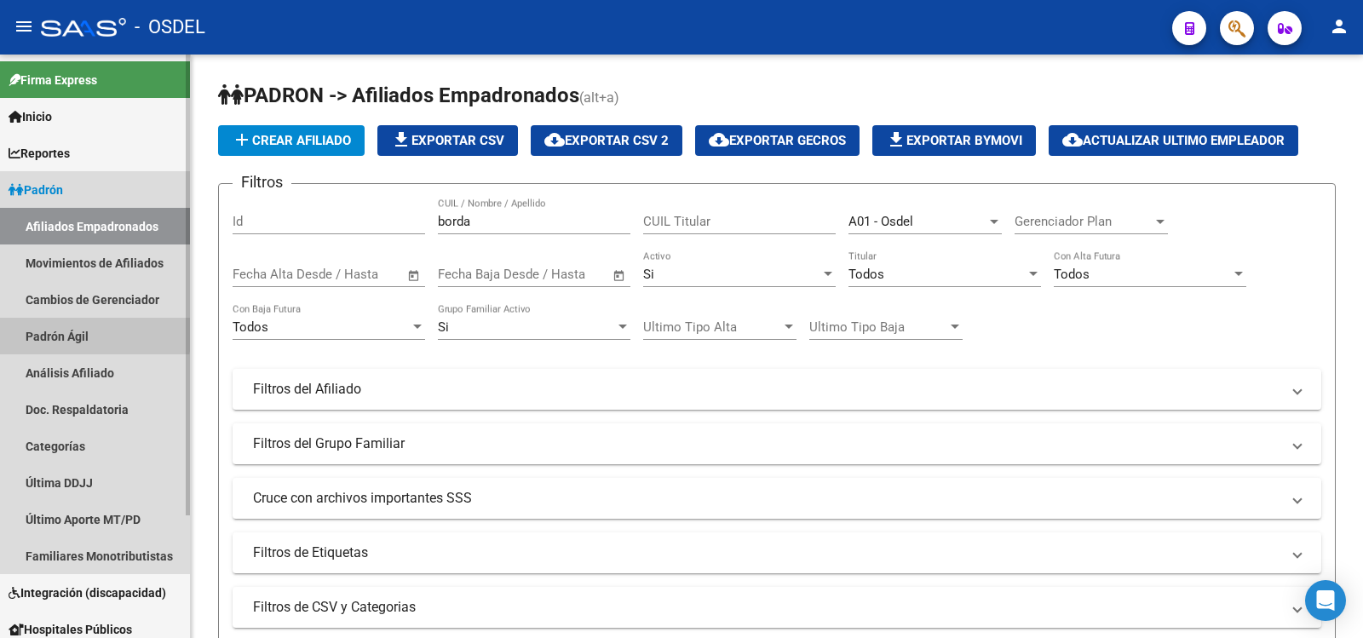
click at [54, 331] on link "Padrón Ágil" at bounding box center [95, 336] width 190 height 37
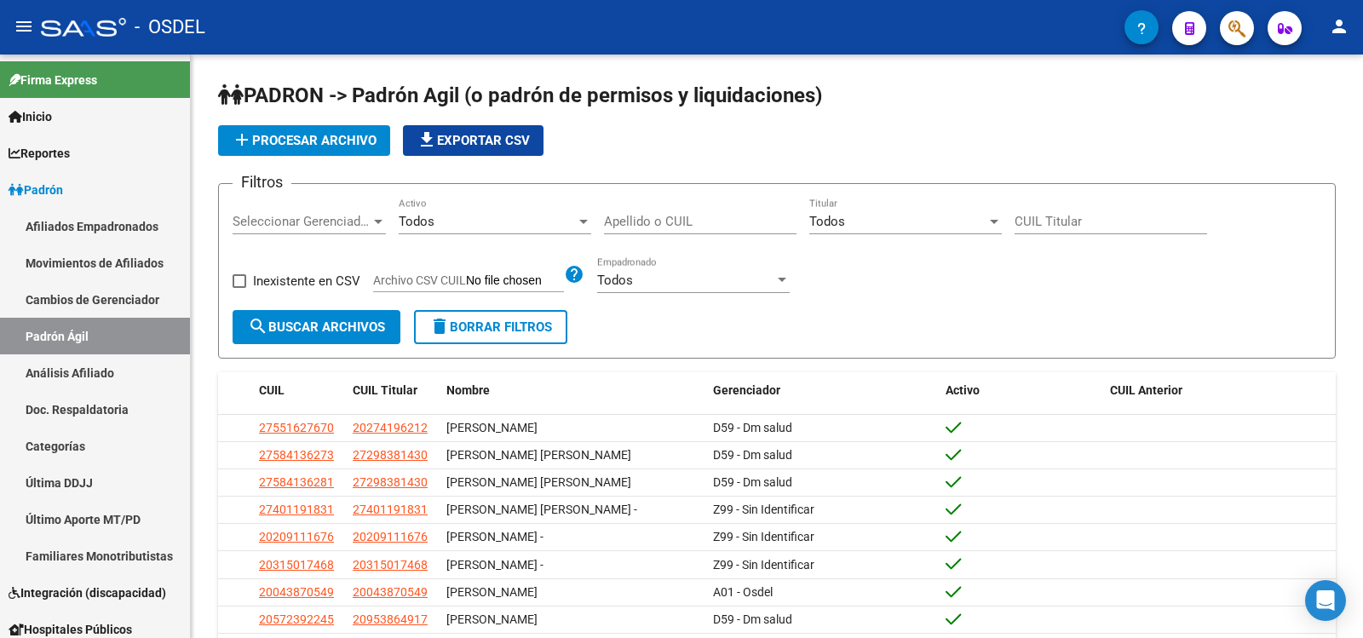
click at [1054, 25] on div "- OSDEL" at bounding box center [583, 27] width 1084 height 37
click at [1021, 22] on div "- OSDEL" at bounding box center [583, 27] width 1084 height 37
click at [1342, 25] on mat-icon "person" at bounding box center [1339, 26] width 20 height 20
click at [1320, 110] on button "exit_to_app Salir" at bounding box center [1304, 112] width 104 height 41
